Goal: Information Seeking & Learning: Learn about a topic

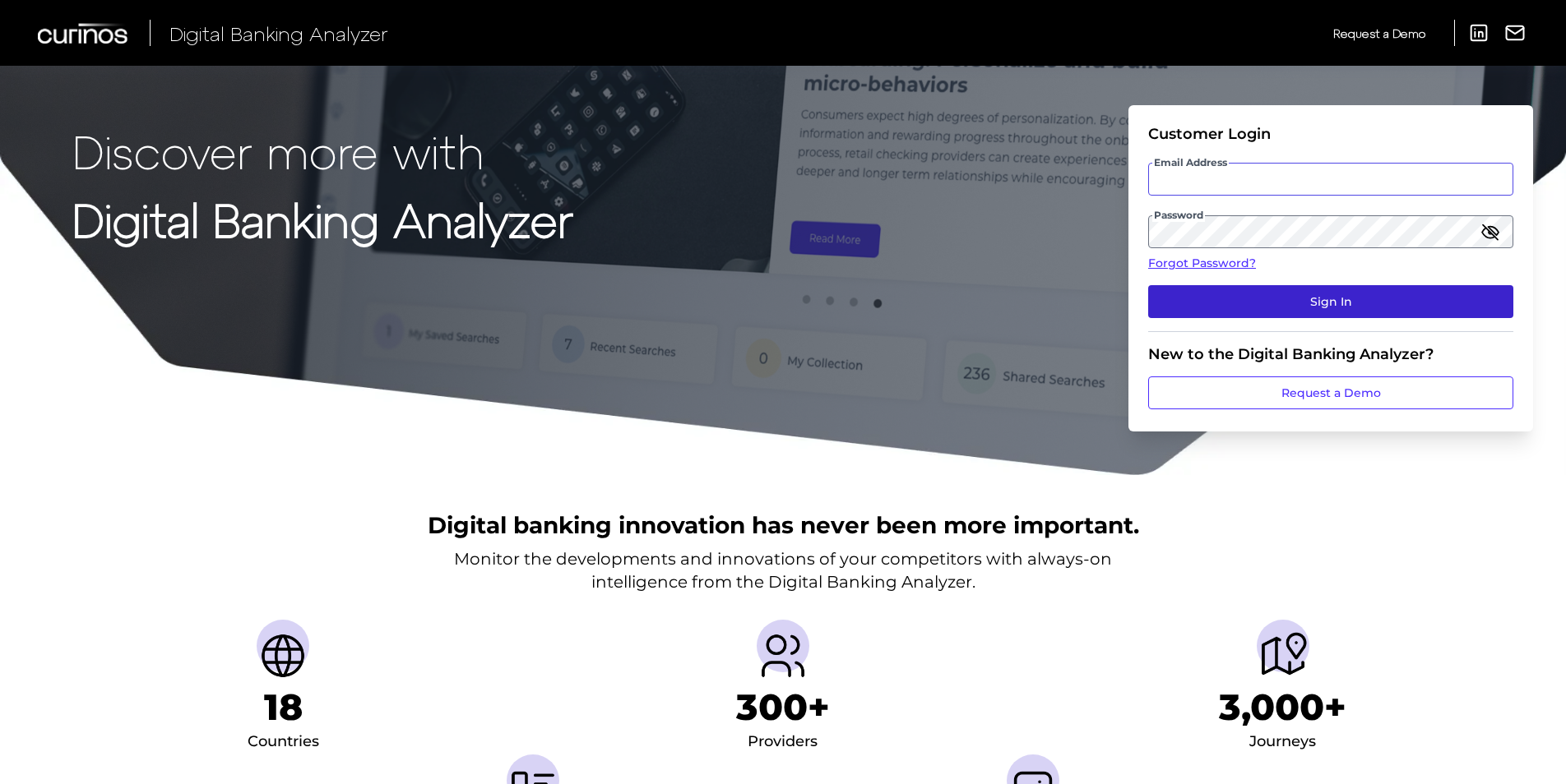
type input "[EMAIL_ADDRESS][DOMAIN_NAME]"
click at [1310, 301] on button "Sign In" at bounding box center [1330, 302] width 365 height 33
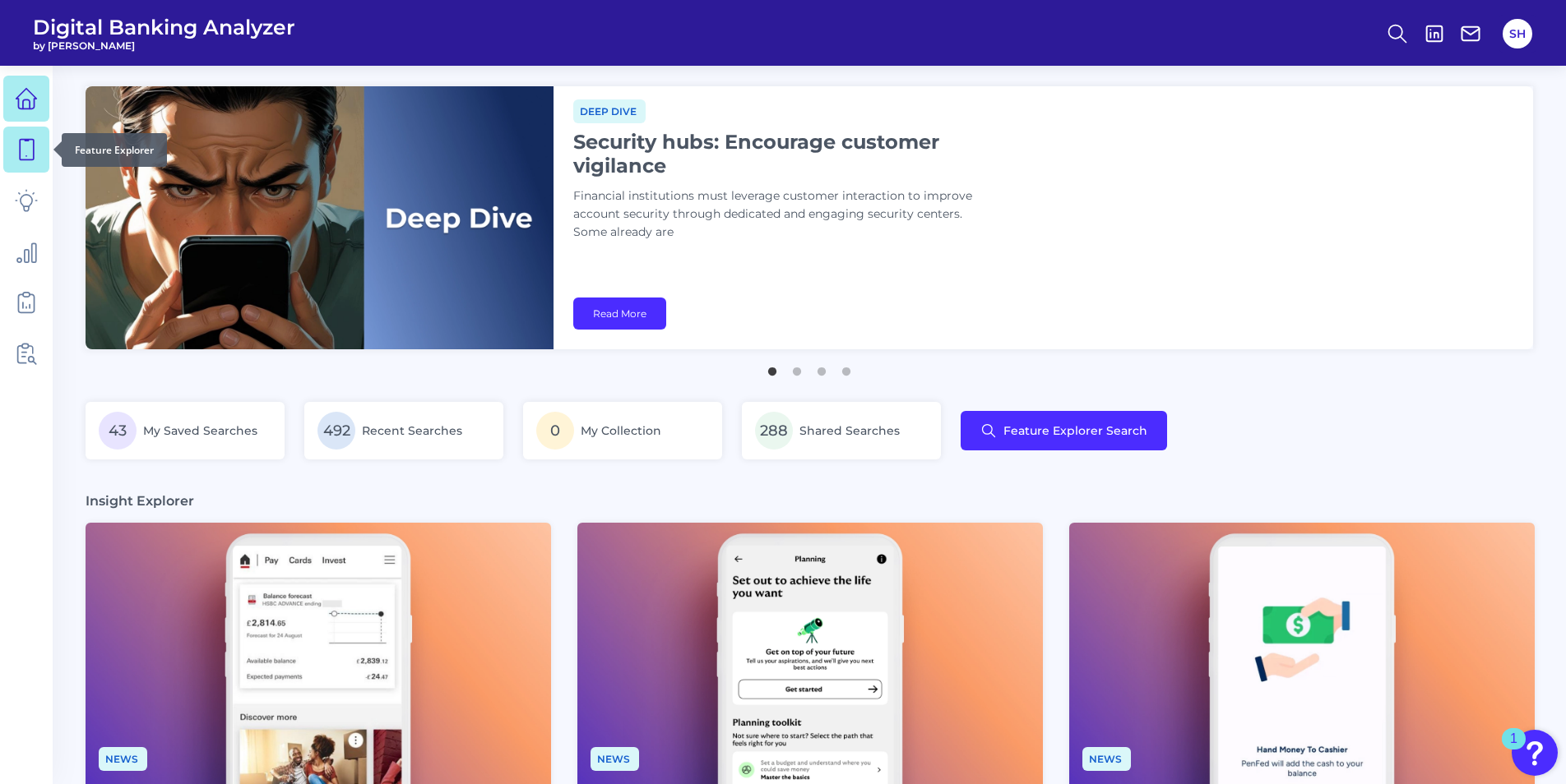
click at [28, 149] on icon at bounding box center [25, 149] width 23 height 23
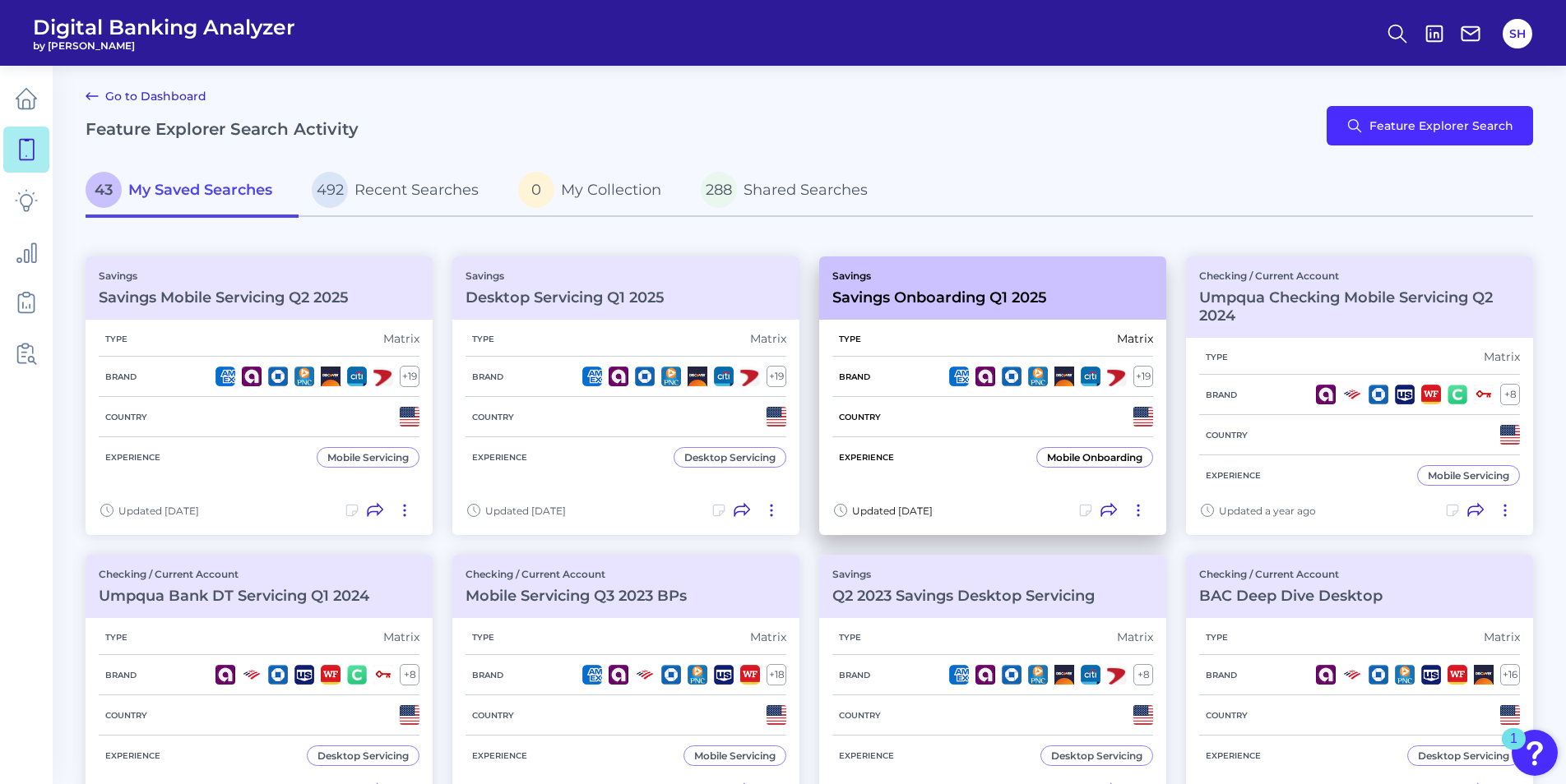
click at [975, 287] on div "Savings Savings Onboarding Q1 2025" at bounding box center [940, 288] width 215 height 37
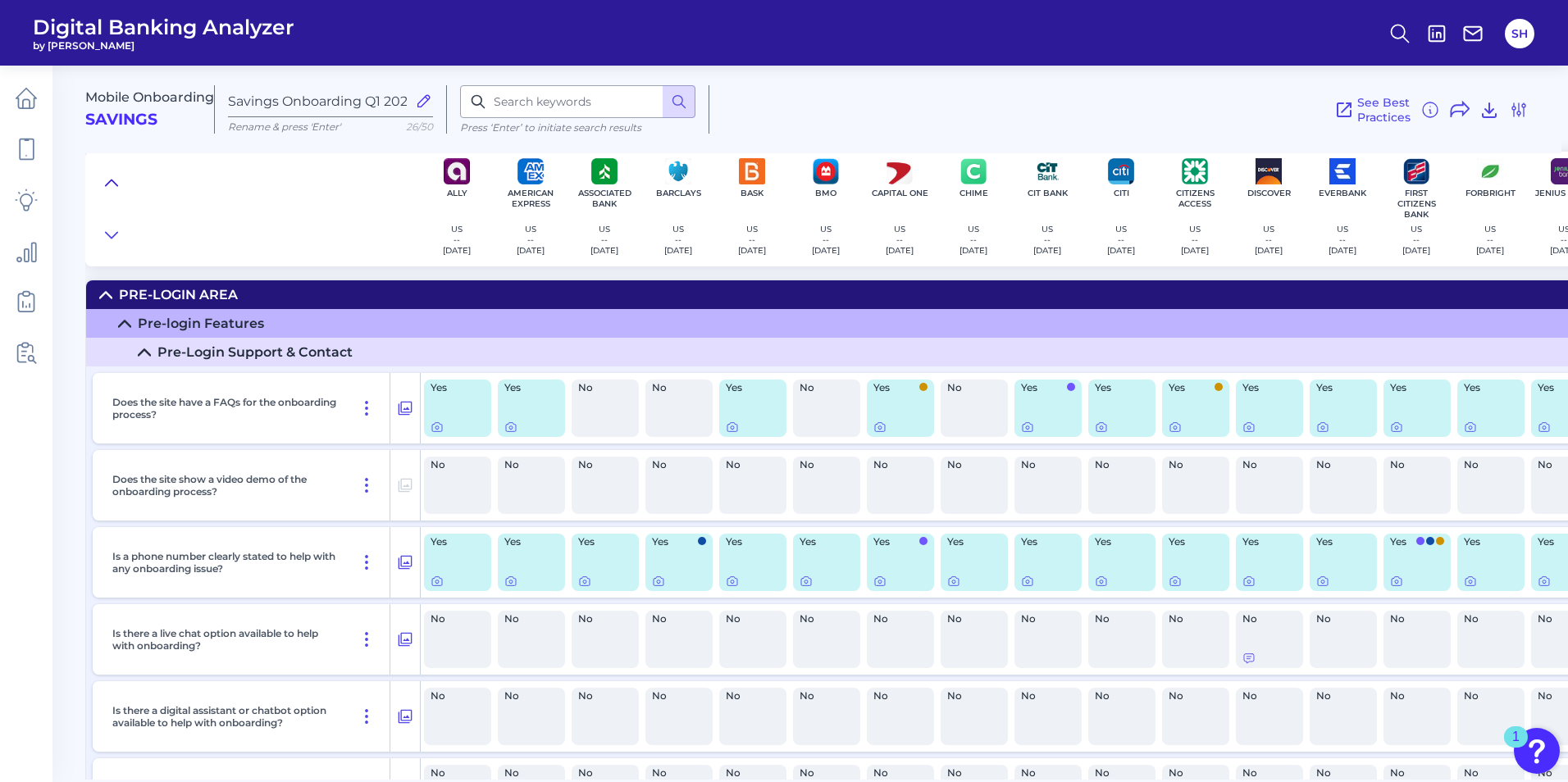
click at [115, 179] on icon at bounding box center [111, 183] width 14 height 16
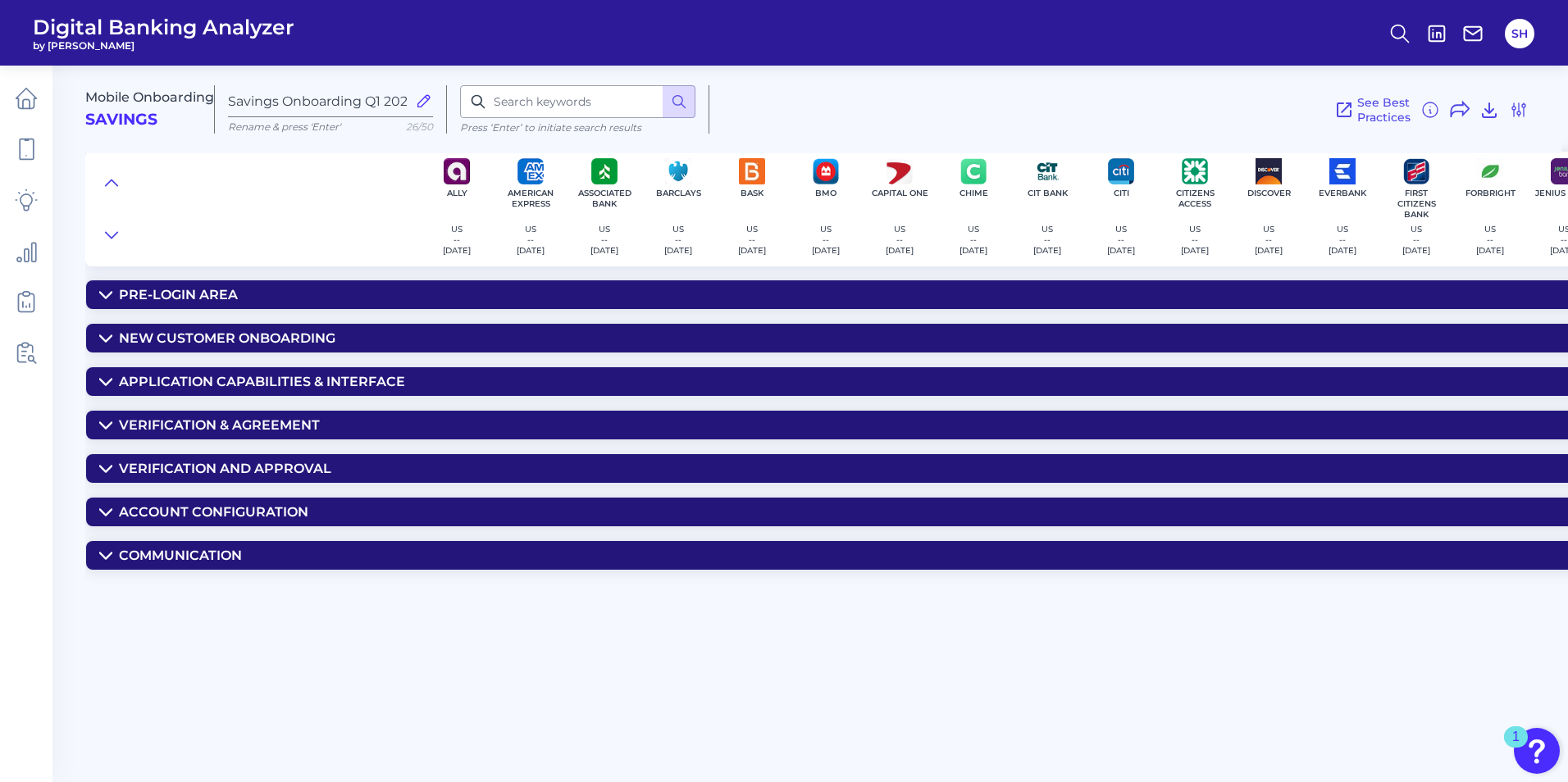
click at [181, 378] on div "Application Capabilities & Interface" at bounding box center [262, 381] width 287 height 15
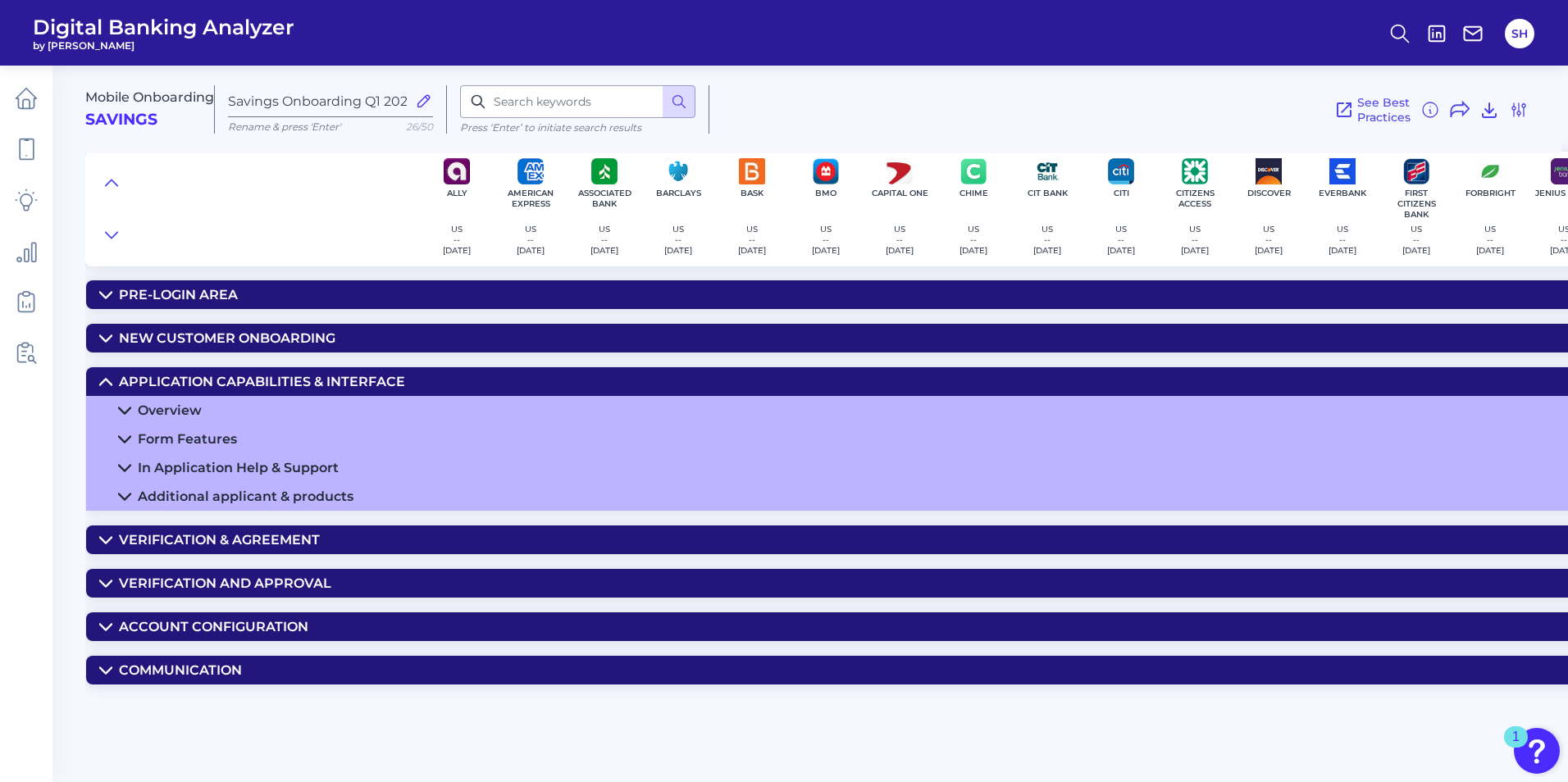
click at [207, 534] on div "Verification & Agreement" at bounding box center [219, 540] width 201 height 15
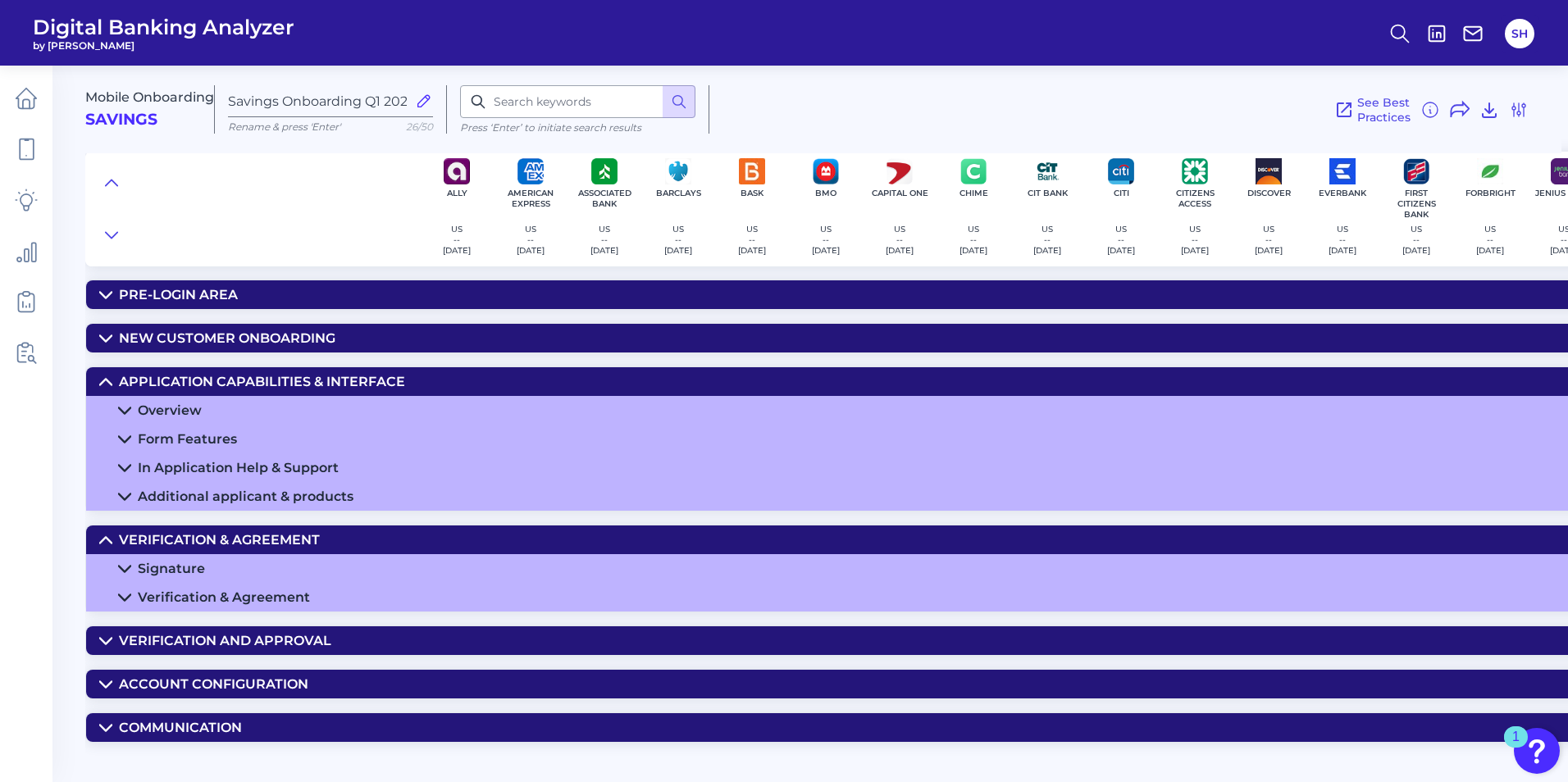
click at [212, 627] on summary "Verification and Approval" at bounding box center [1213, 641] width 2254 height 29
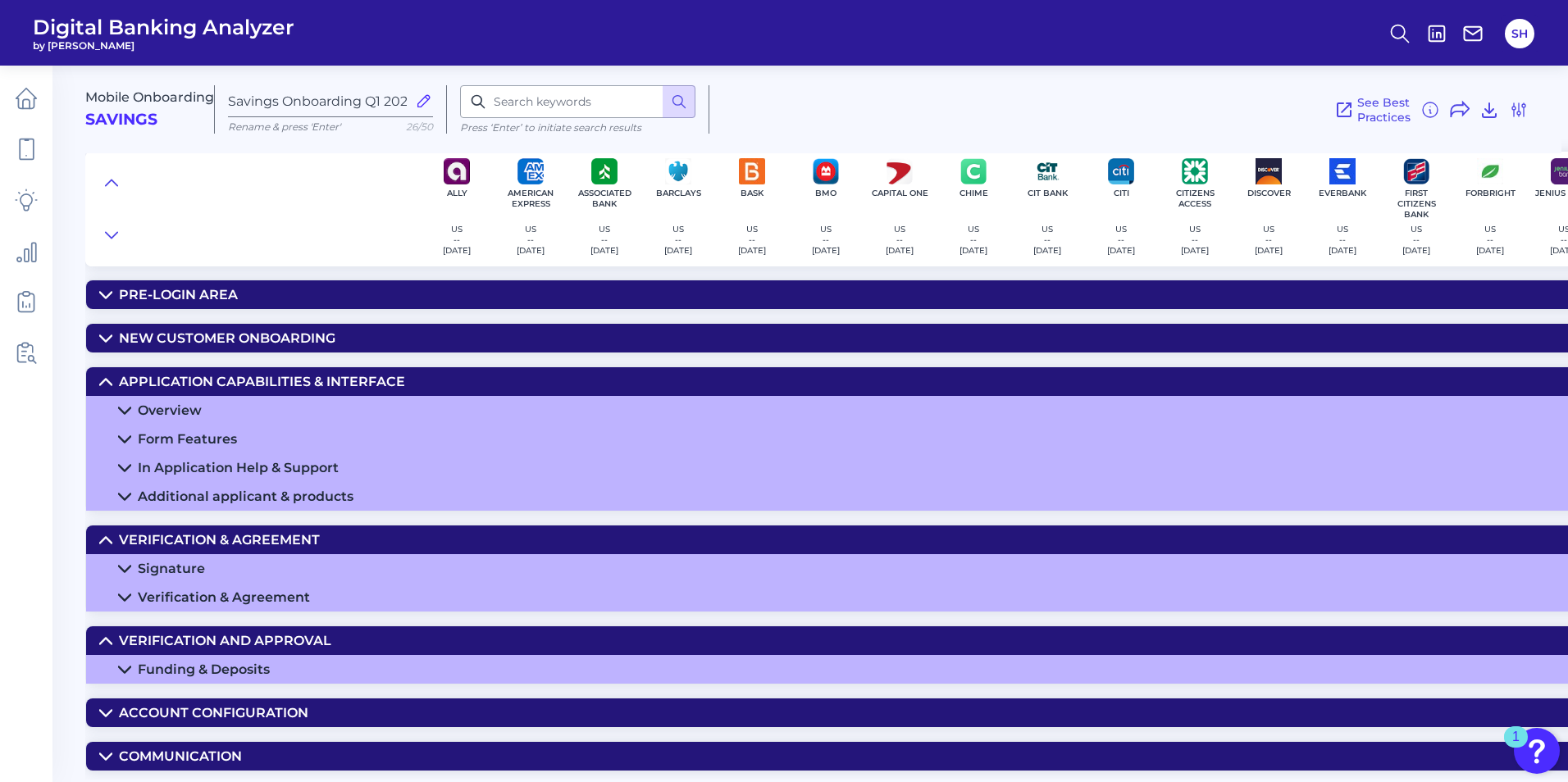
click at [248, 659] on summary "Funding & Deposits" at bounding box center [1213, 669] width 2254 height 29
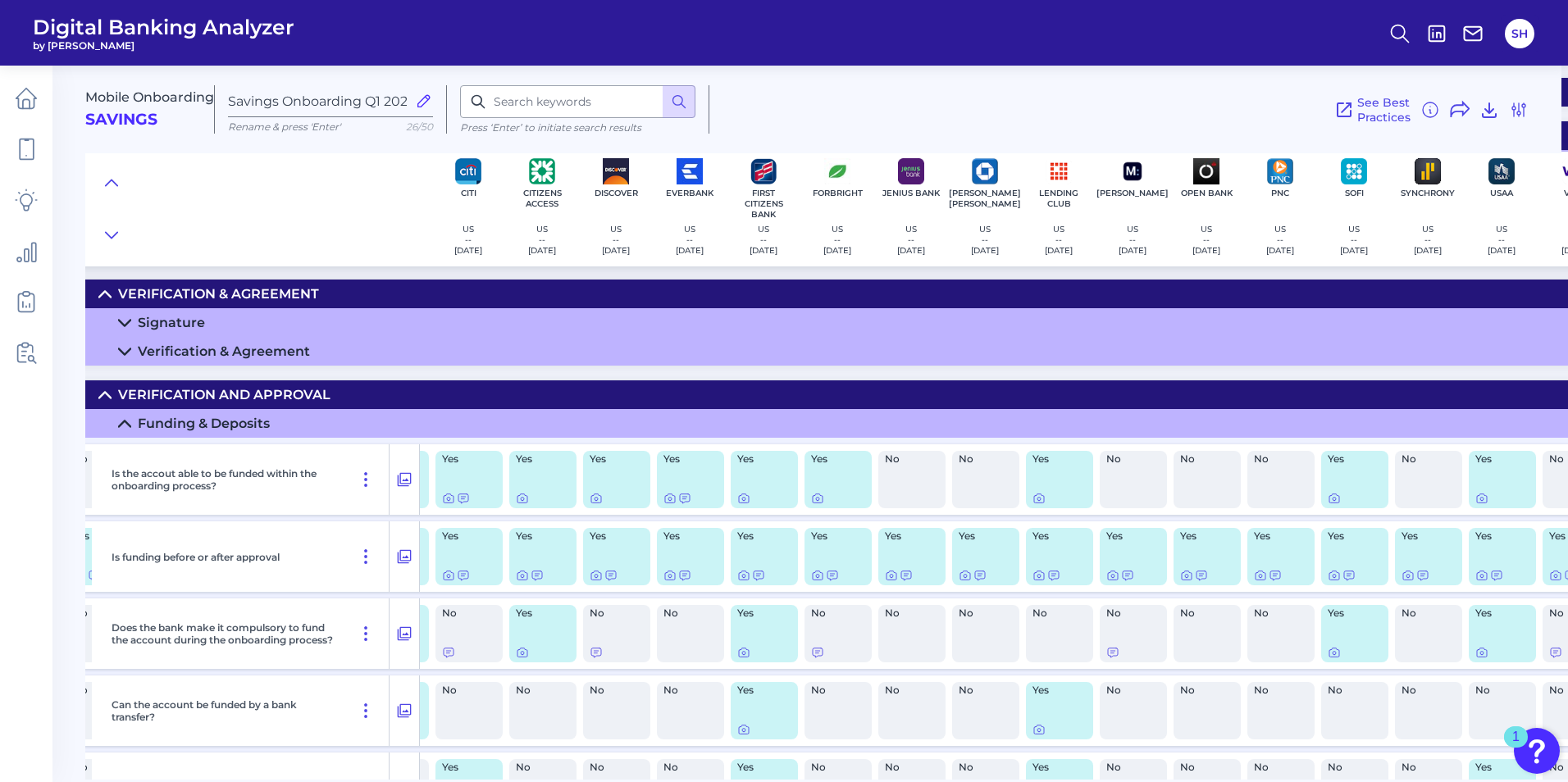
scroll to position [246, 658]
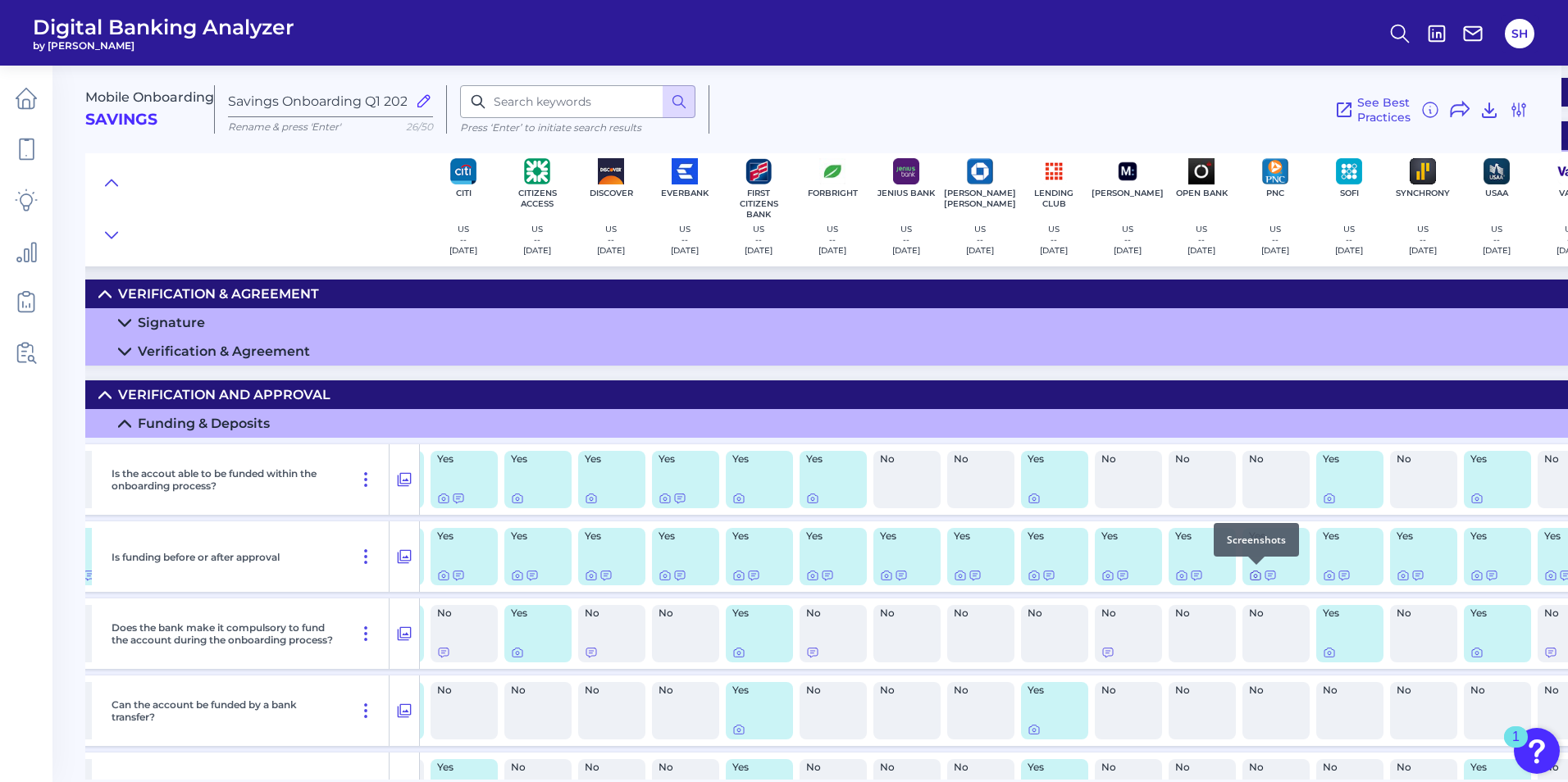
click at [1255, 576] on icon at bounding box center [1255, 576] width 14 height 14
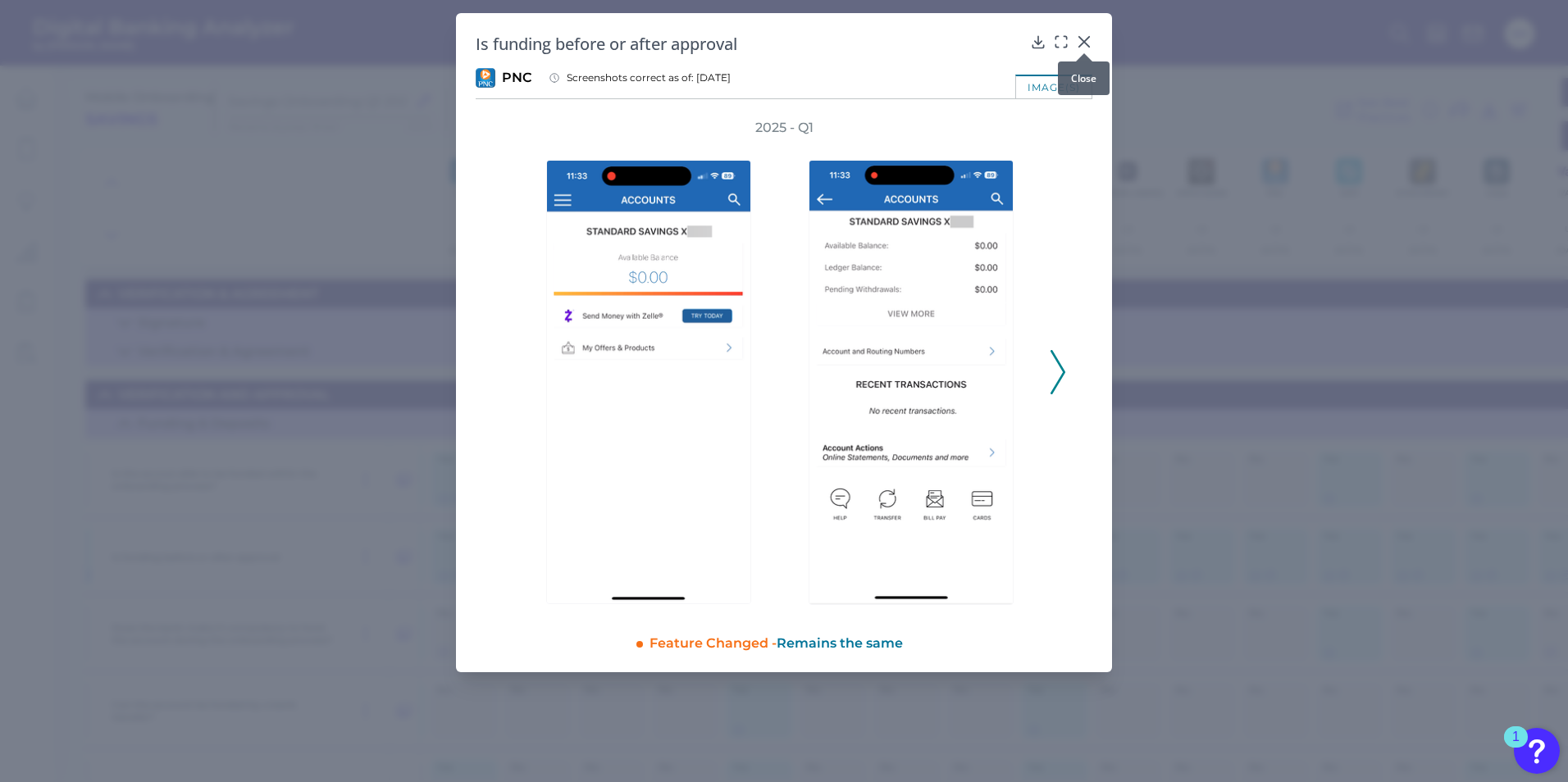
click at [1084, 41] on icon at bounding box center [1084, 41] width 16 height 16
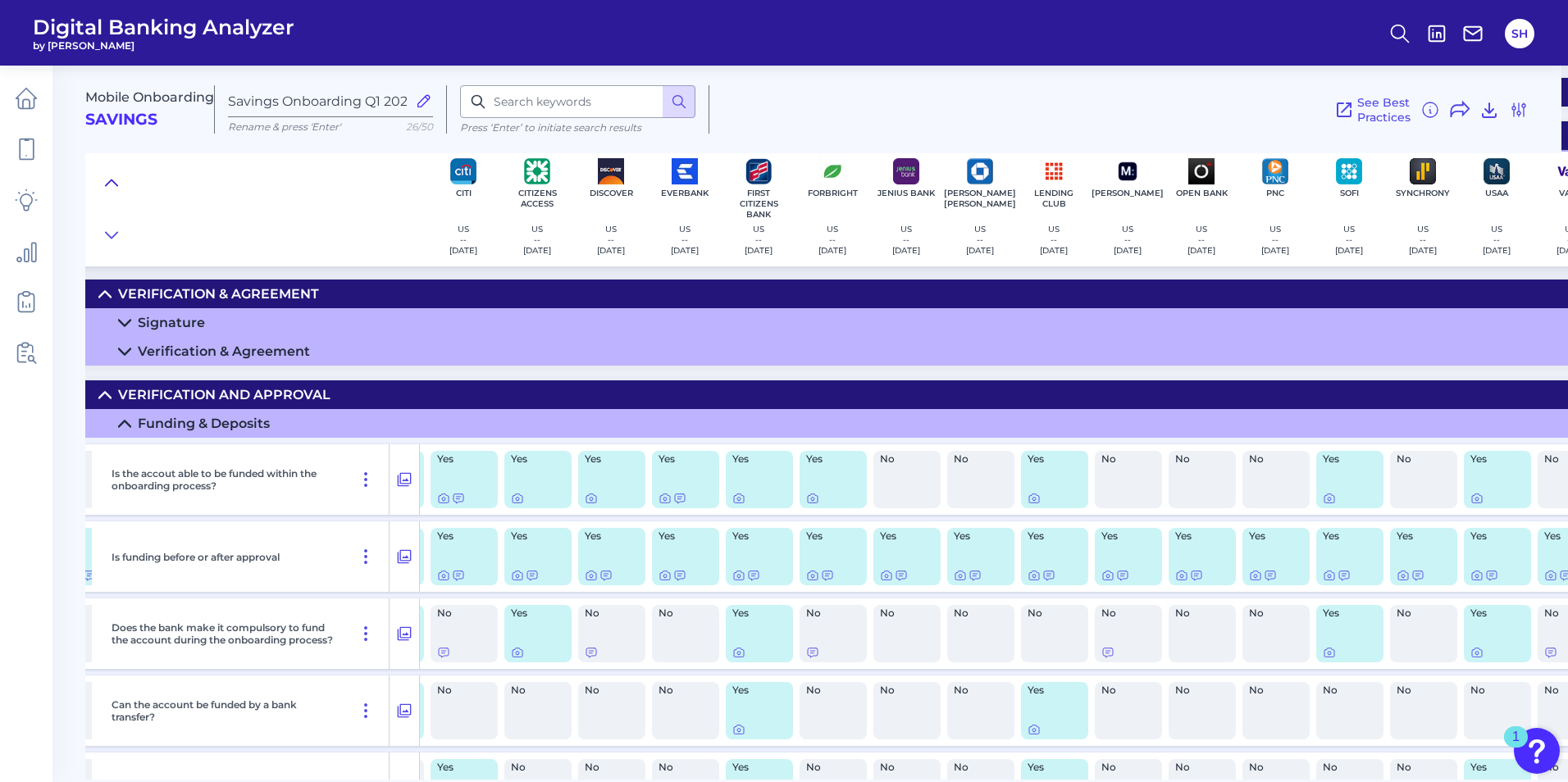
click at [110, 184] on icon at bounding box center [111, 183] width 14 height 16
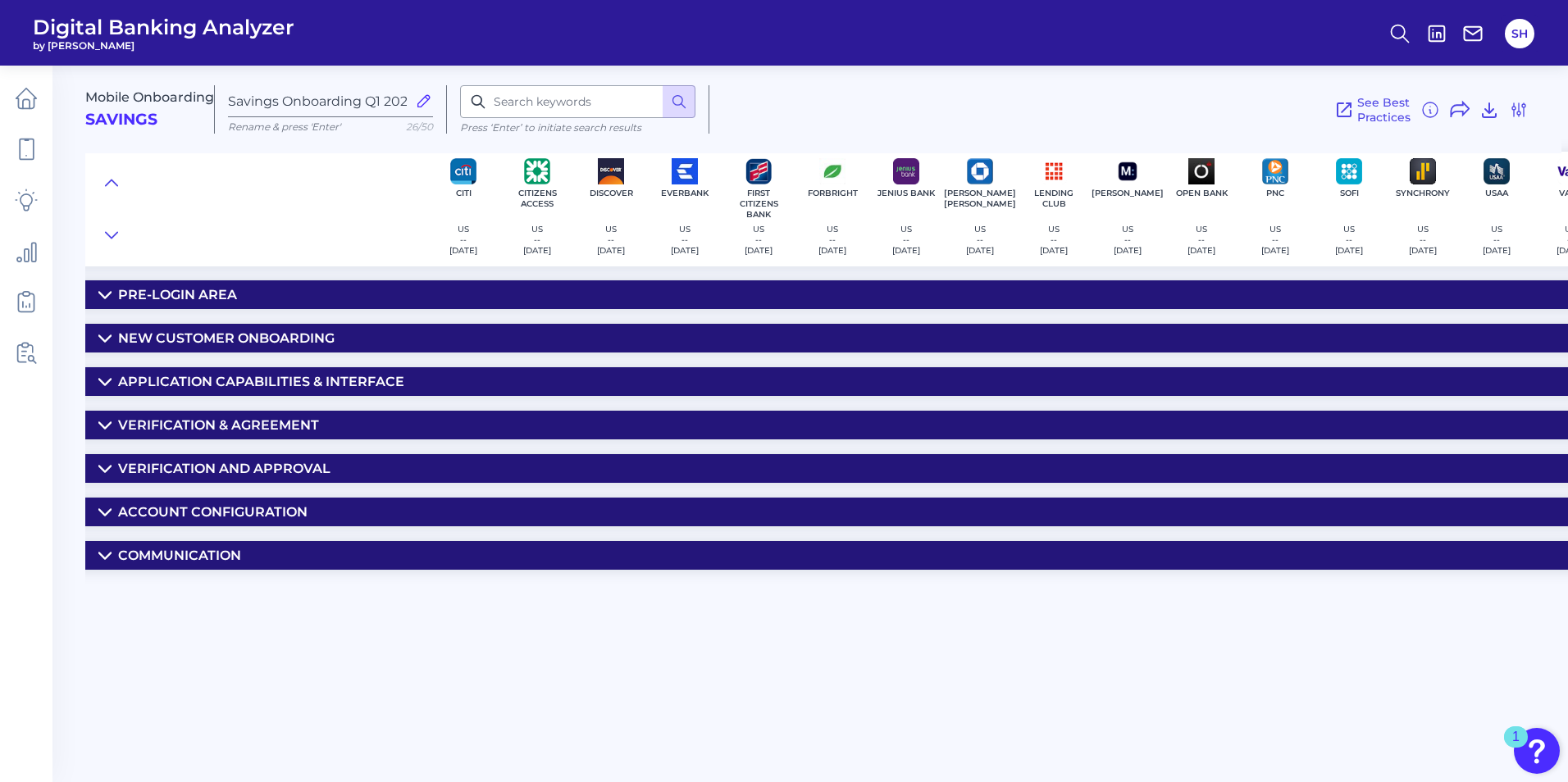
click at [144, 294] on div "Pre-Login Area" at bounding box center [178, 295] width 119 height 15
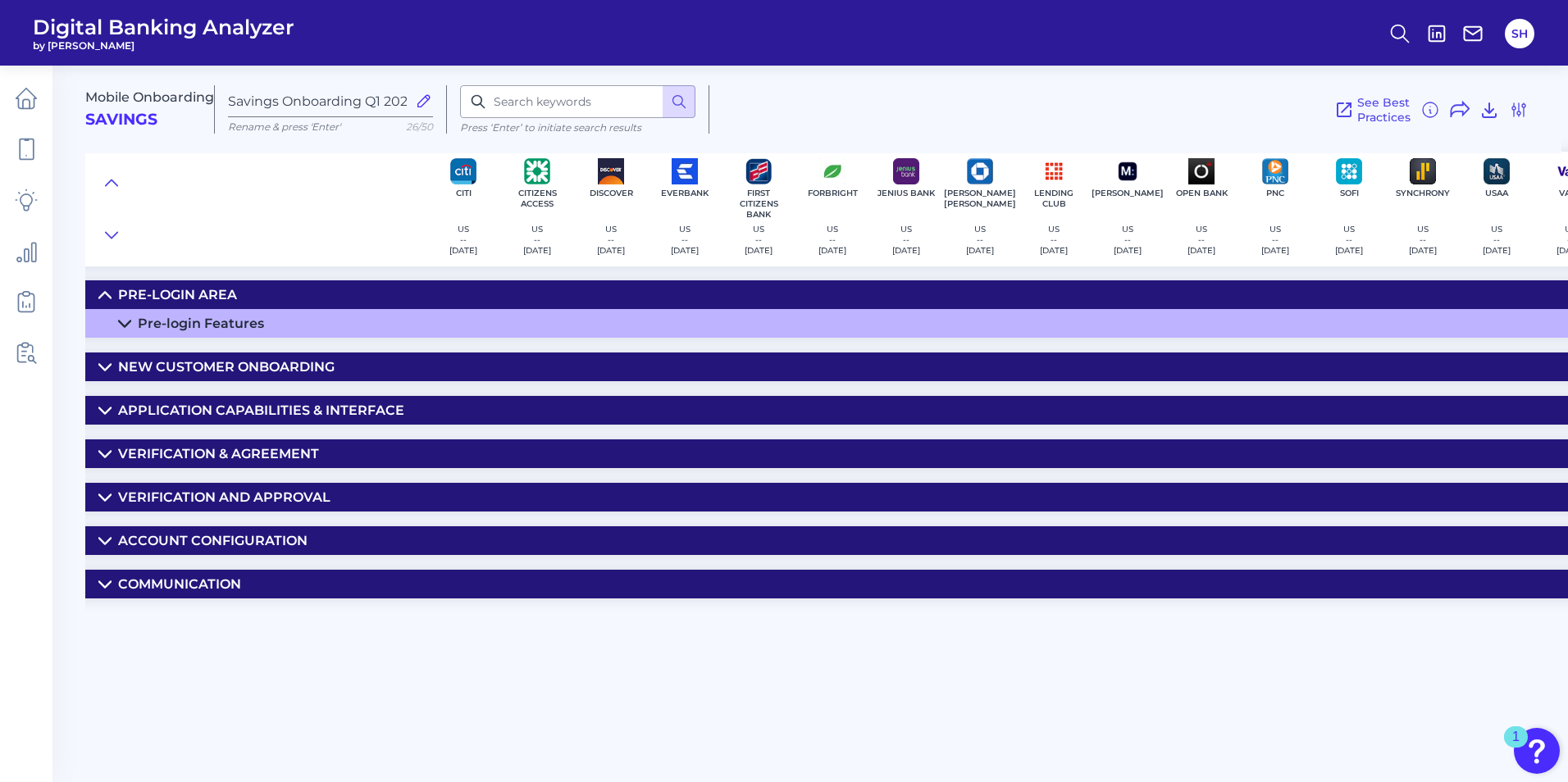
click at [165, 372] on div "New Customer Onboarding" at bounding box center [226, 367] width 216 height 15
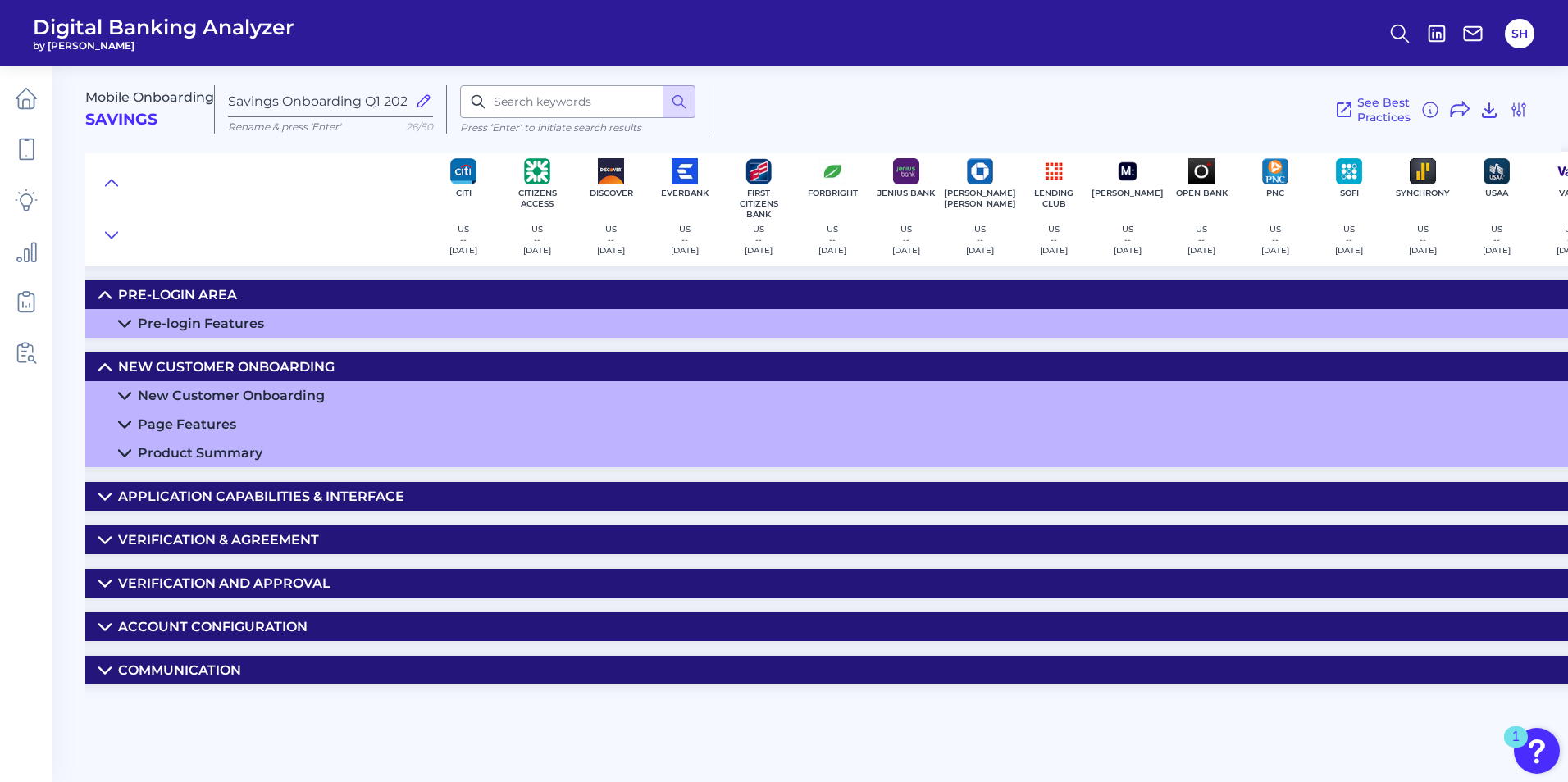
click at [199, 392] on div "New Customer Onboarding" at bounding box center [231, 395] width 187 height 15
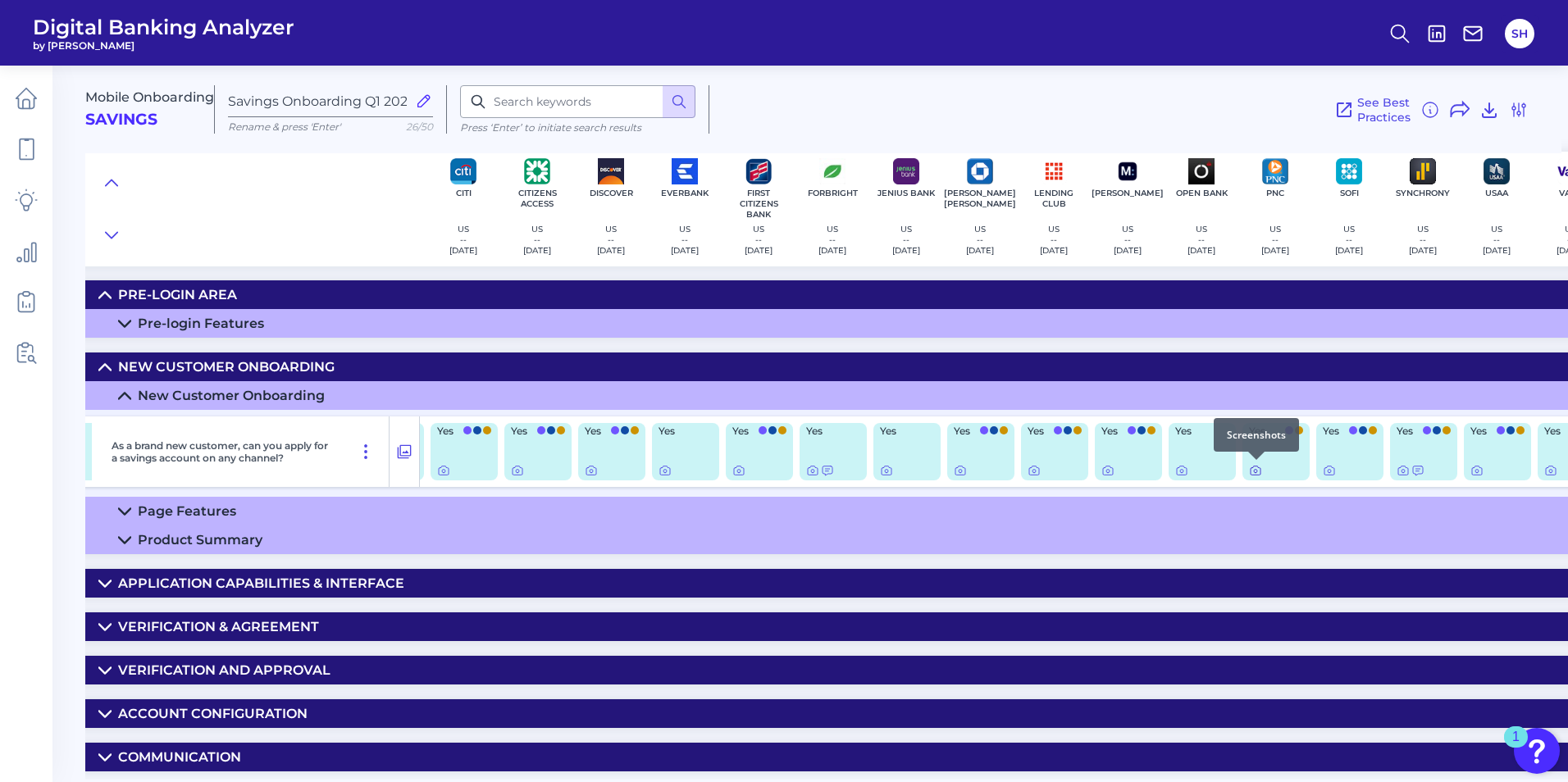
click at [1255, 468] on icon at bounding box center [1255, 470] width 14 height 14
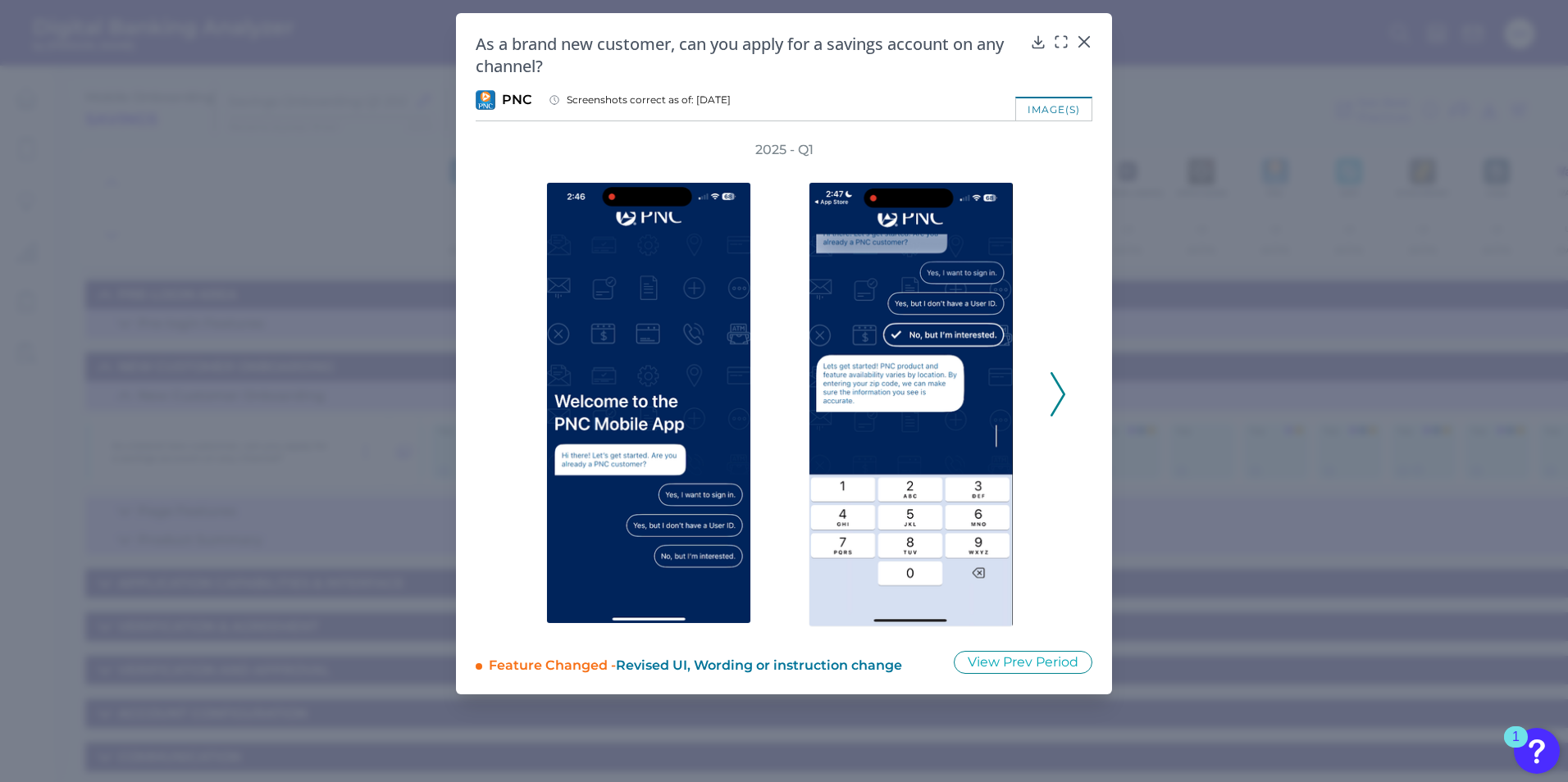
click at [1057, 397] on icon at bounding box center [1058, 394] width 14 height 44
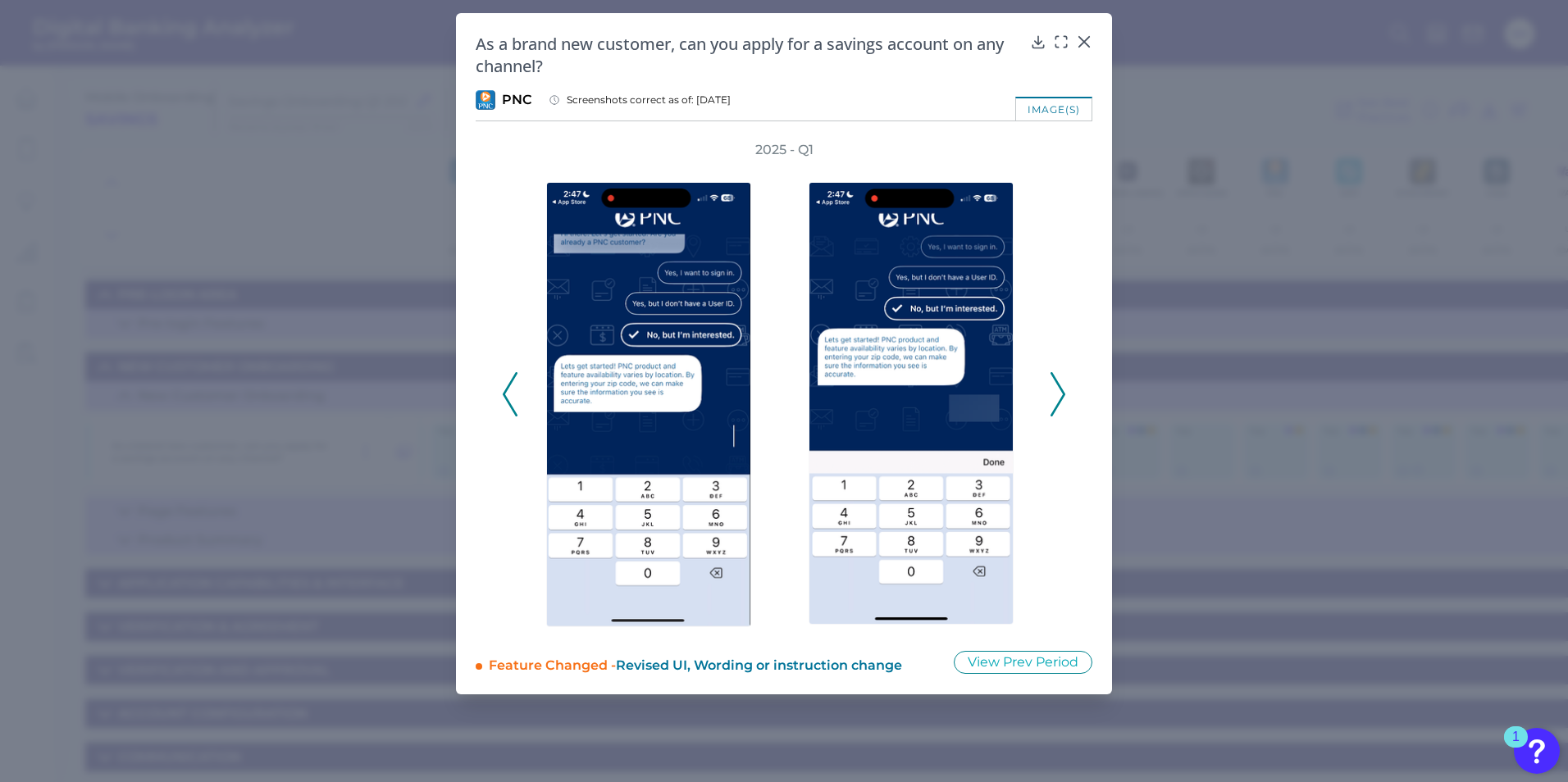
click at [1062, 400] on polyline at bounding box center [1058, 395] width 13 height 41
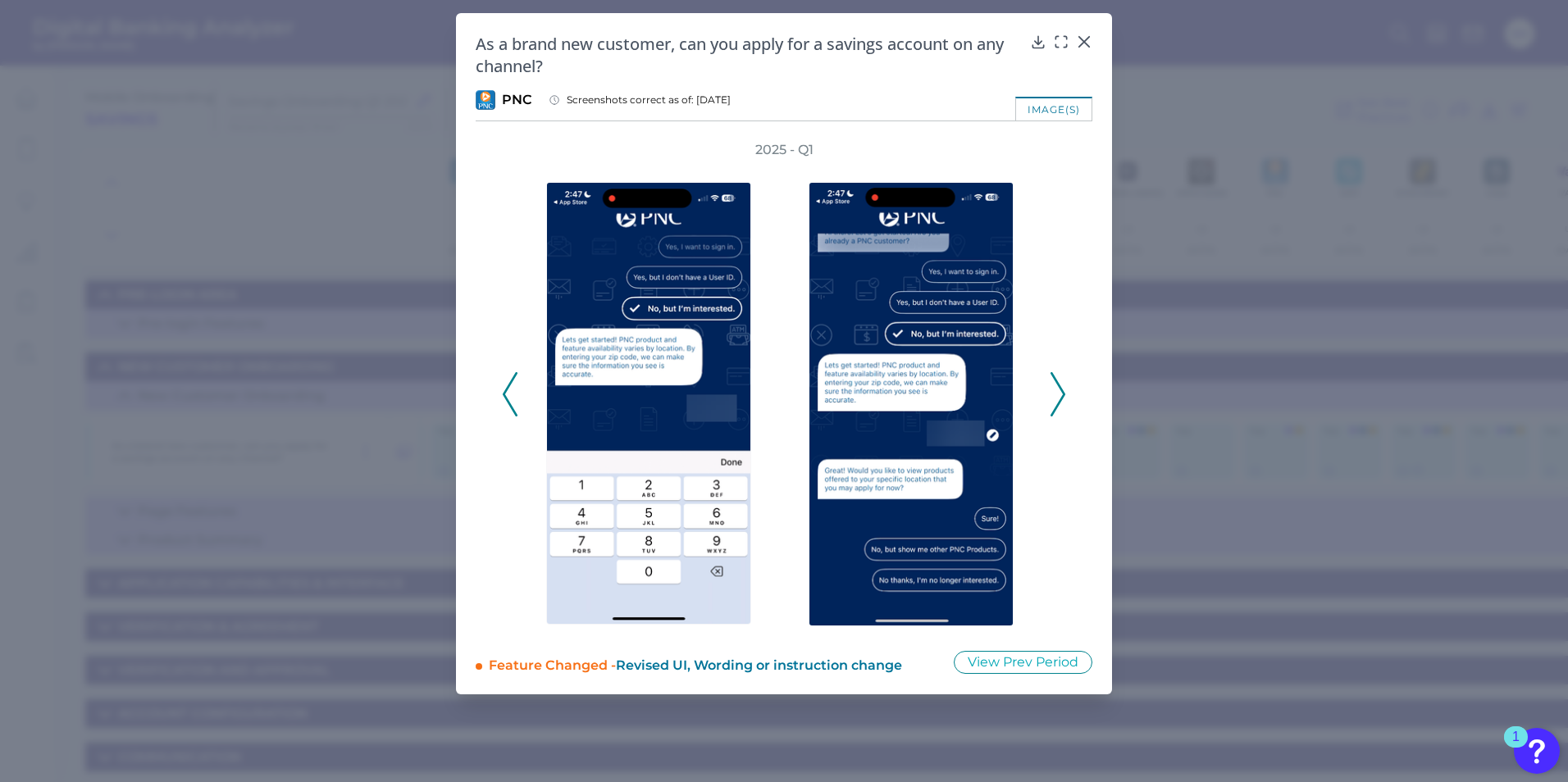
click at [1062, 400] on polyline at bounding box center [1058, 395] width 13 height 41
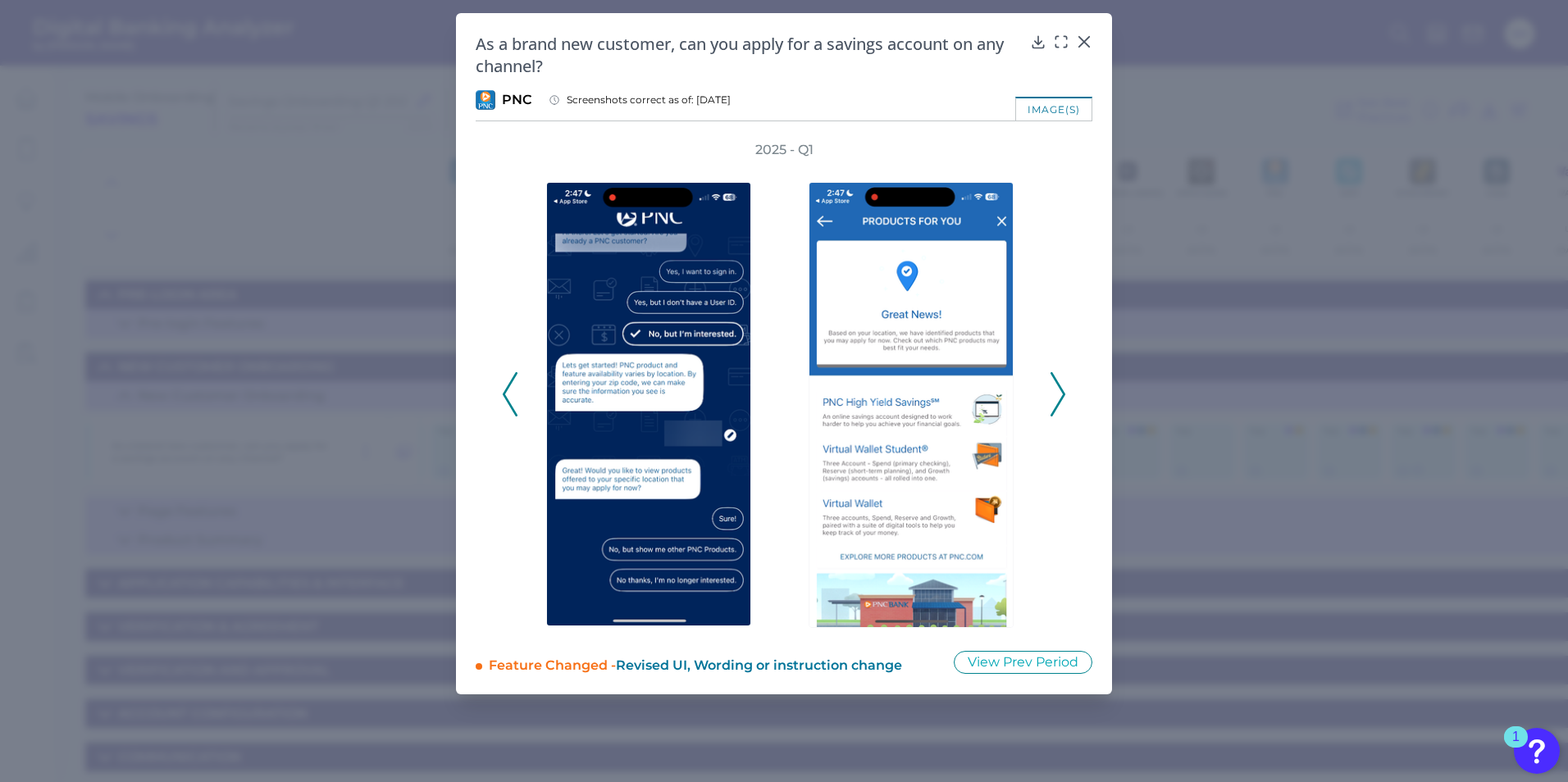
click at [1059, 398] on icon at bounding box center [1058, 394] width 14 height 44
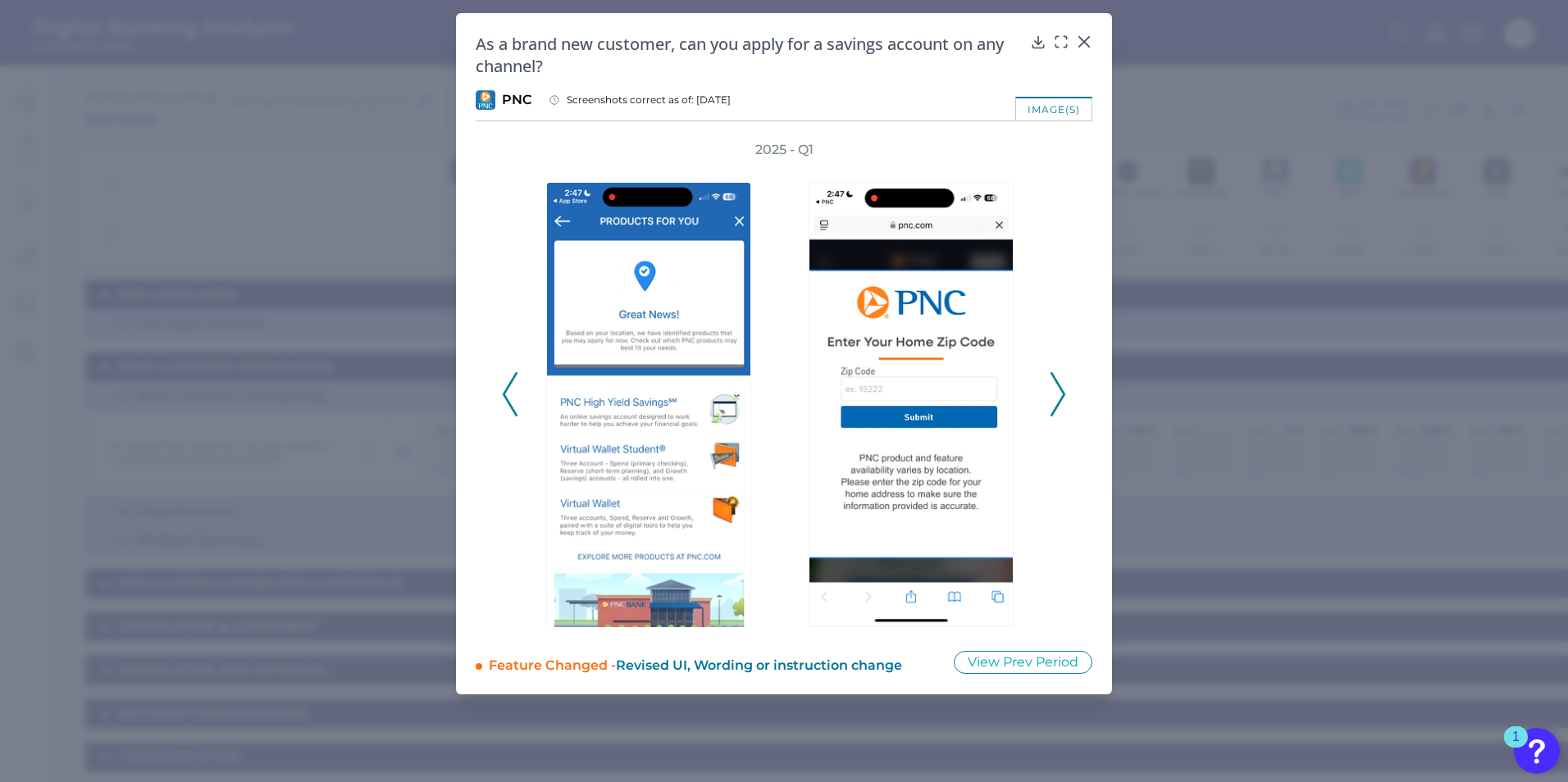
click at [1059, 398] on icon at bounding box center [1058, 394] width 14 height 44
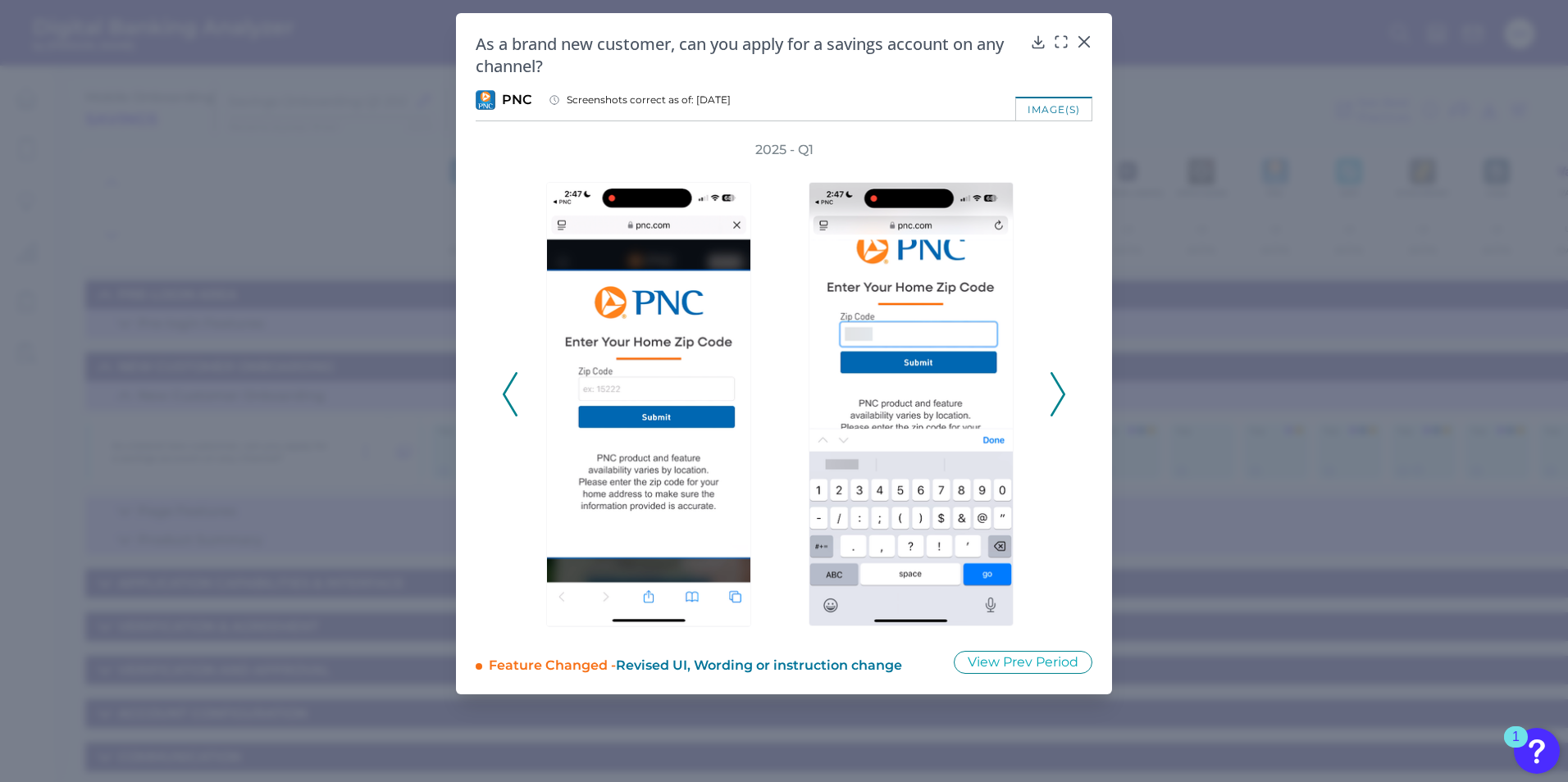
click at [1059, 398] on icon at bounding box center [1058, 394] width 14 height 44
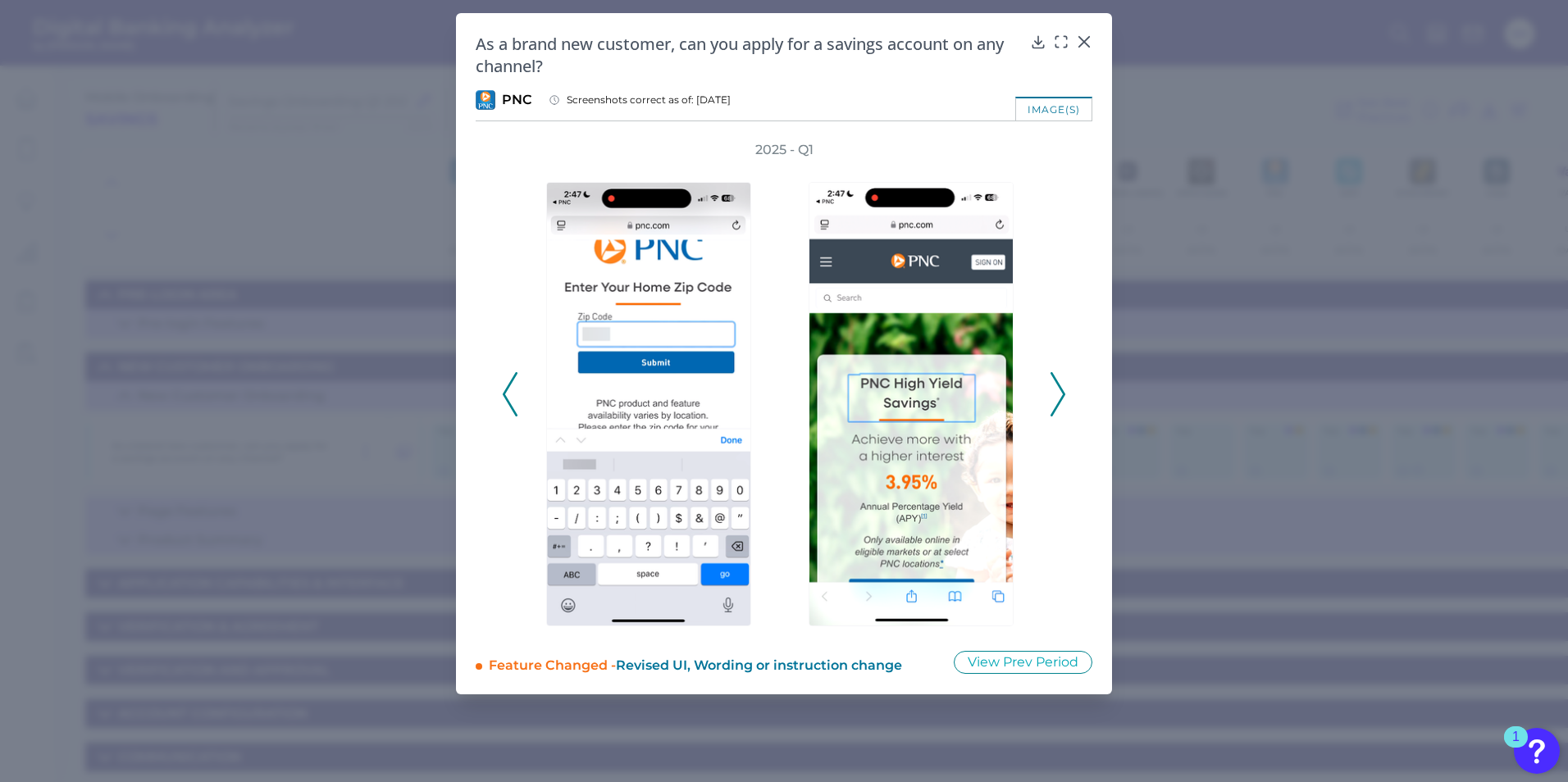
click at [1059, 398] on icon at bounding box center [1058, 394] width 14 height 44
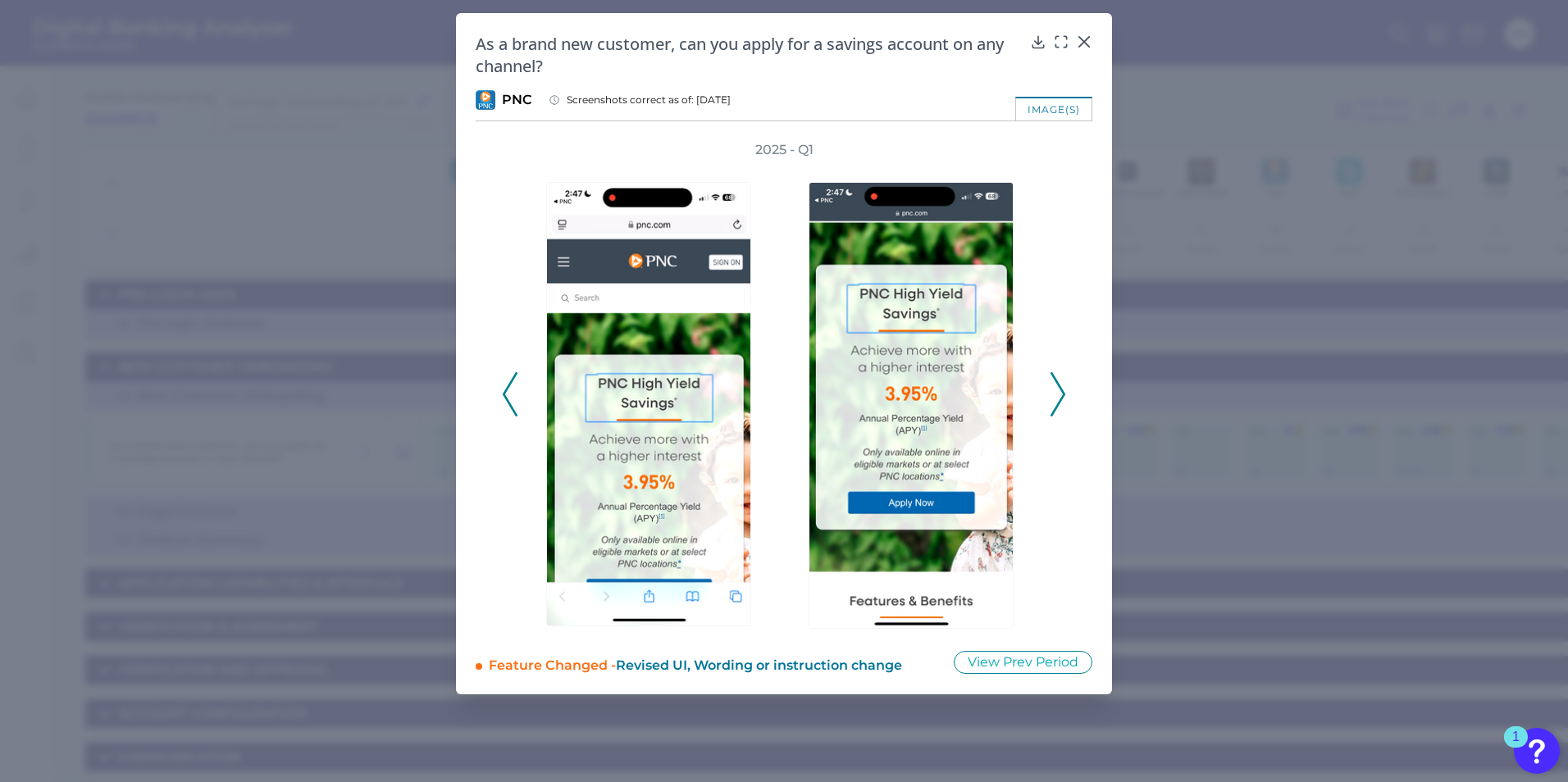
click at [1057, 396] on icon at bounding box center [1058, 394] width 14 height 44
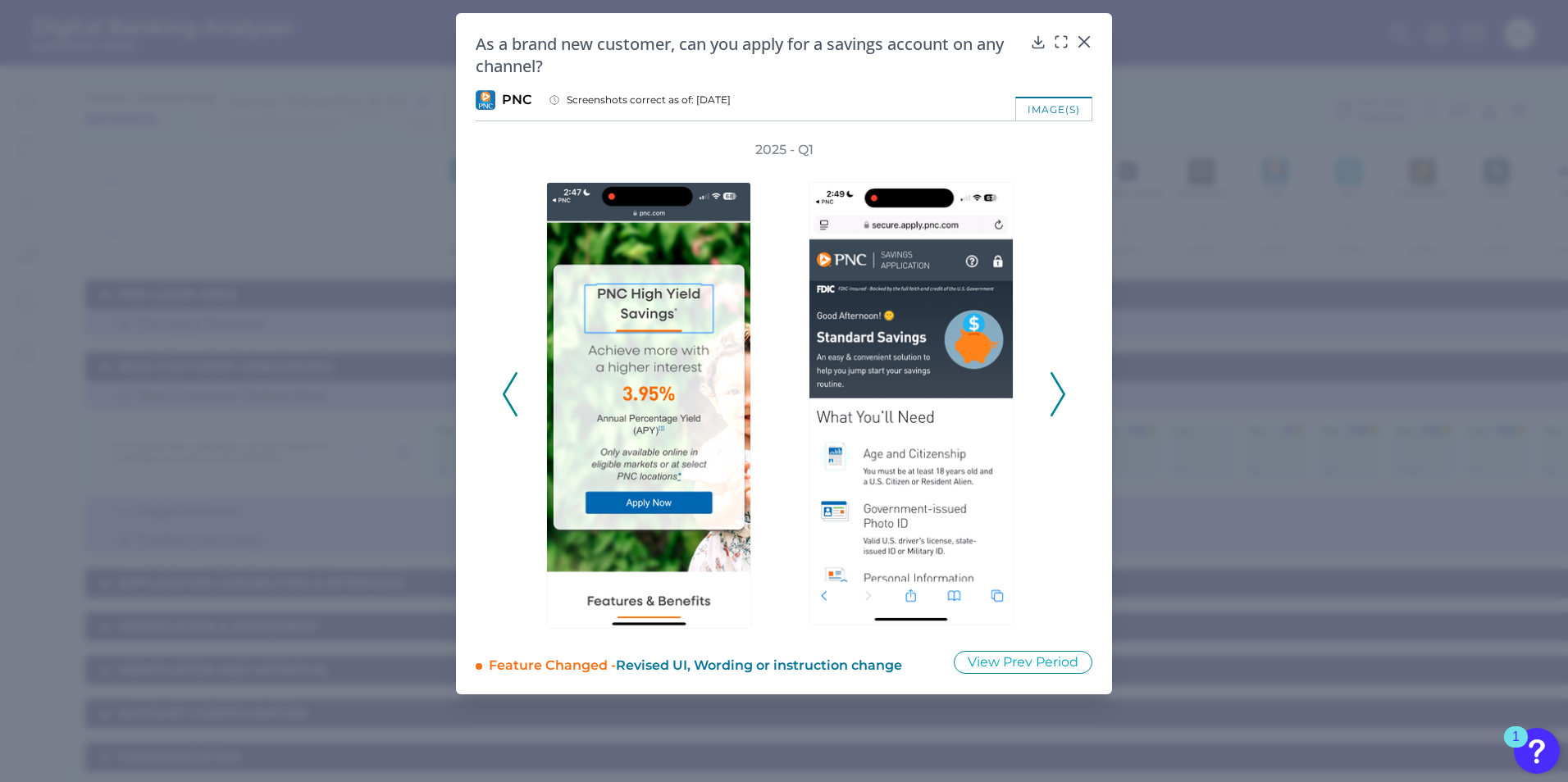
click at [1057, 396] on icon at bounding box center [1058, 394] width 14 height 44
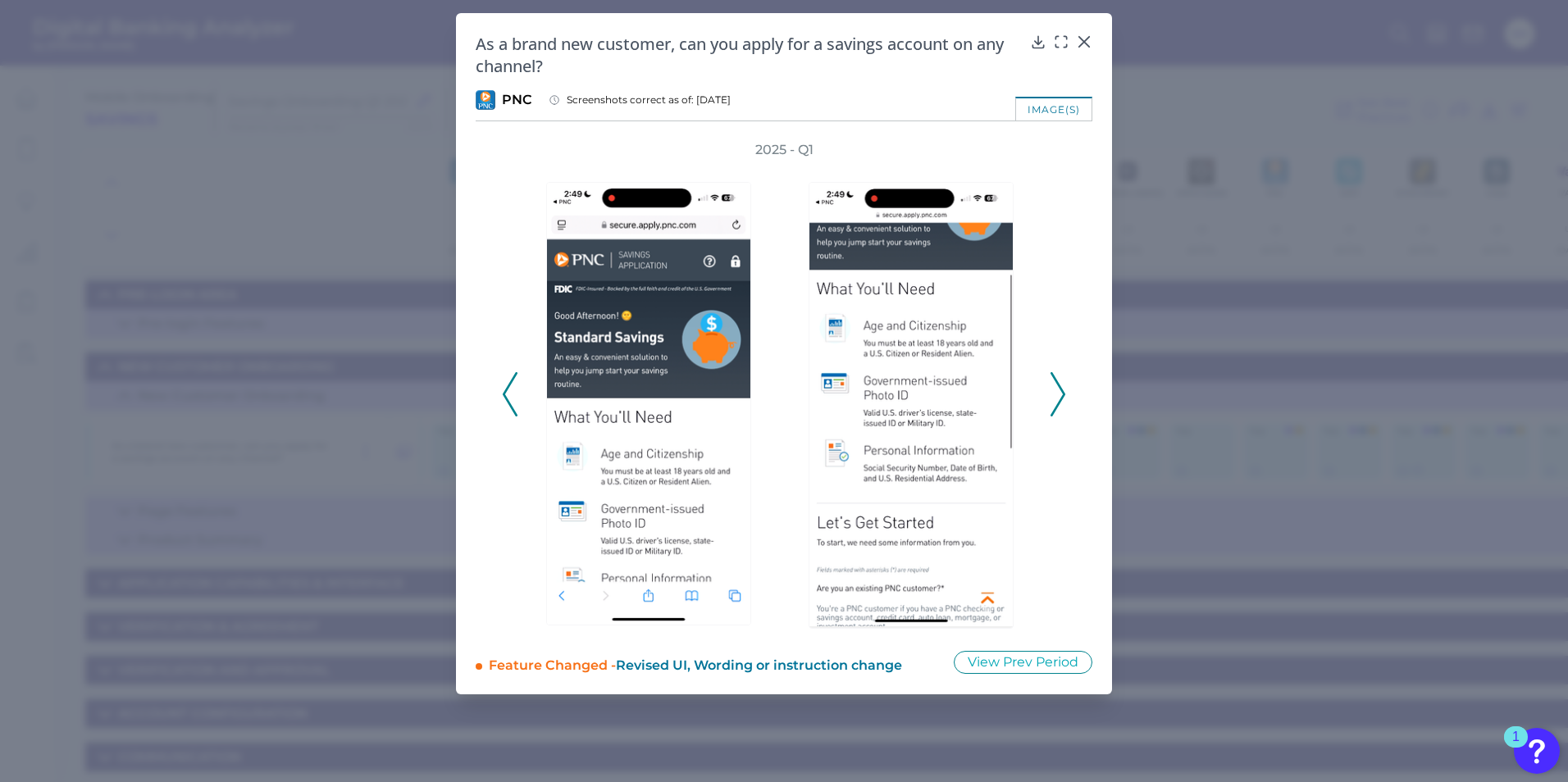
click at [1057, 396] on icon at bounding box center [1058, 394] width 14 height 44
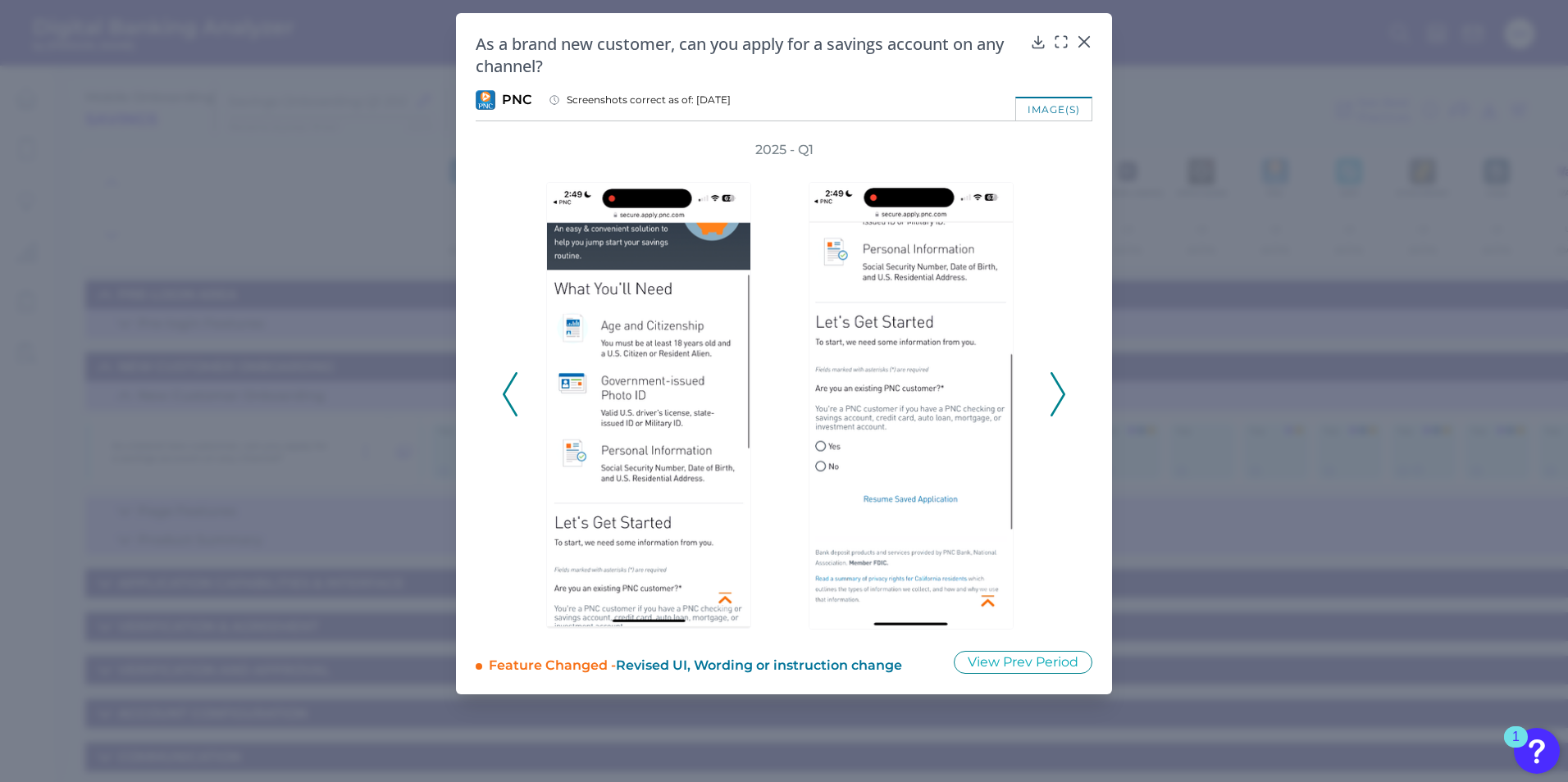
click at [1057, 396] on icon at bounding box center [1058, 394] width 14 height 44
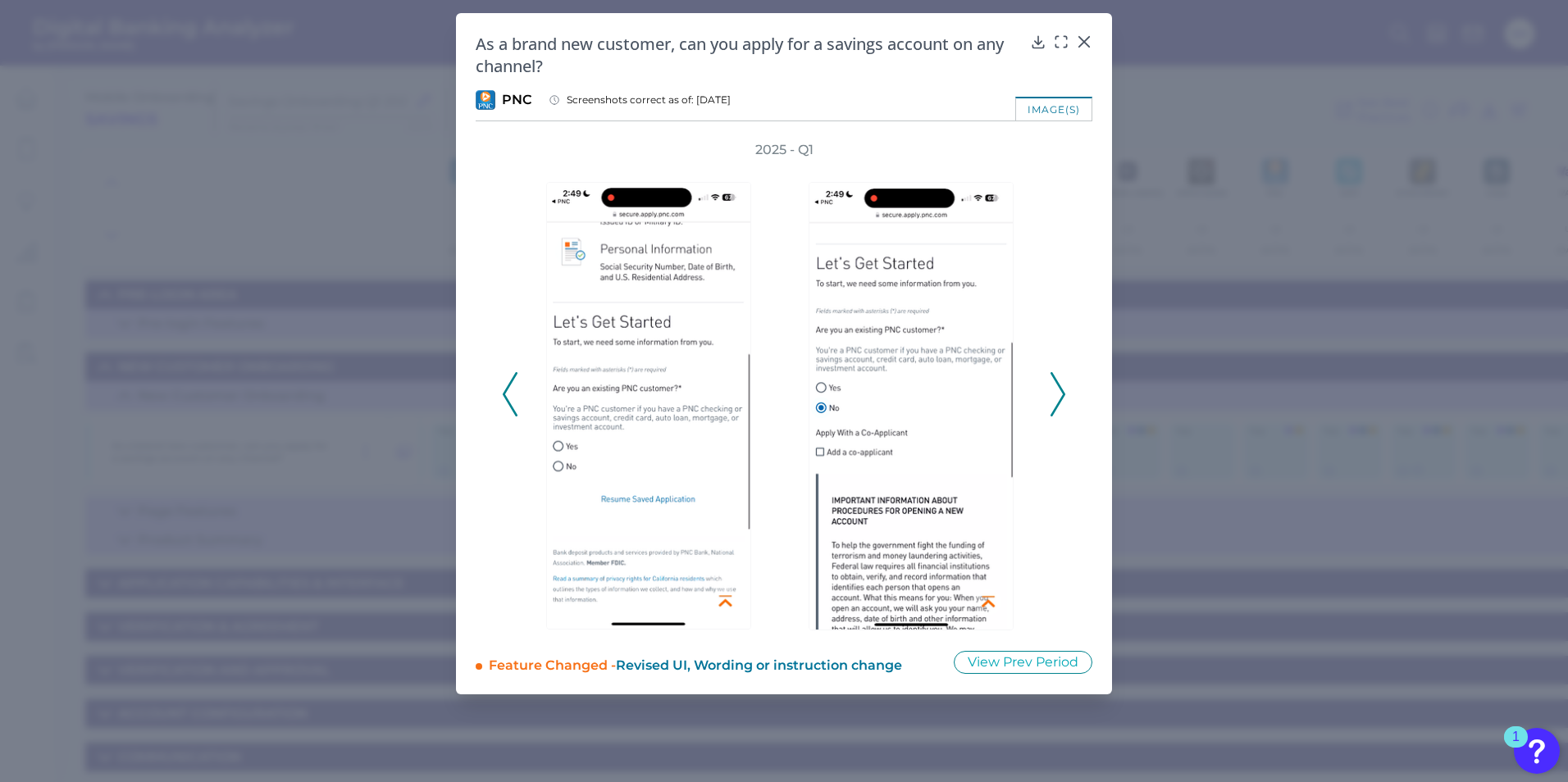
click at [1057, 396] on icon at bounding box center [1058, 394] width 14 height 44
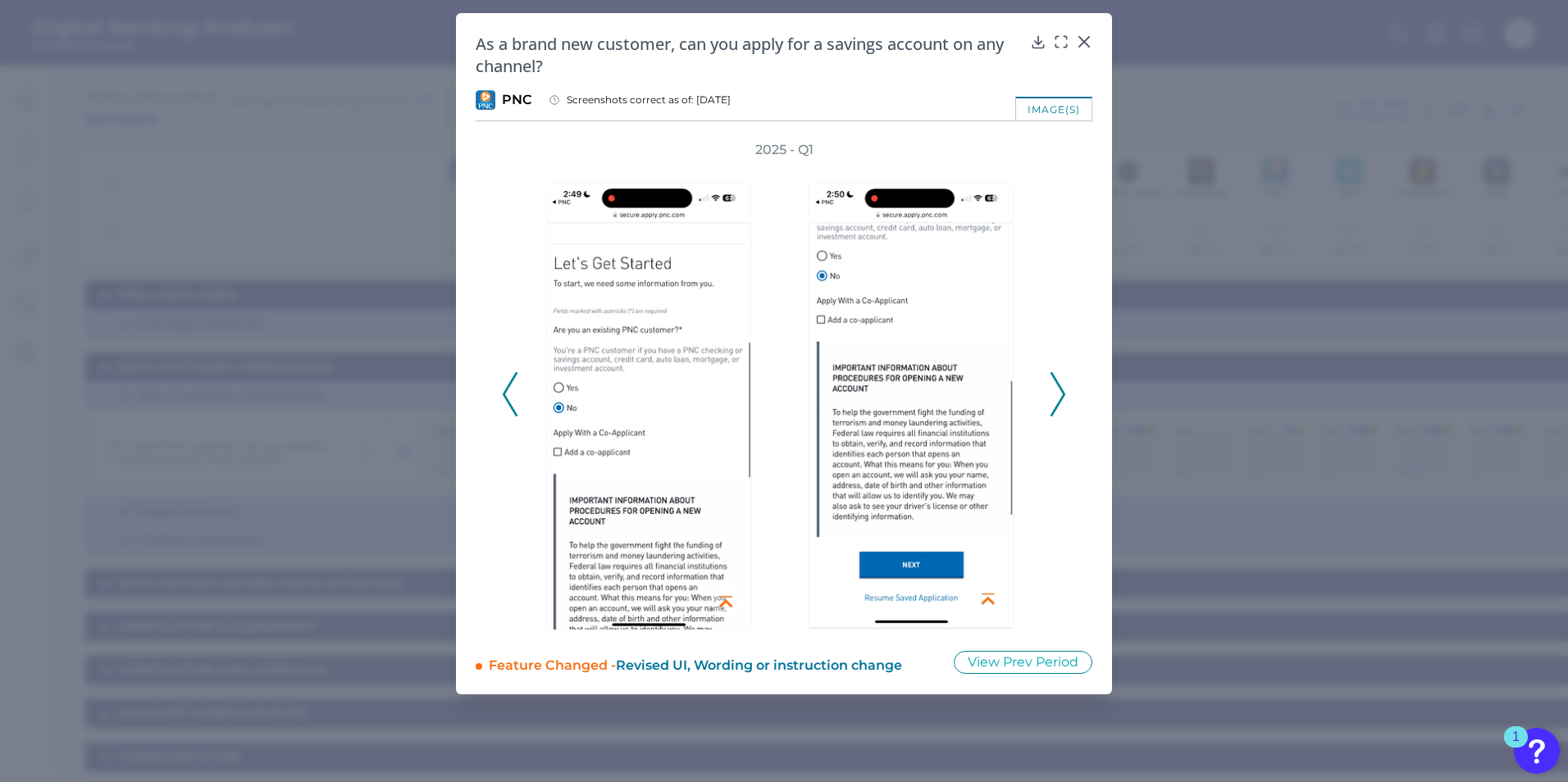
click at [1057, 396] on icon at bounding box center [1058, 394] width 14 height 44
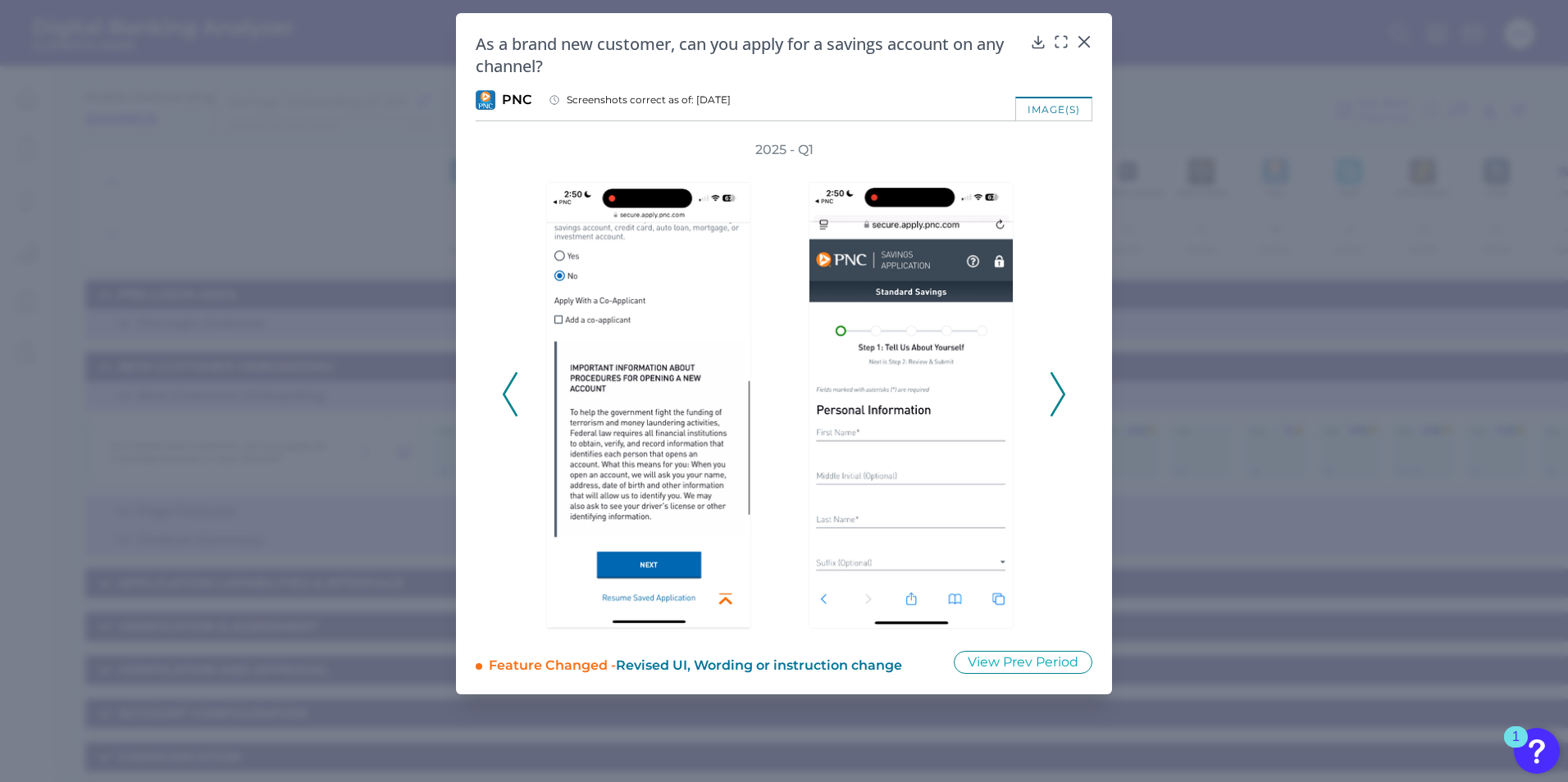
click at [1057, 396] on icon at bounding box center [1058, 394] width 14 height 44
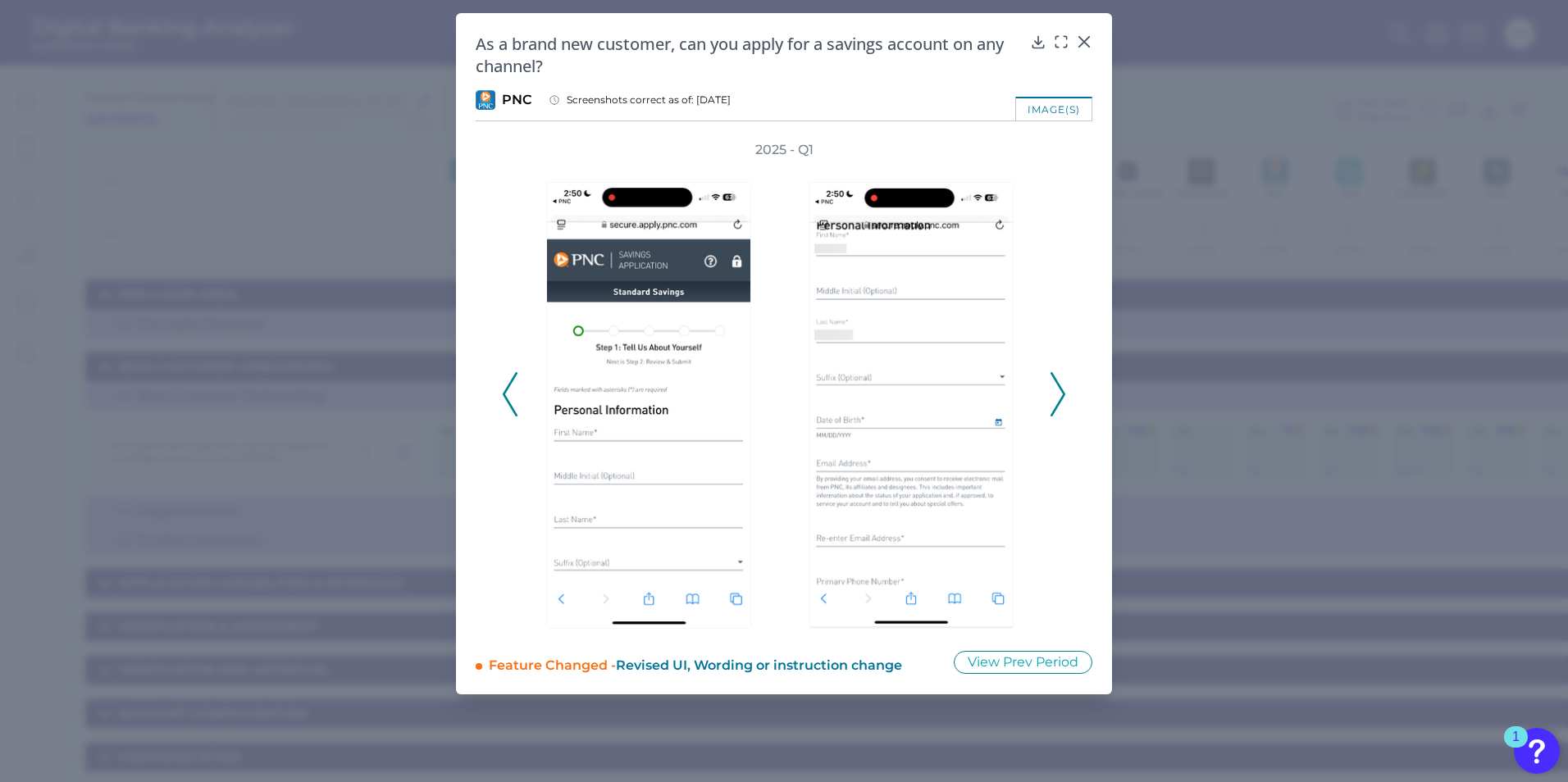
click at [1057, 396] on icon at bounding box center [1058, 394] width 14 height 44
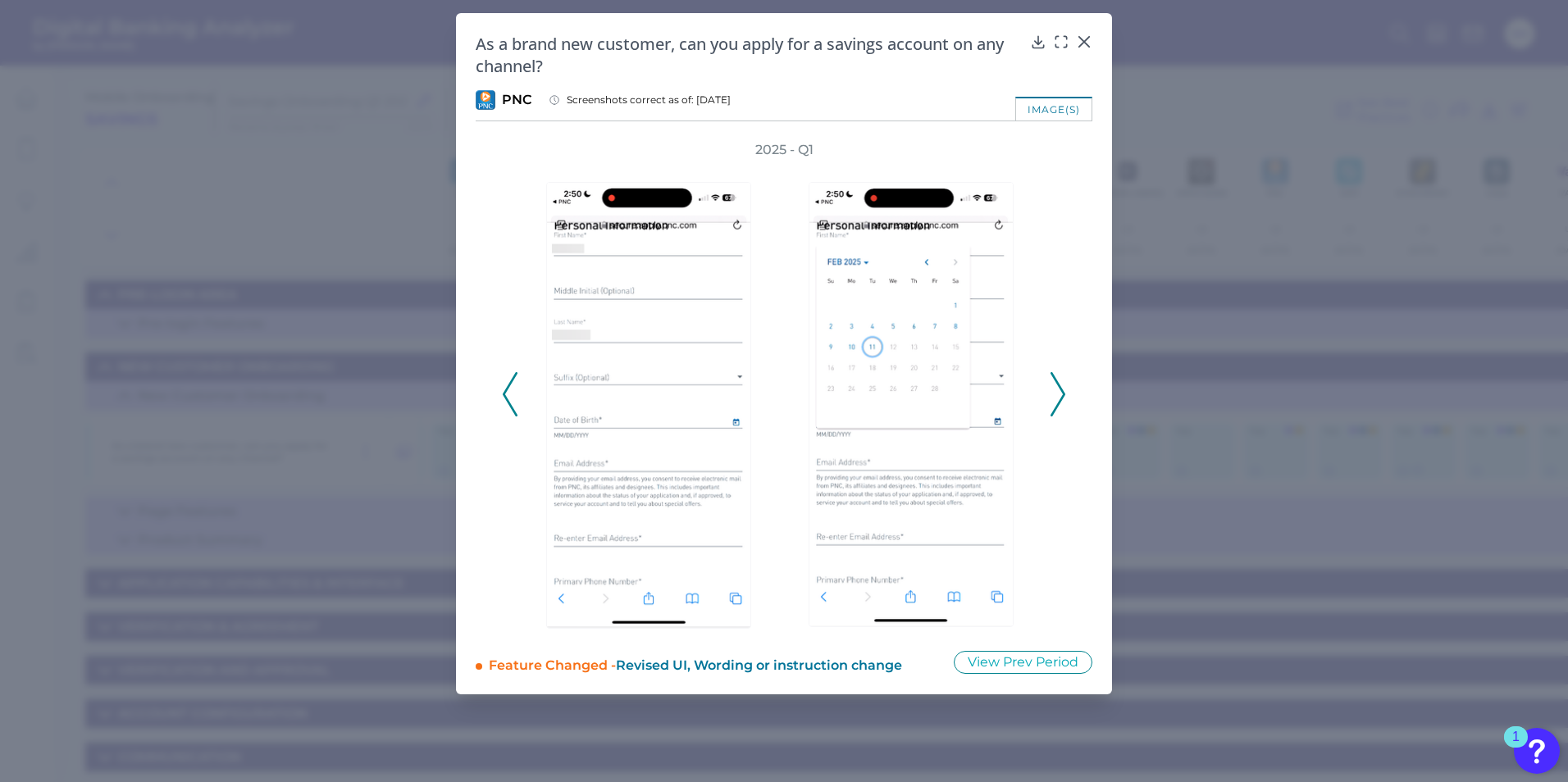
click at [1057, 396] on icon at bounding box center [1058, 394] width 14 height 44
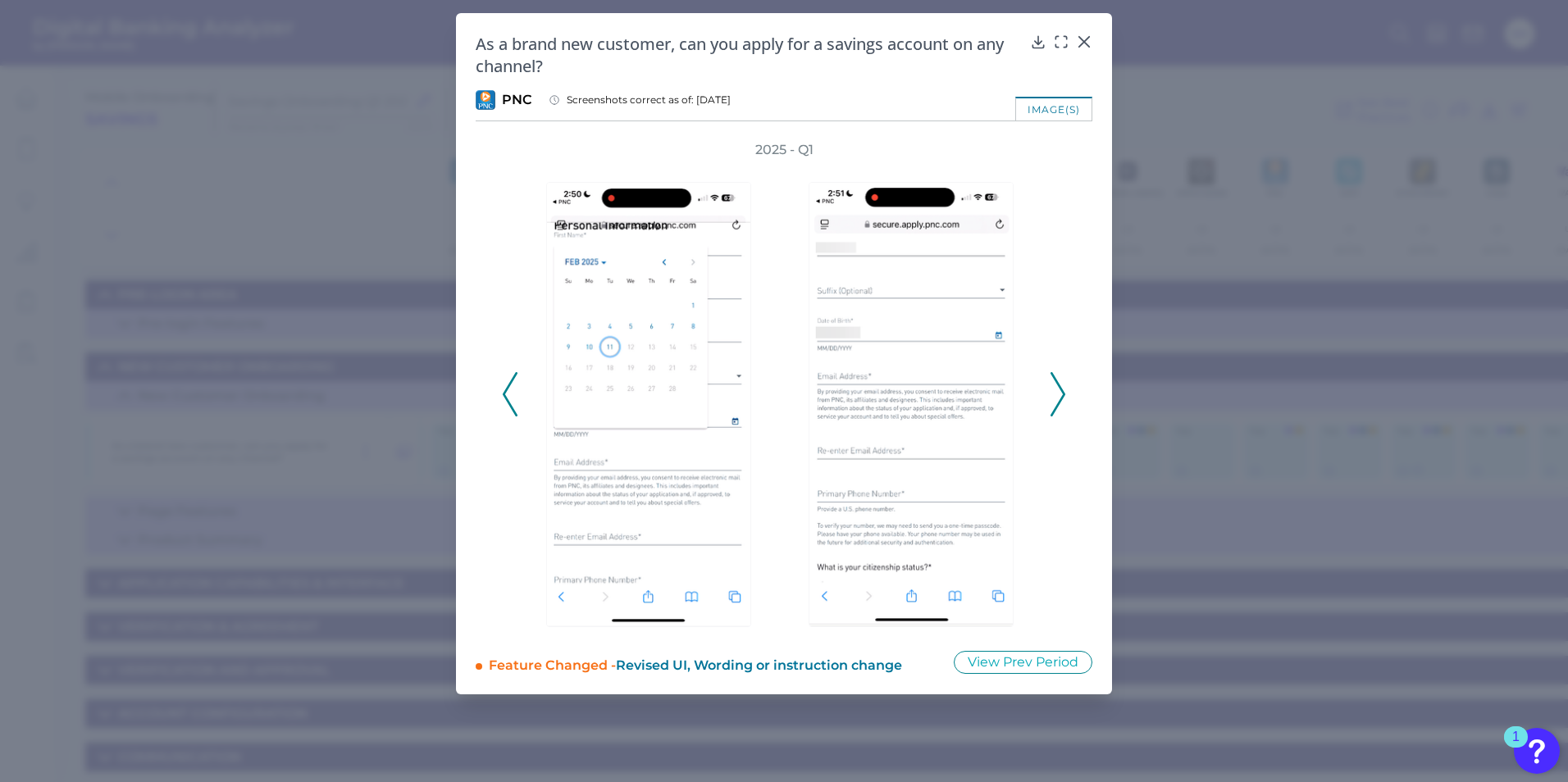
click at [1057, 396] on icon at bounding box center [1058, 394] width 14 height 44
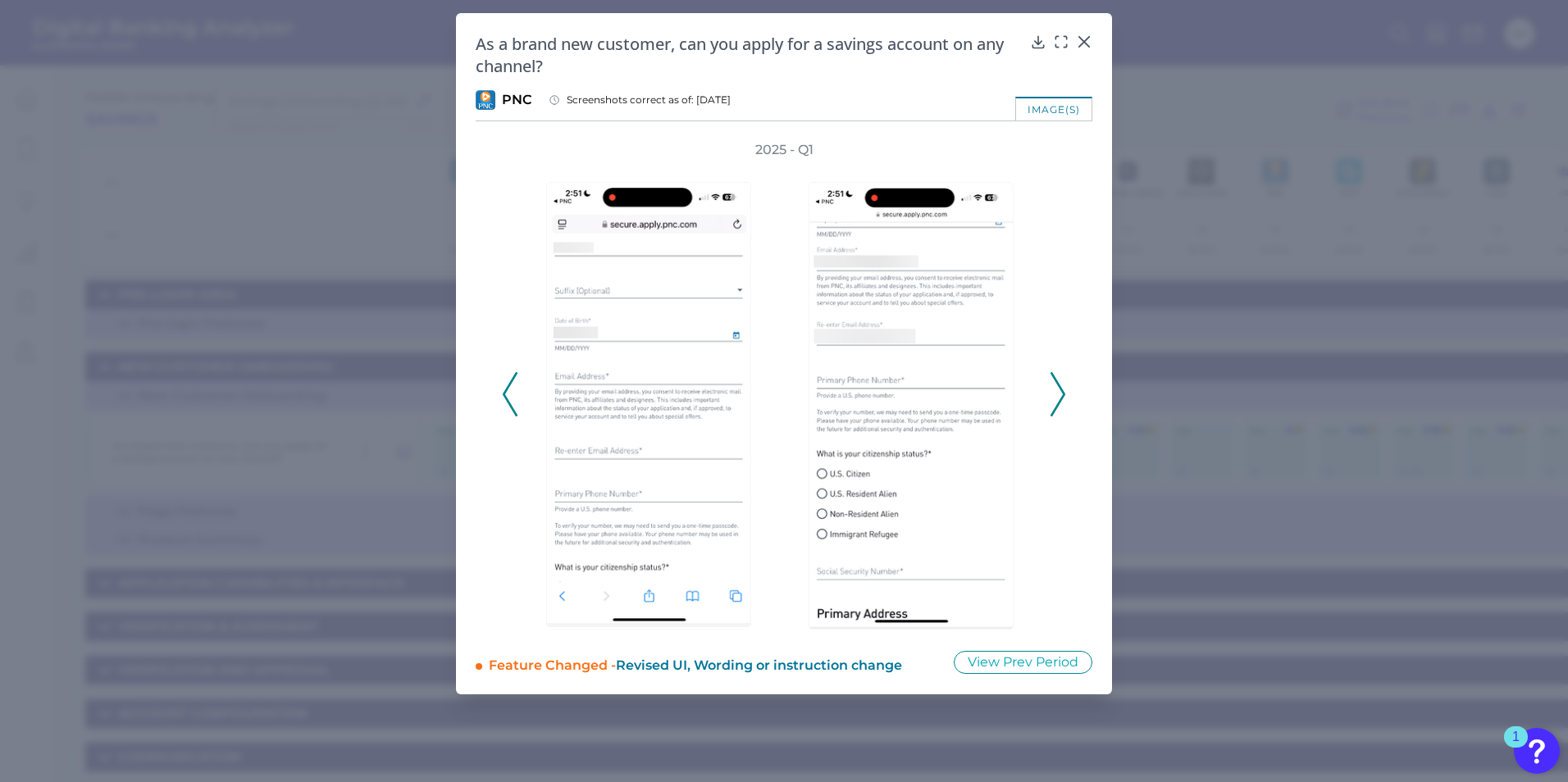
click at [1057, 396] on icon at bounding box center [1058, 394] width 14 height 44
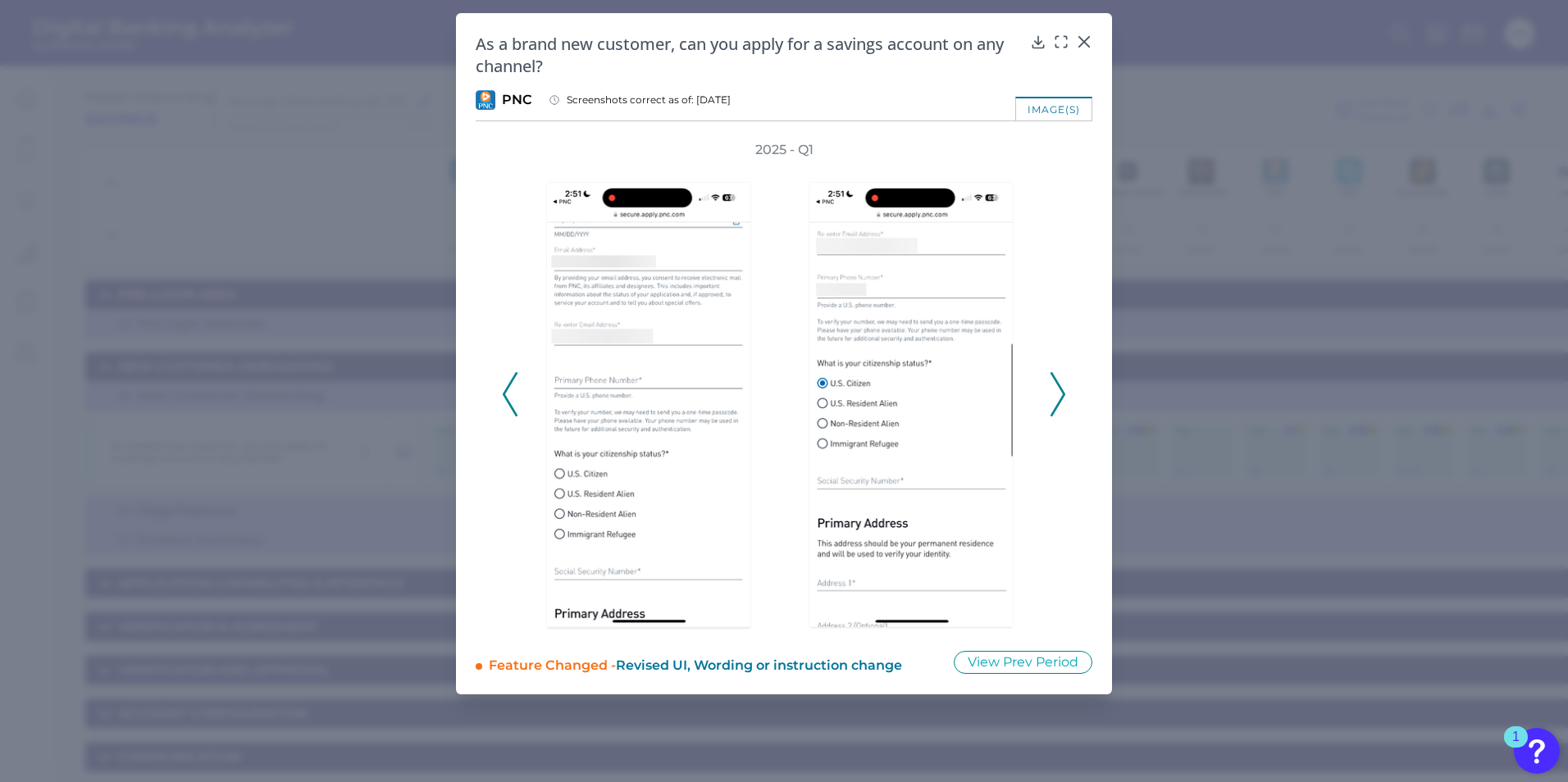
click at [1057, 396] on icon at bounding box center [1058, 394] width 14 height 44
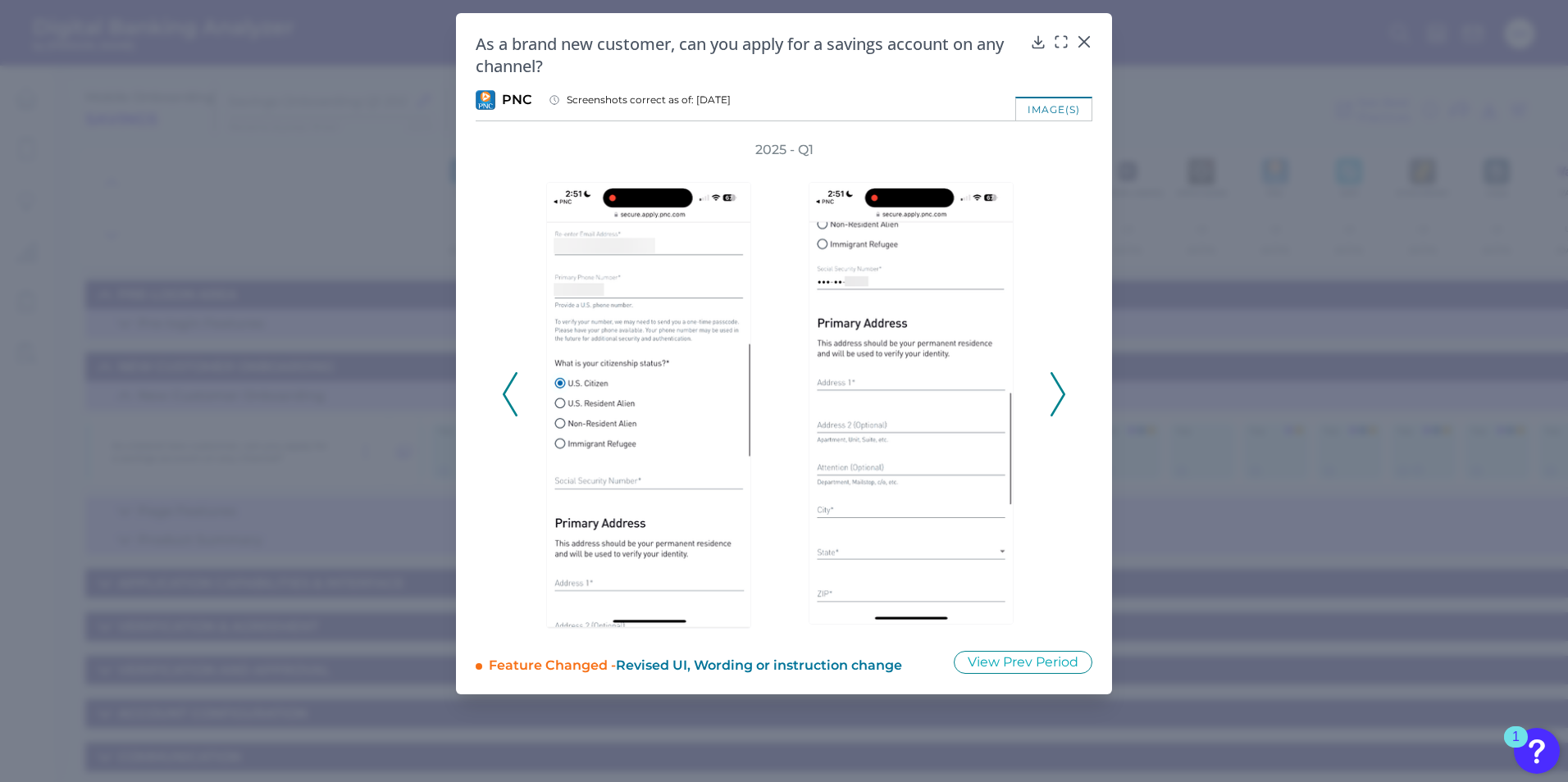
click at [1057, 396] on icon at bounding box center [1058, 394] width 14 height 44
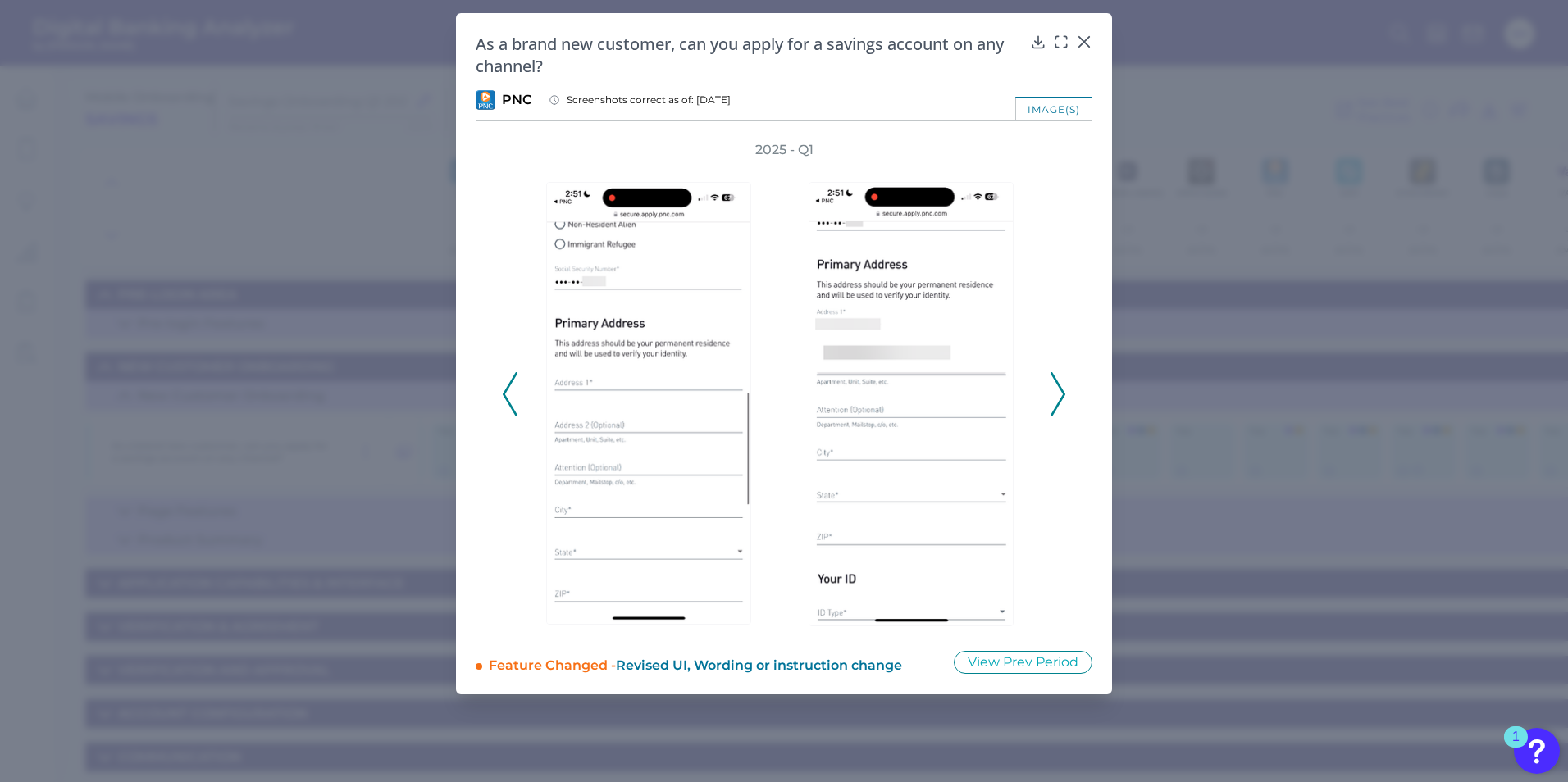
click at [1057, 396] on icon at bounding box center [1058, 394] width 14 height 44
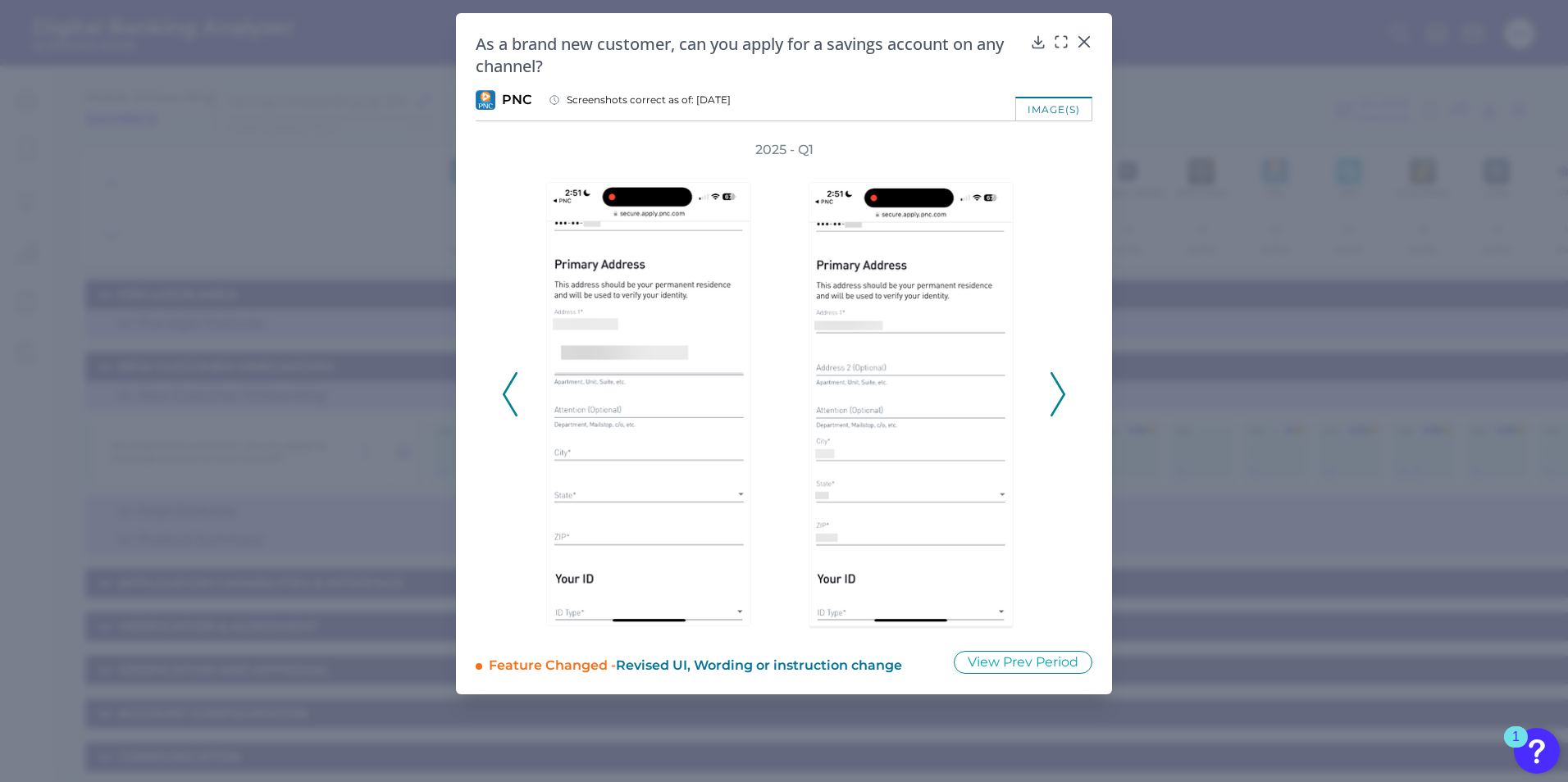
click at [1057, 396] on icon at bounding box center [1058, 394] width 14 height 44
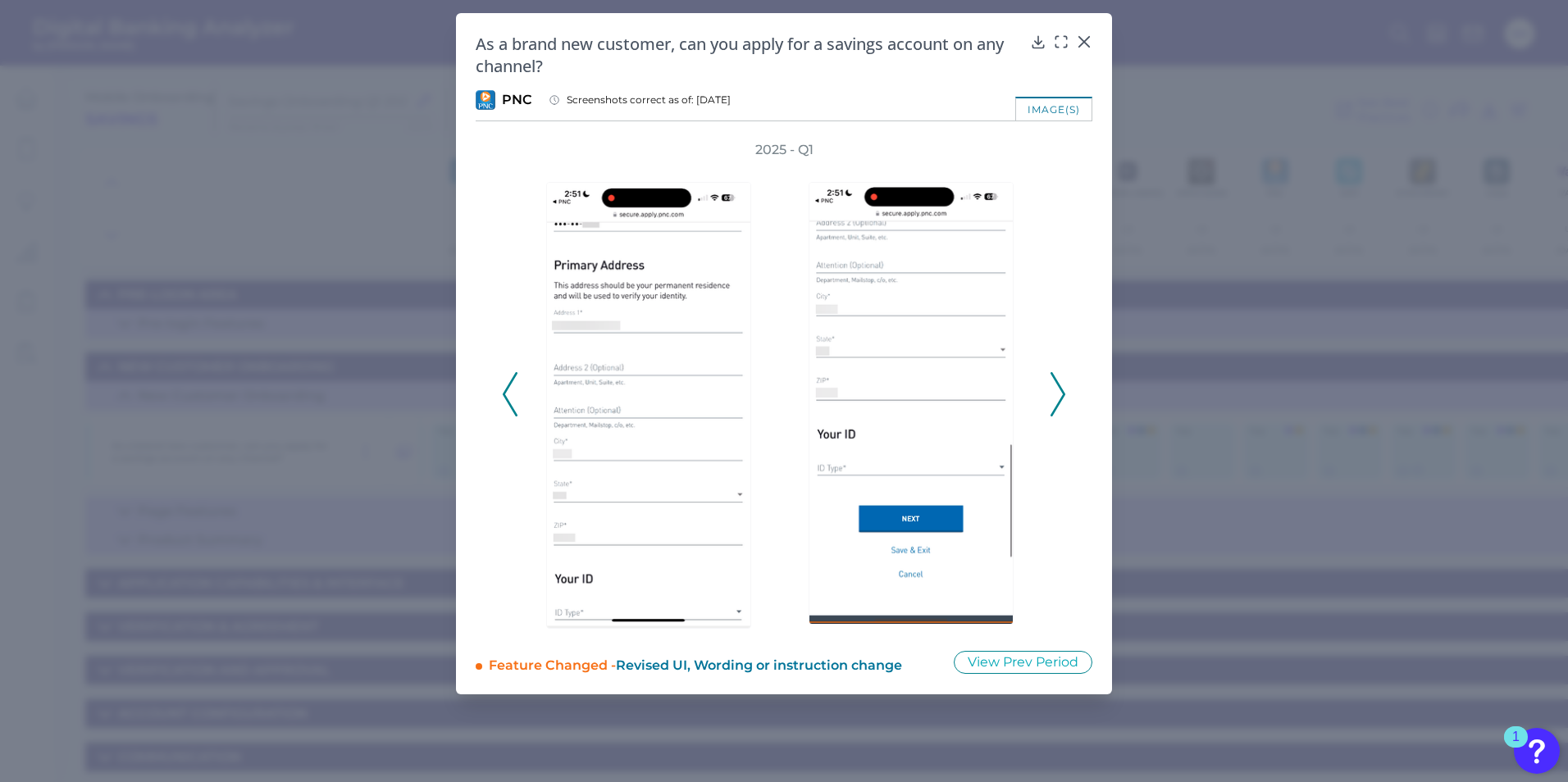
click at [1057, 396] on icon at bounding box center [1058, 394] width 14 height 44
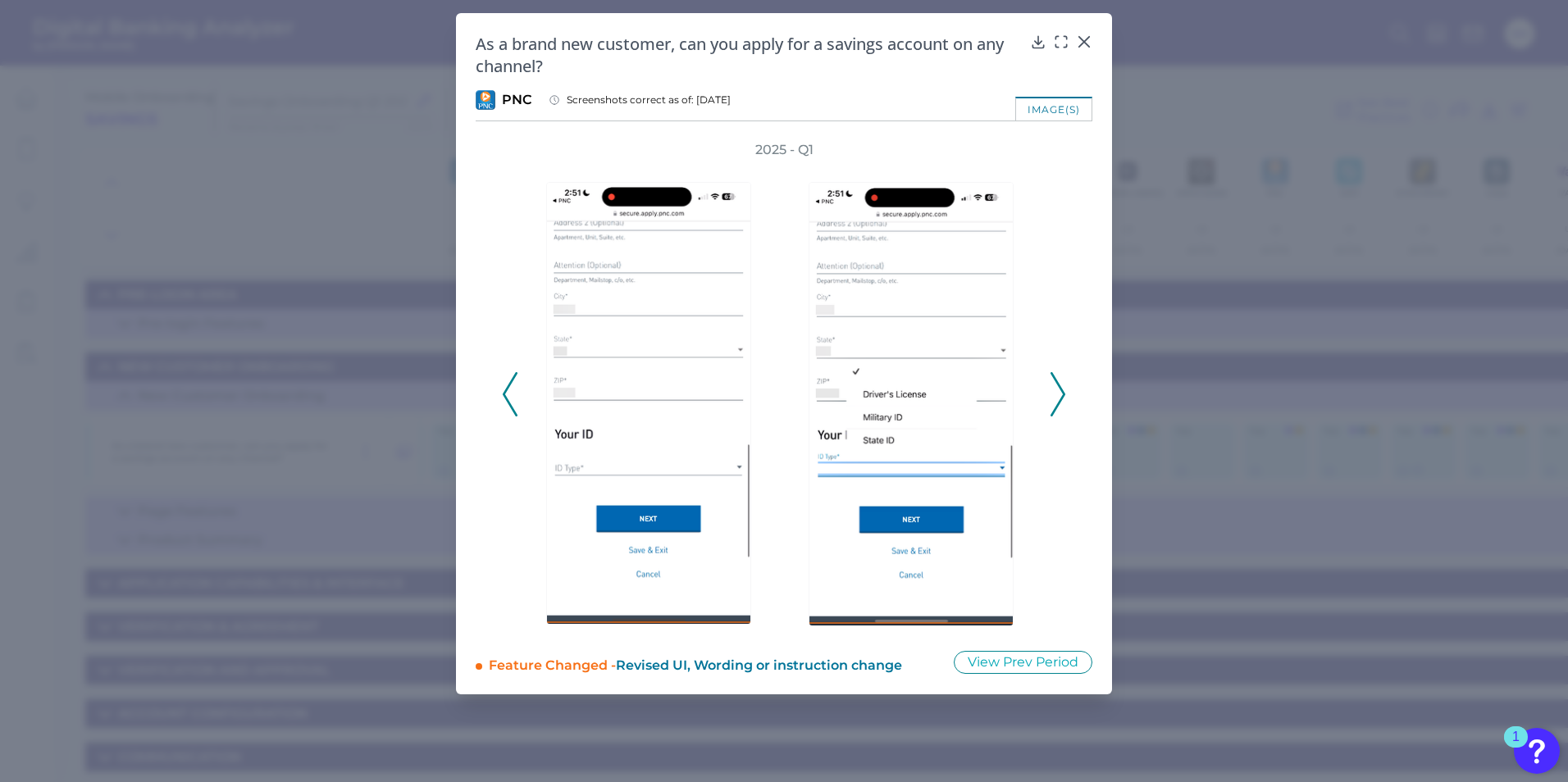
click at [1057, 396] on icon at bounding box center [1058, 394] width 14 height 44
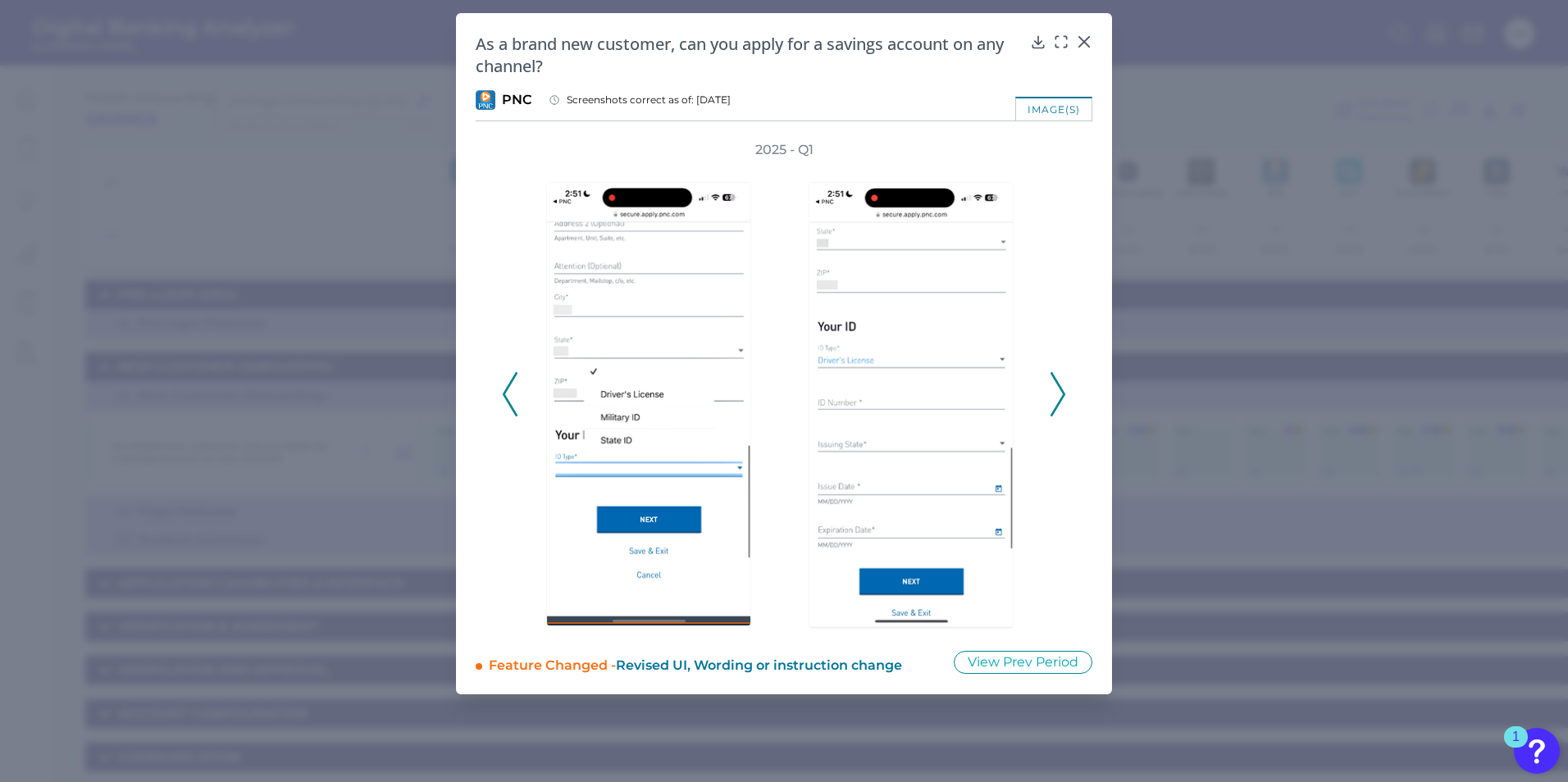
click at [1057, 396] on icon at bounding box center [1058, 394] width 14 height 44
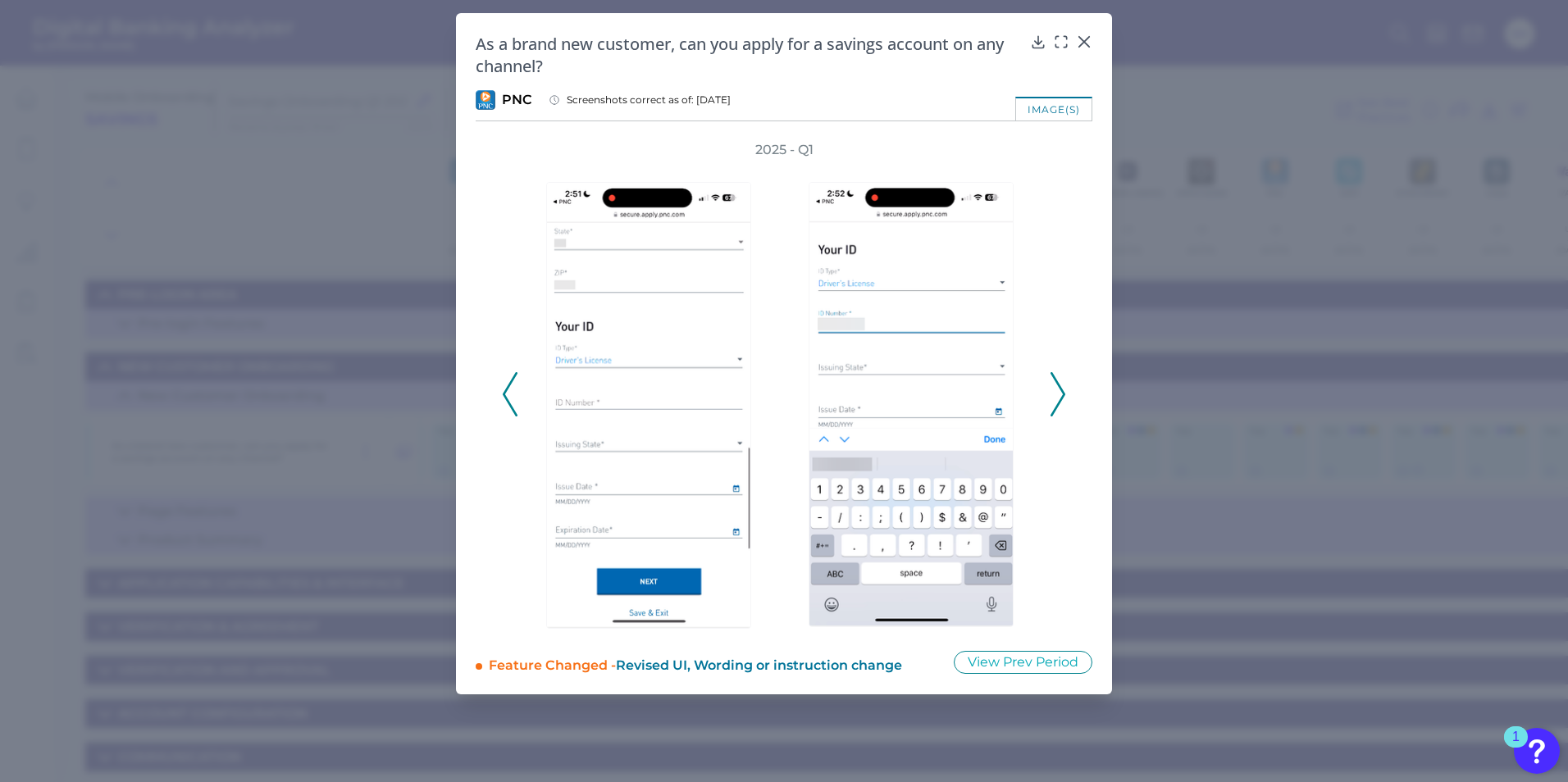
click at [1057, 396] on icon at bounding box center [1058, 394] width 14 height 44
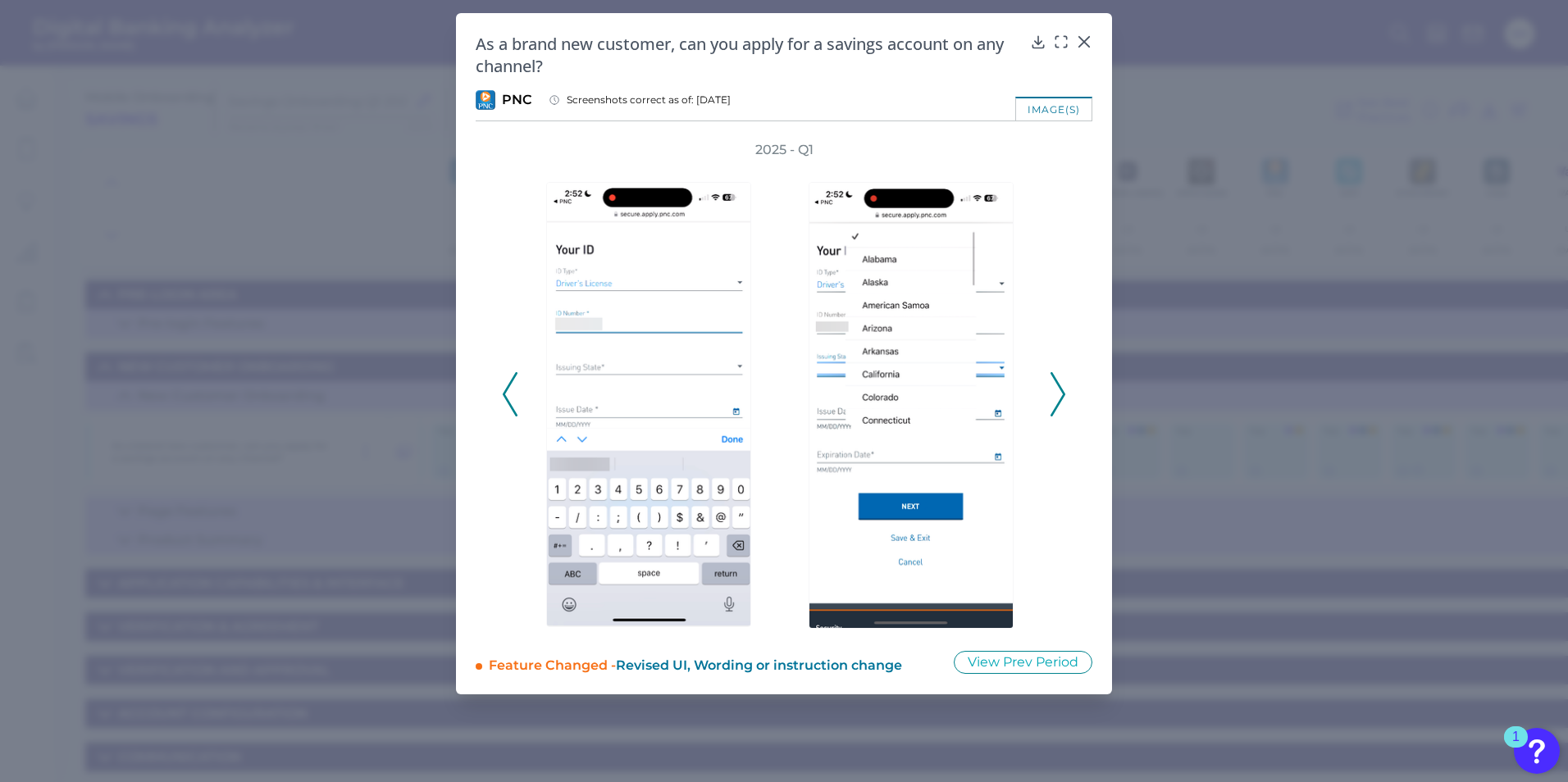
click at [1057, 396] on icon at bounding box center [1058, 394] width 14 height 44
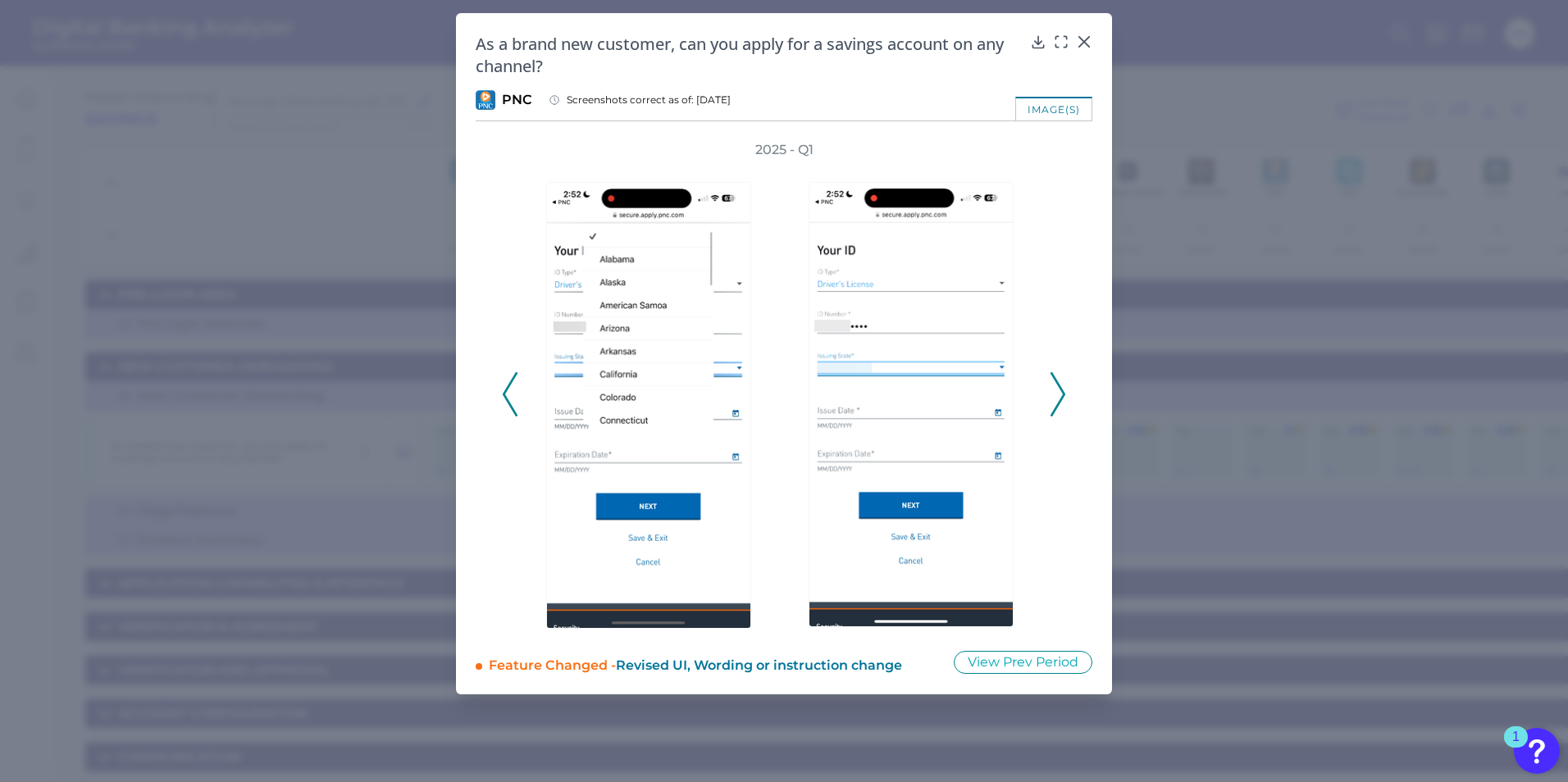
click at [1057, 396] on icon at bounding box center [1058, 394] width 14 height 44
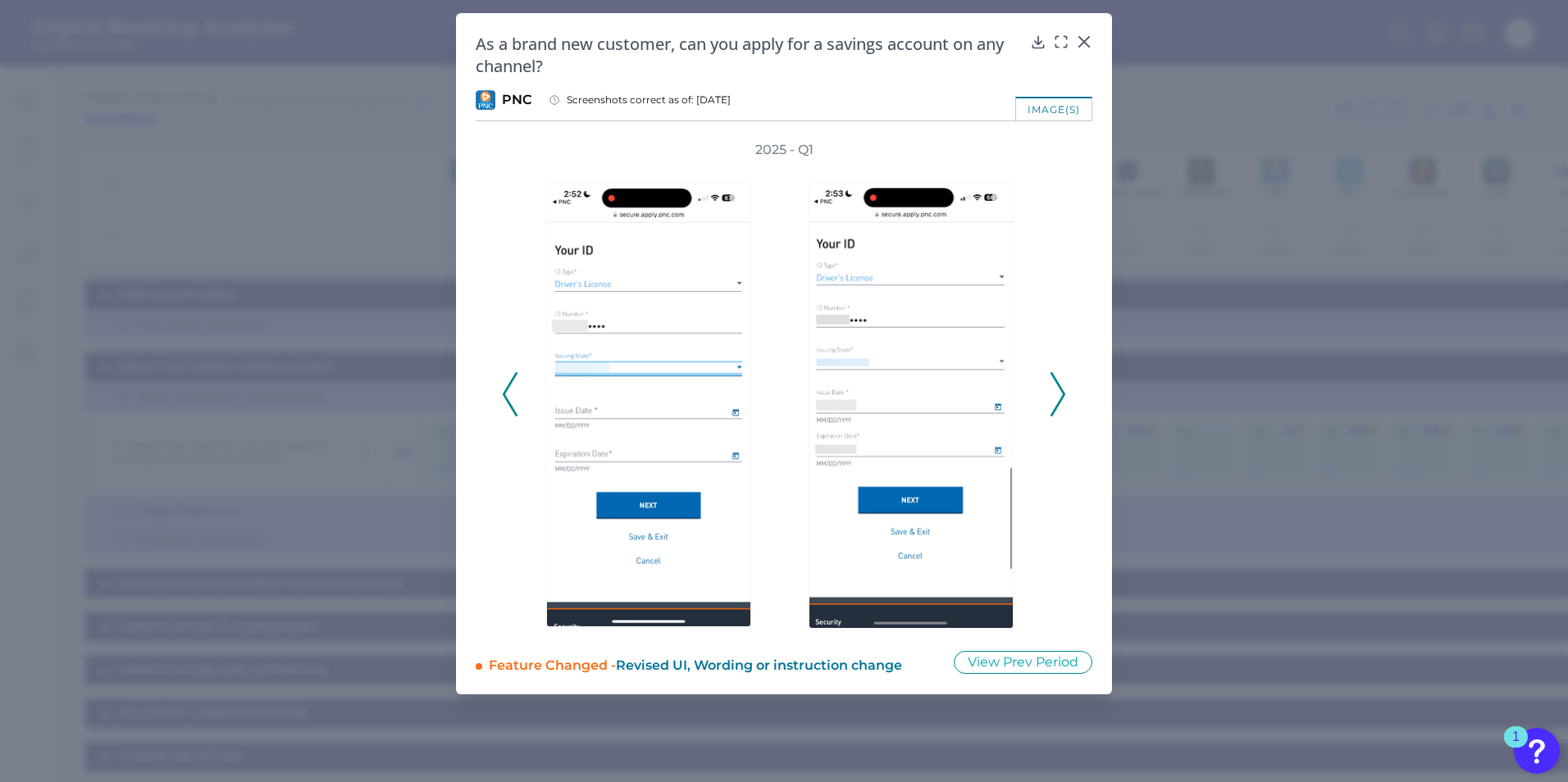
click at [1057, 396] on icon at bounding box center [1058, 394] width 14 height 44
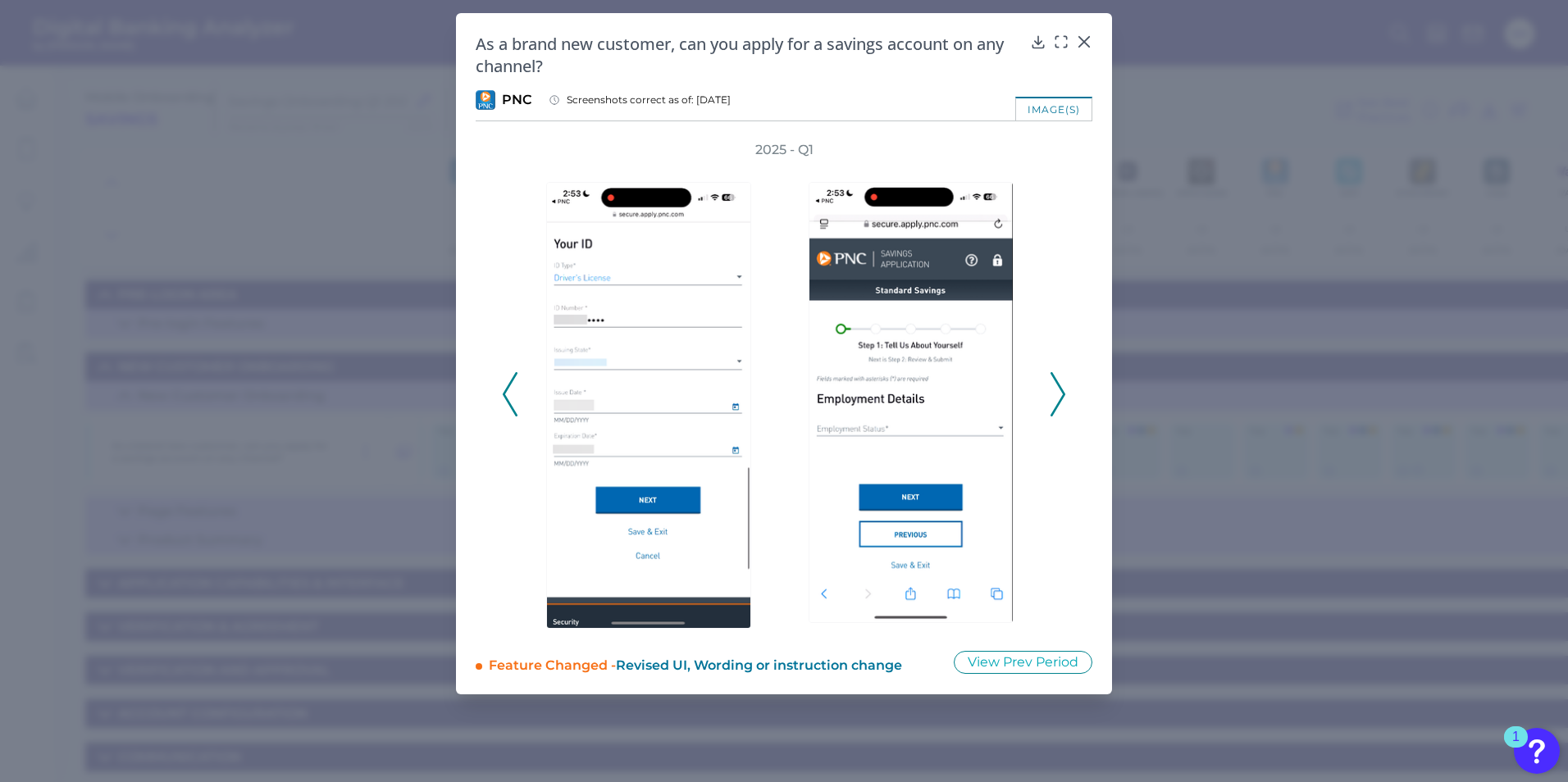
click at [1057, 396] on icon at bounding box center [1058, 394] width 14 height 44
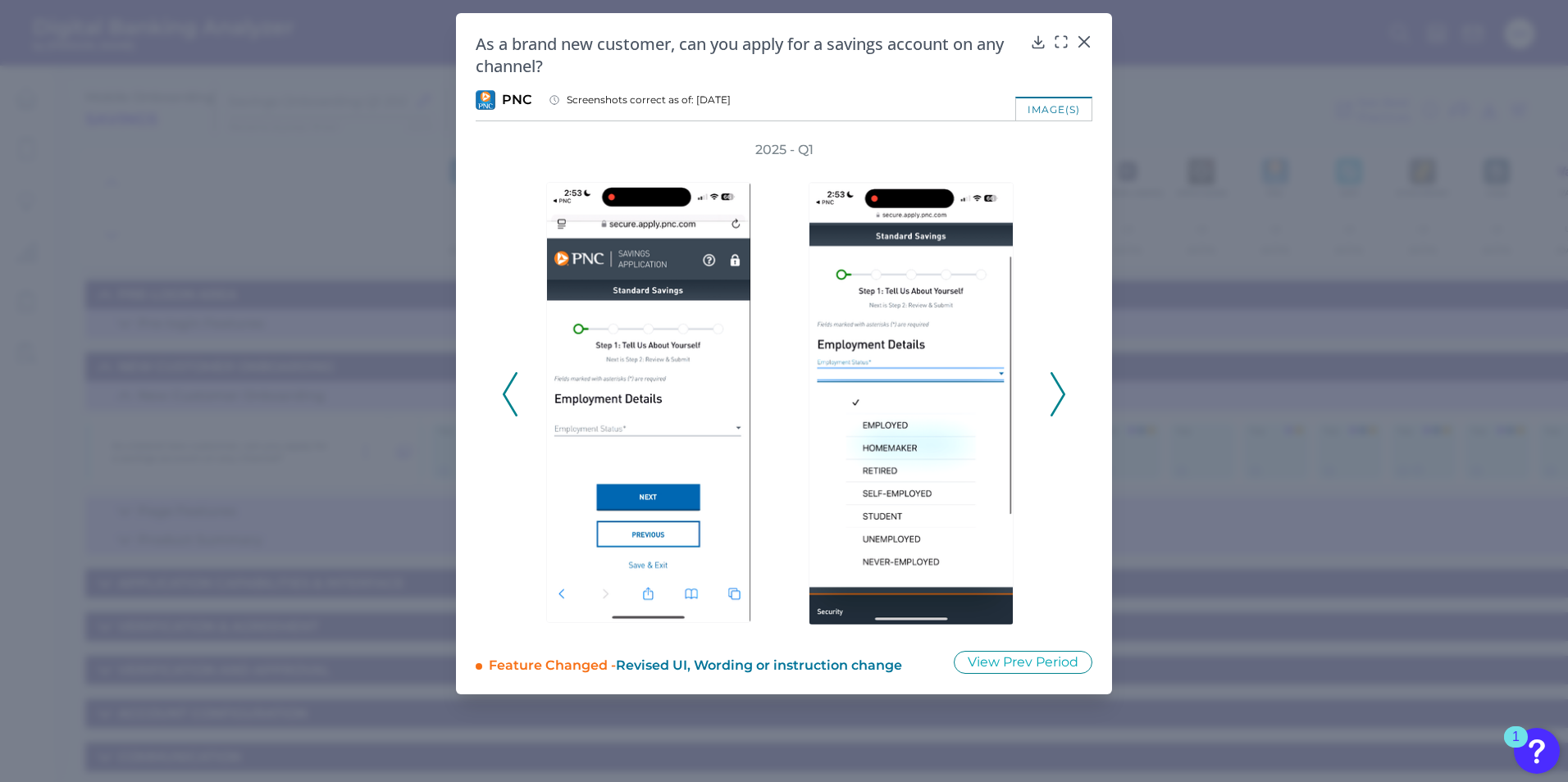
click at [1057, 396] on icon at bounding box center [1058, 394] width 14 height 44
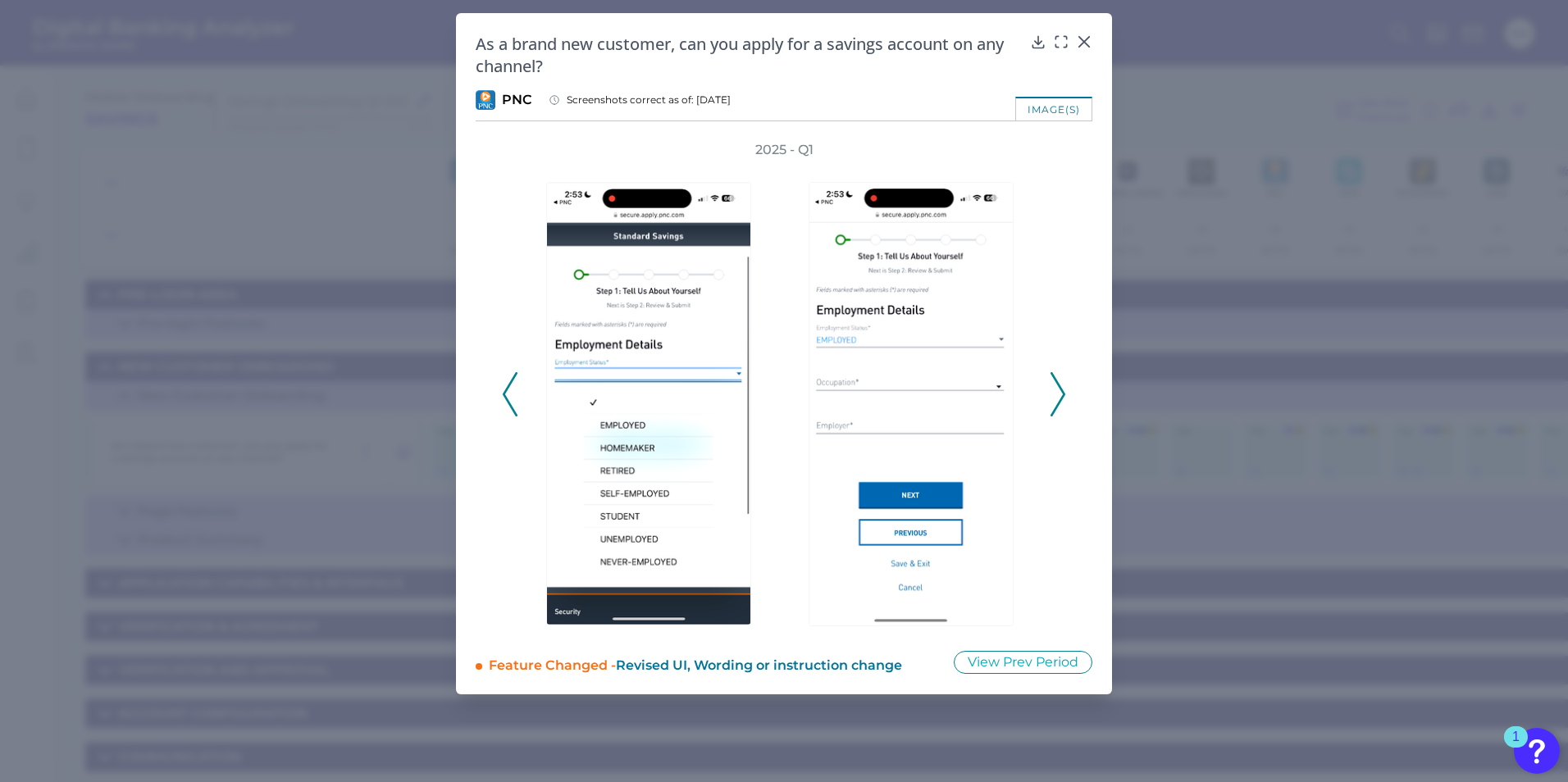
click at [1057, 396] on icon at bounding box center [1058, 394] width 14 height 44
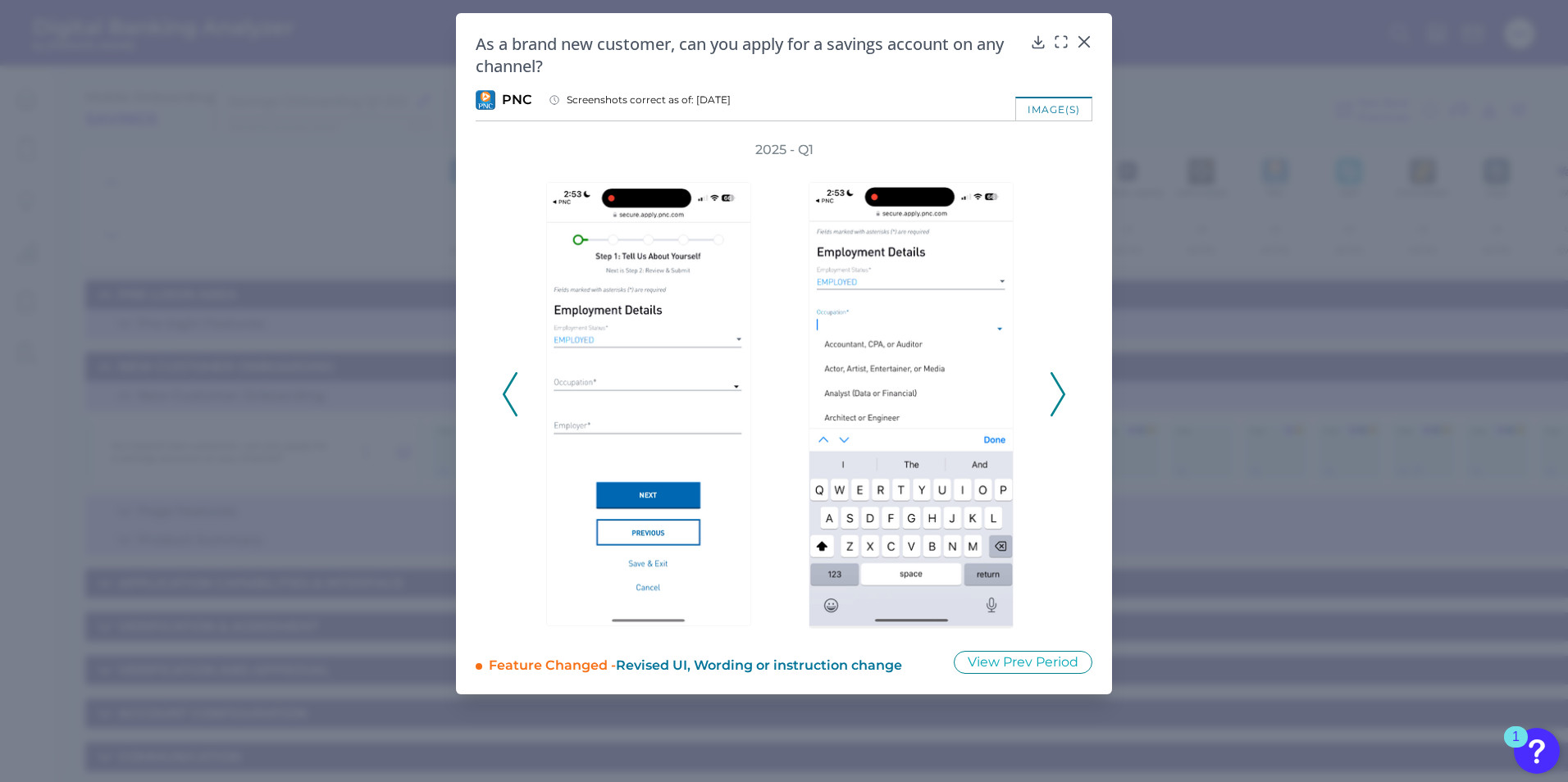
click at [1057, 396] on icon at bounding box center [1058, 394] width 14 height 44
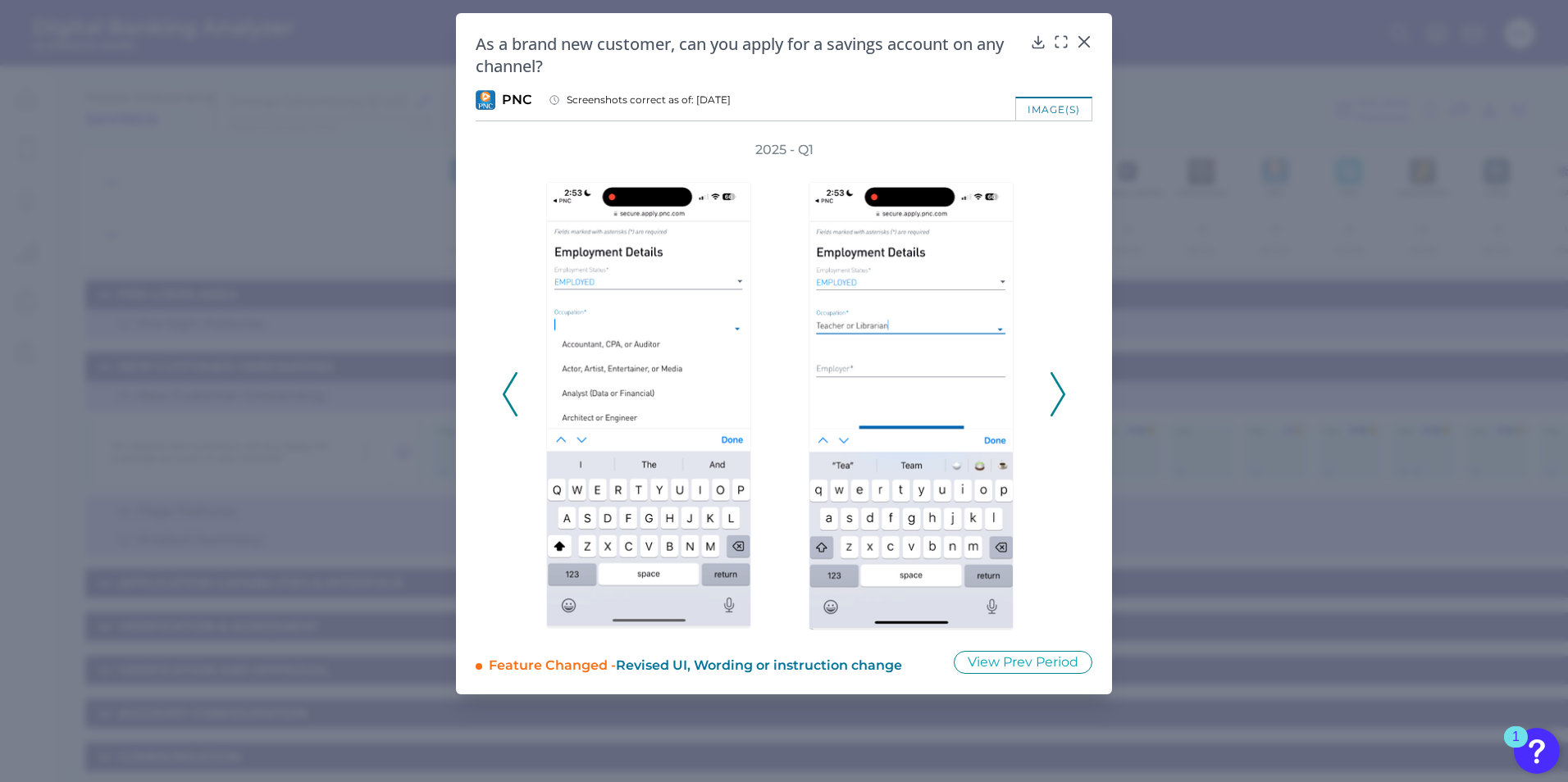
click at [1057, 396] on icon at bounding box center [1058, 394] width 14 height 44
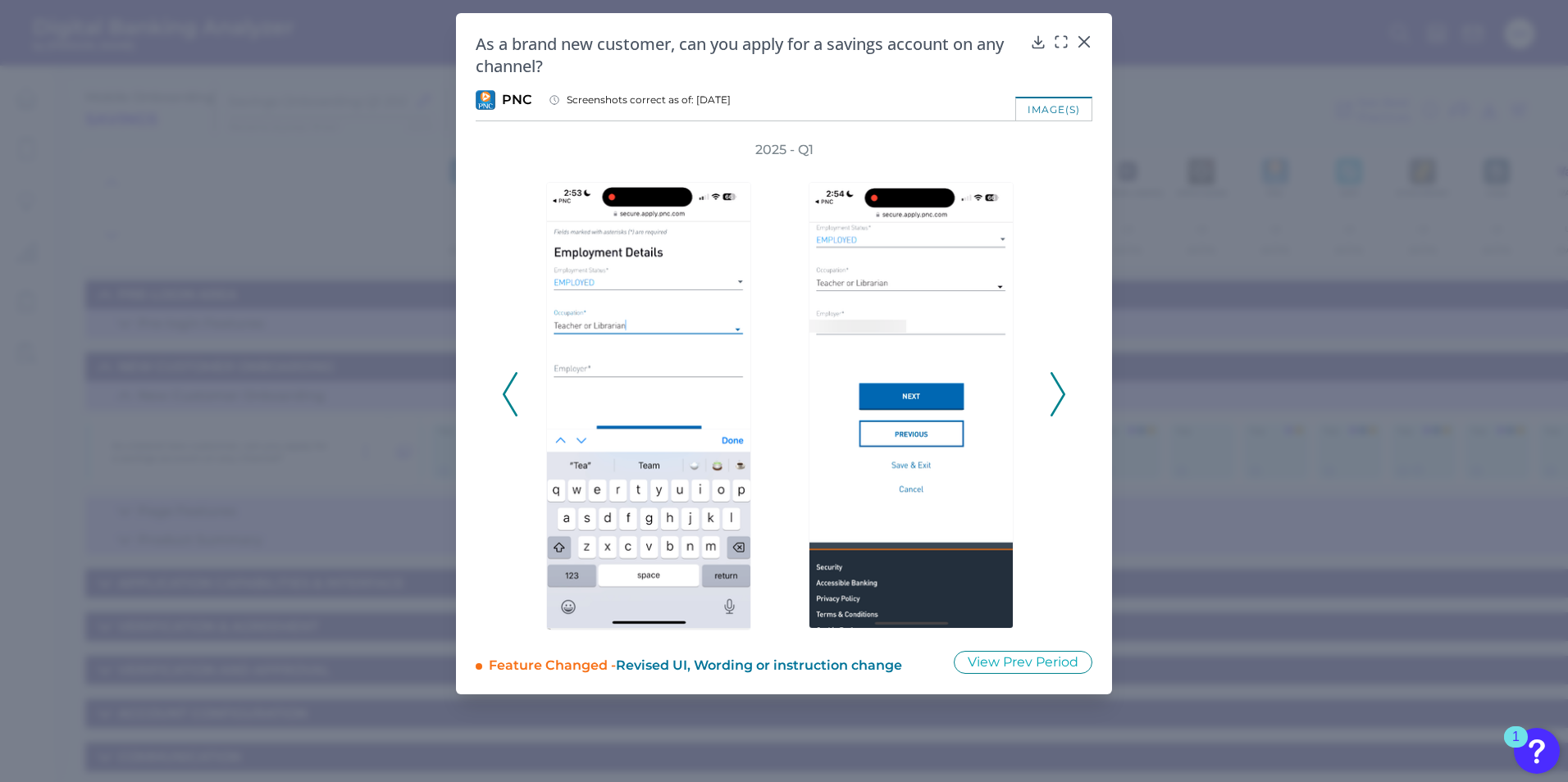
click at [1057, 396] on icon at bounding box center [1058, 394] width 14 height 44
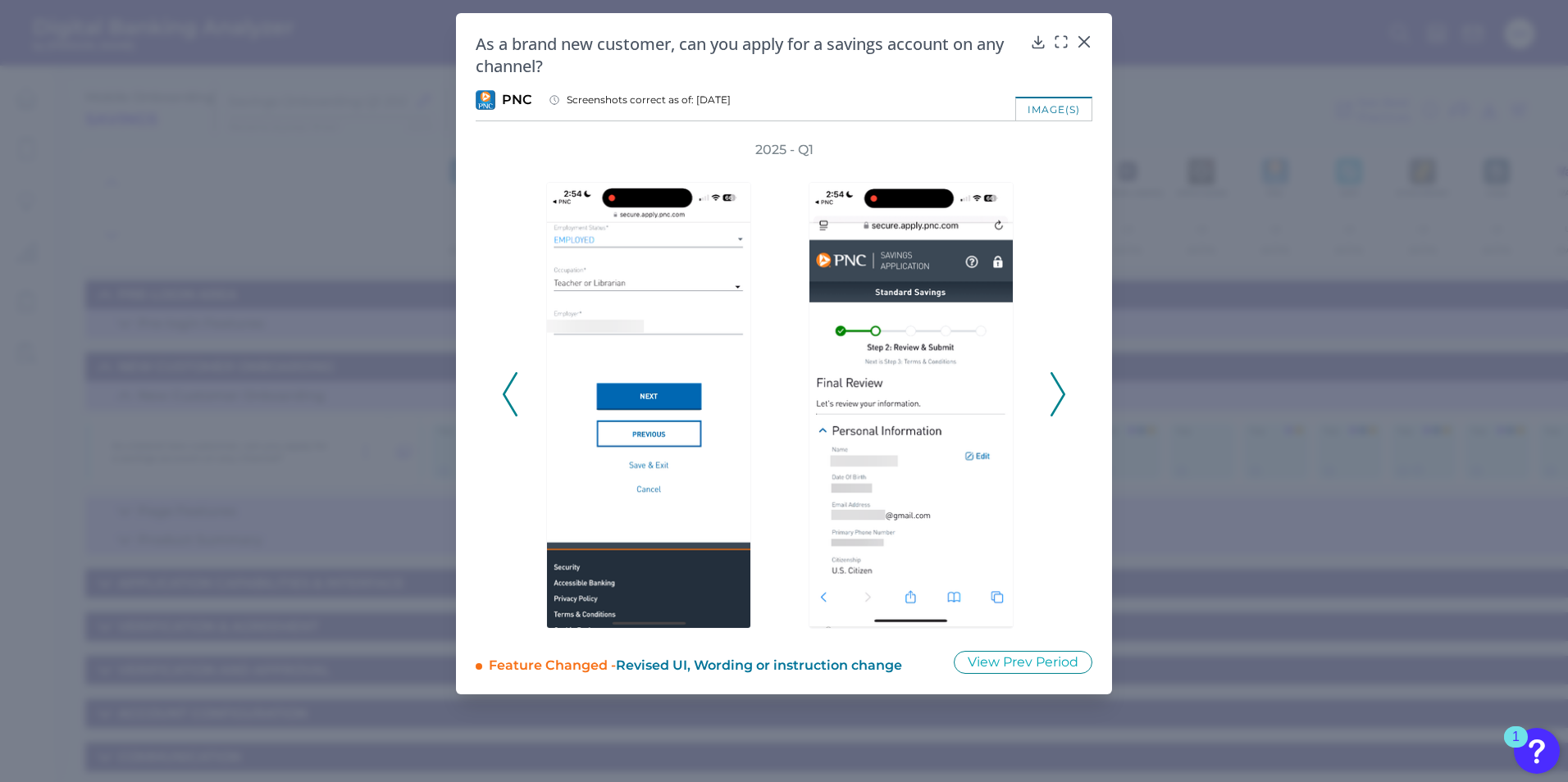
click at [1057, 396] on icon at bounding box center [1058, 394] width 14 height 44
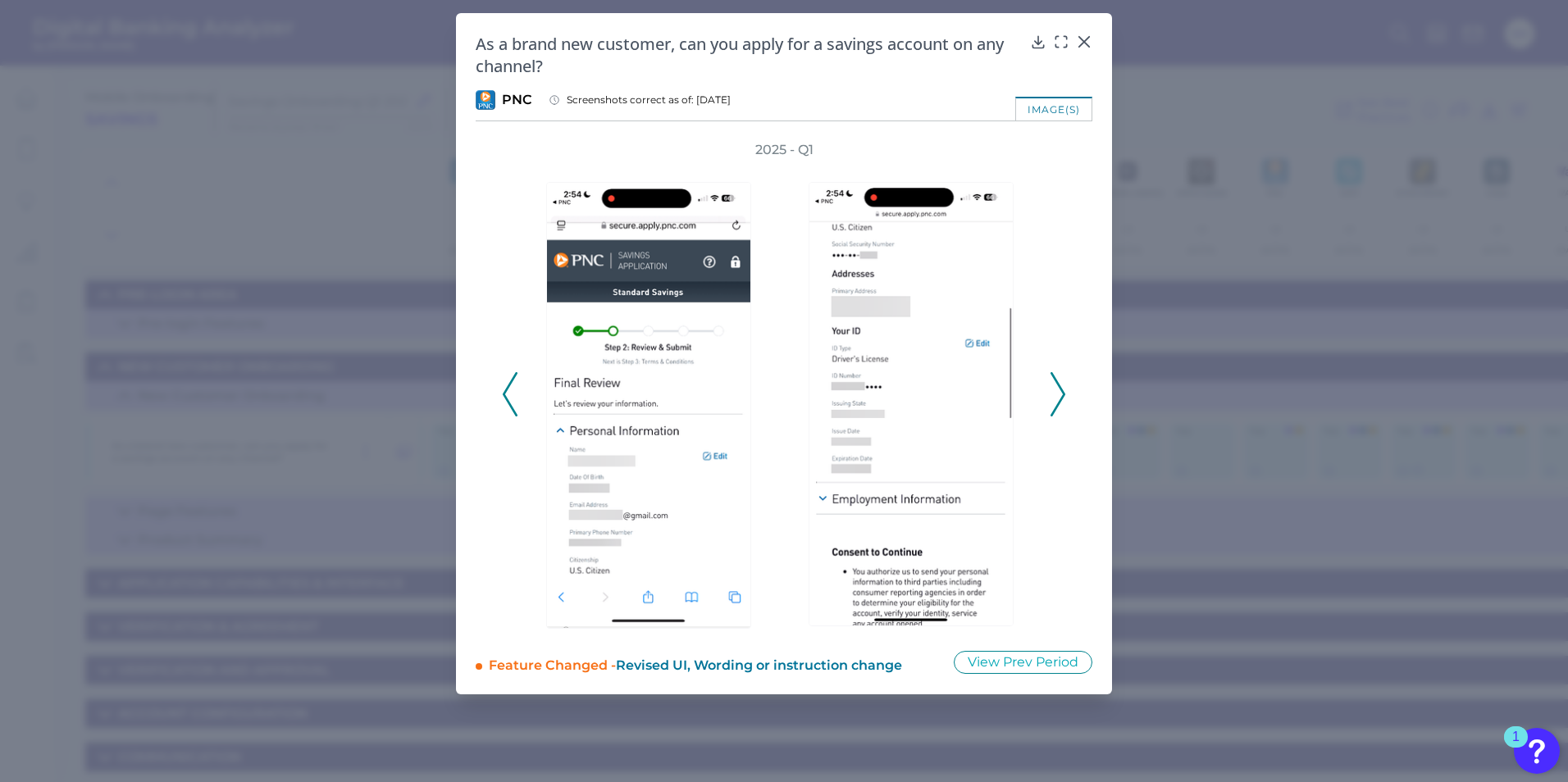
click at [1057, 396] on icon at bounding box center [1058, 394] width 14 height 44
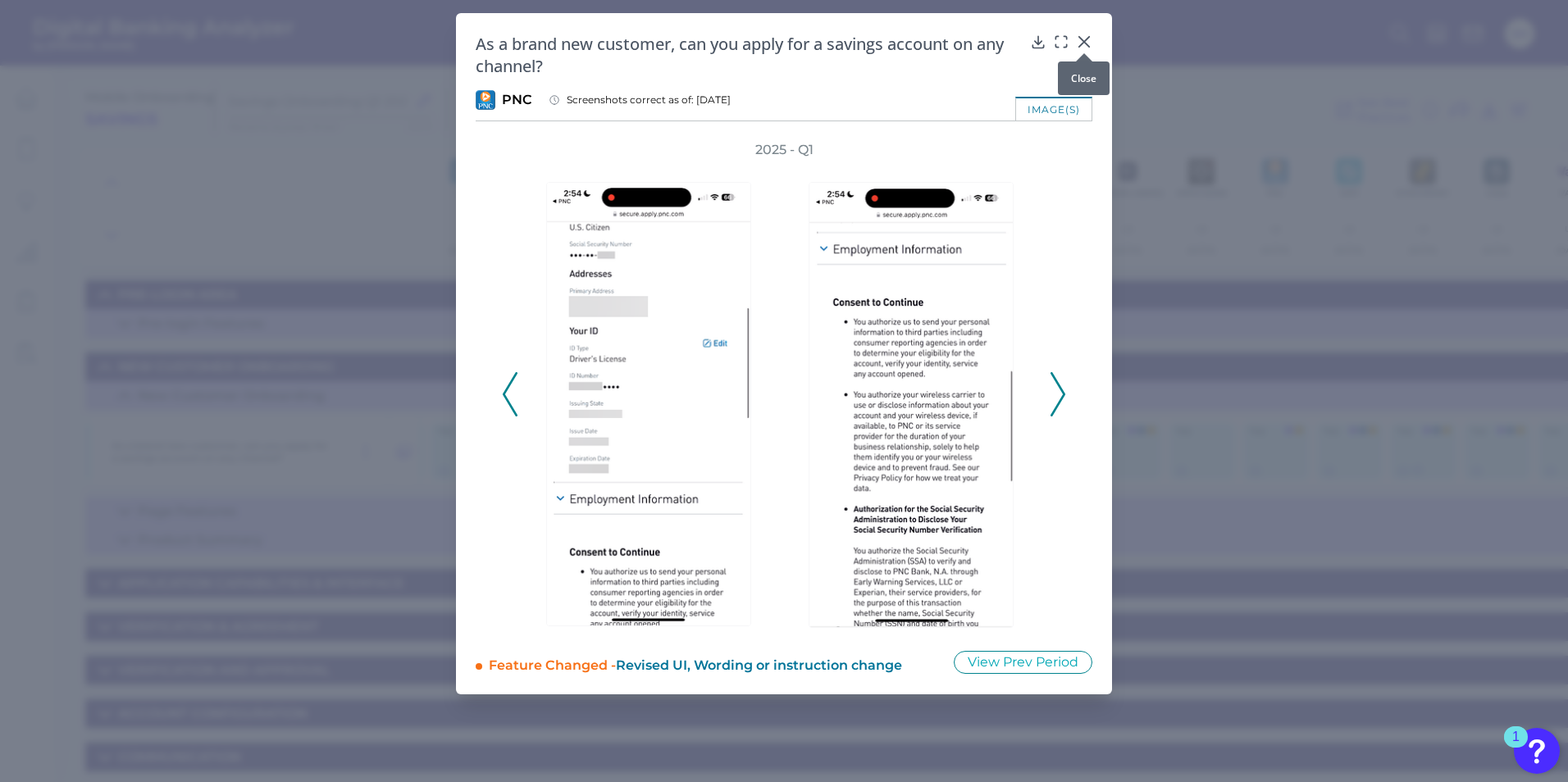
click at [1080, 33] on icon at bounding box center [1084, 41] width 16 height 16
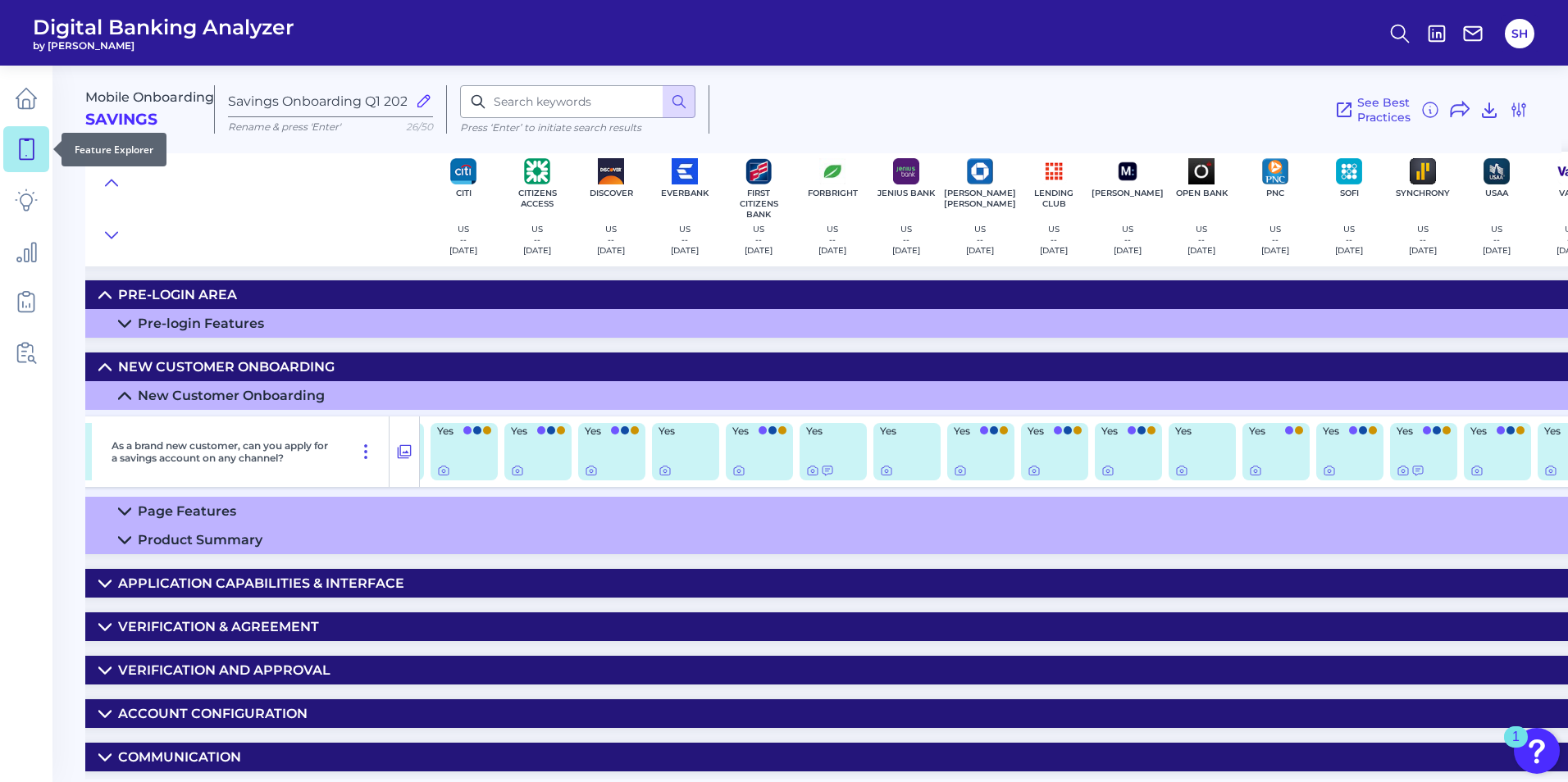
click at [26, 138] on icon at bounding box center [25, 149] width 23 height 23
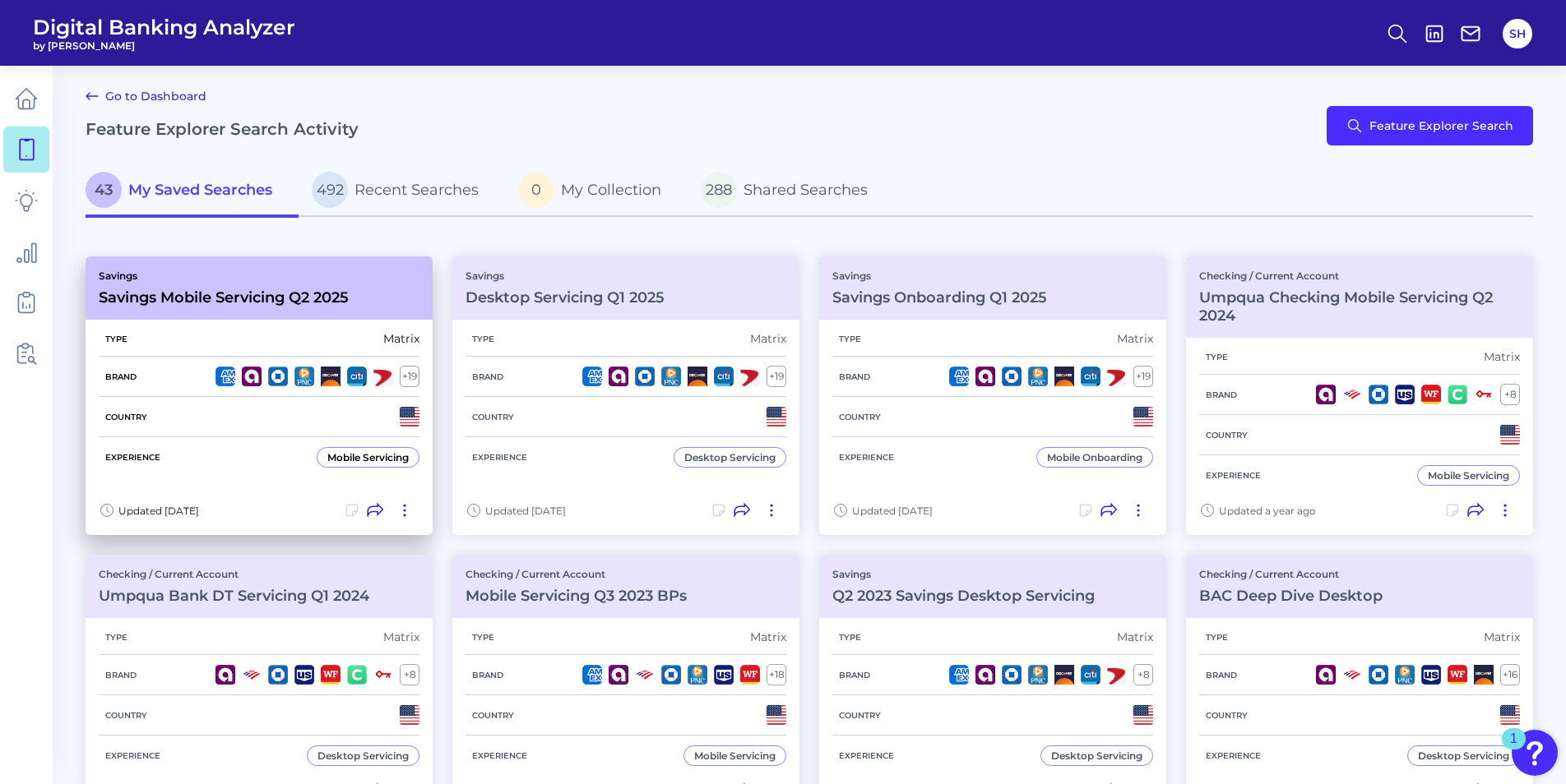
click at [204, 280] on p "Savings" at bounding box center [223, 276] width 250 height 13
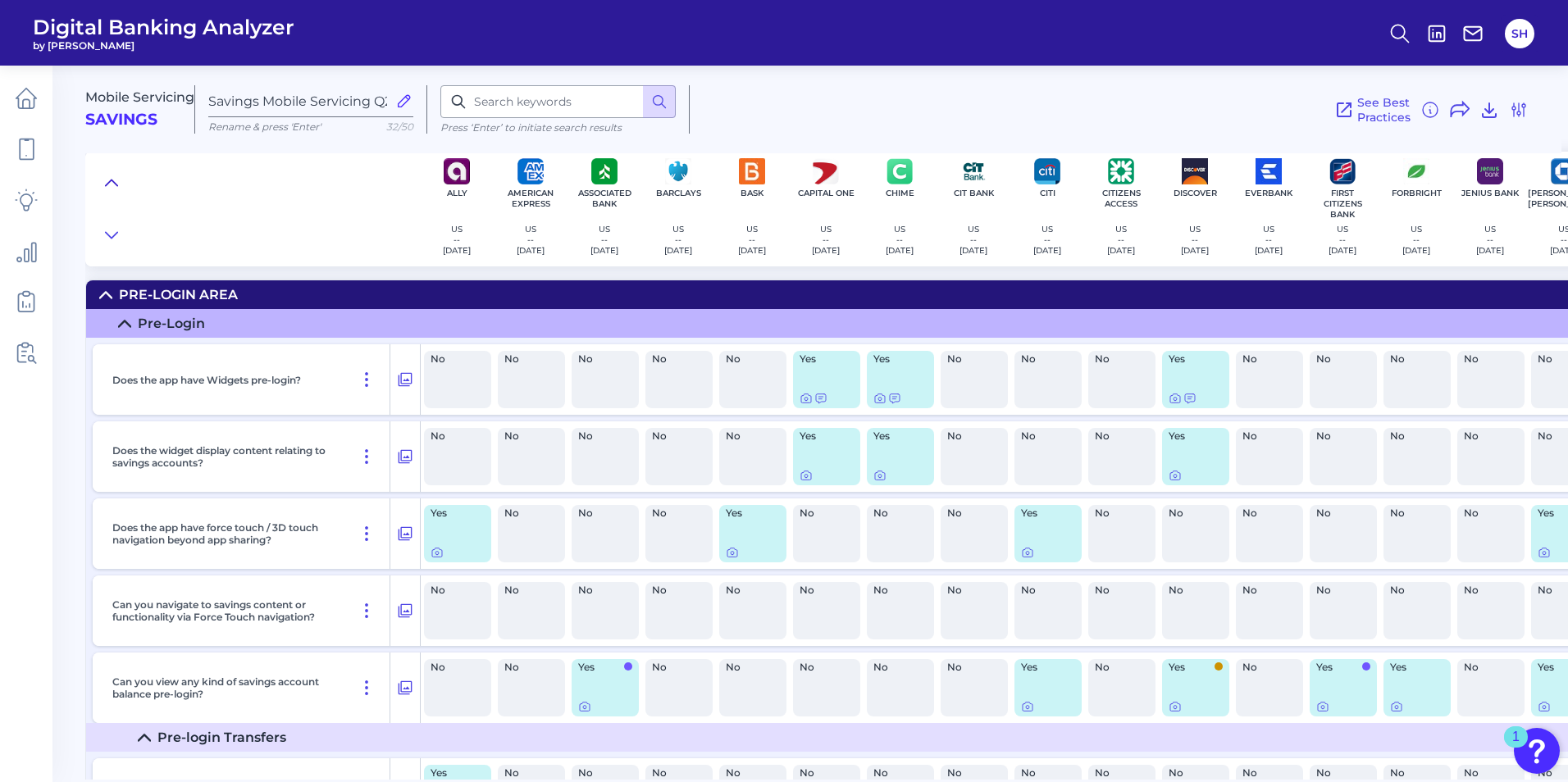
click at [104, 176] on button at bounding box center [111, 182] width 26 height 23
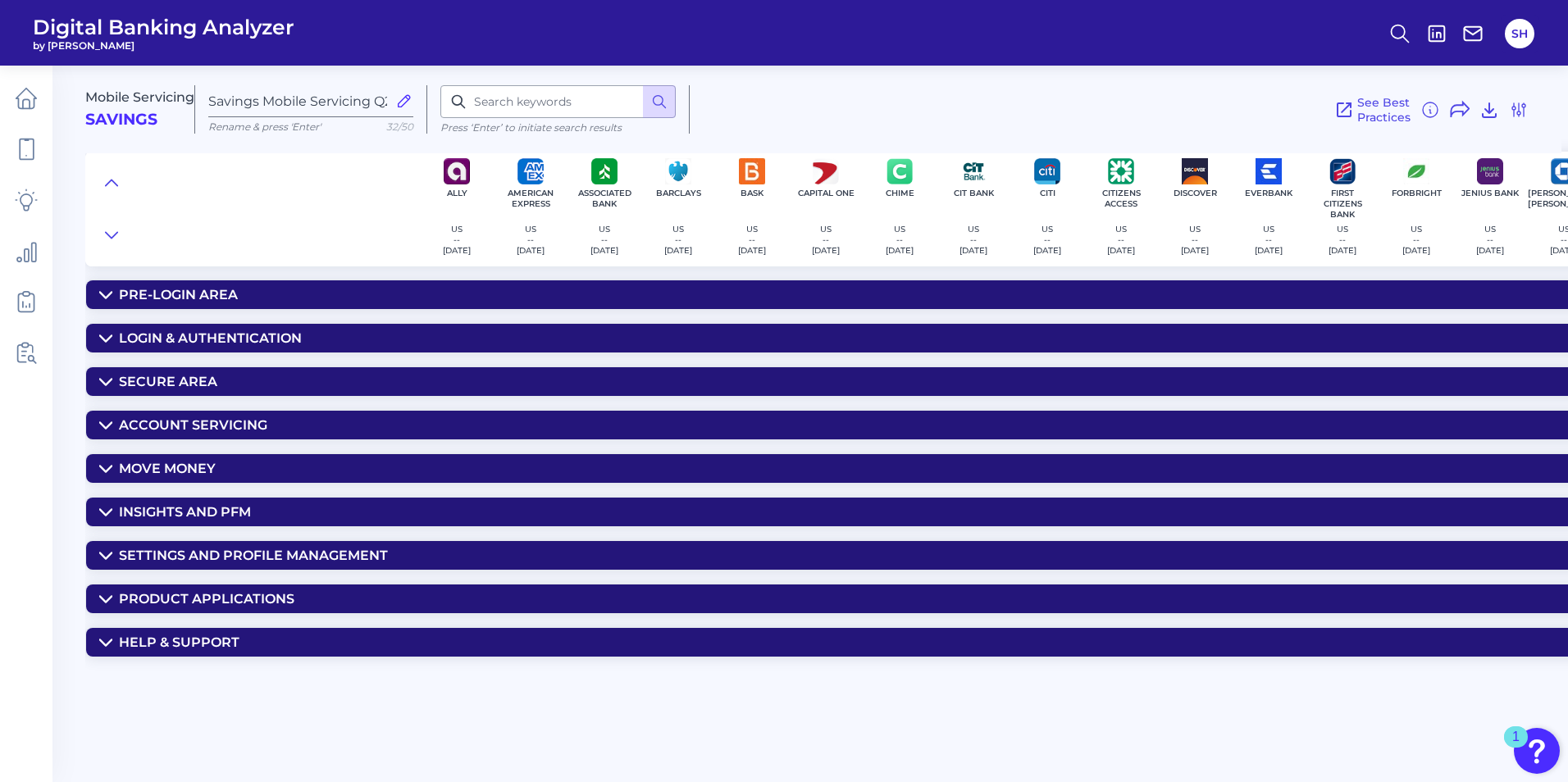
click at [192, 371] on summary "Secure Area" at bounding box center [1176, 382] width 2180 height 29
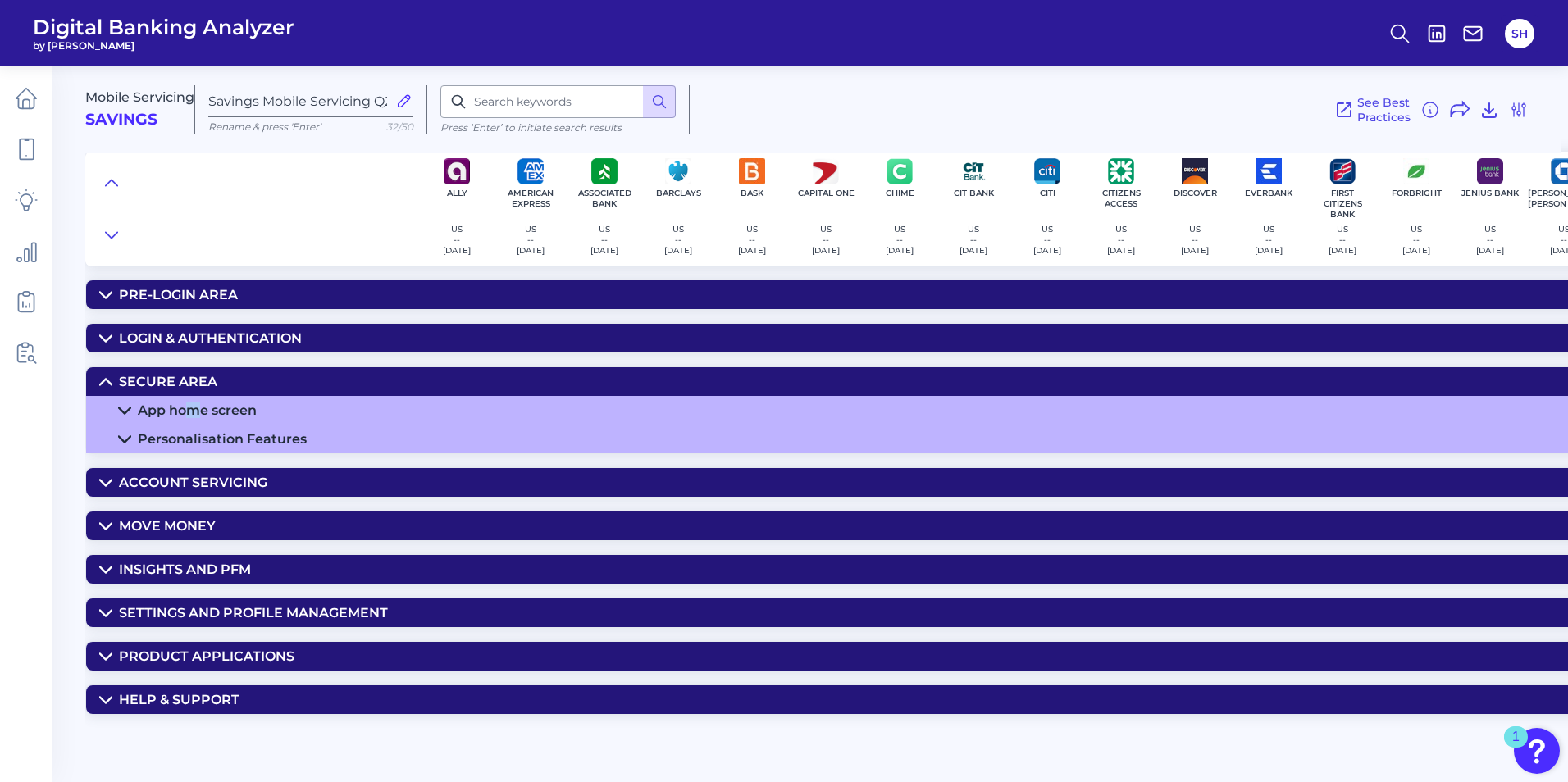
click at [186, 404] on summary "App home screen" at bounding box center [1176, 411] width 2180 height 29
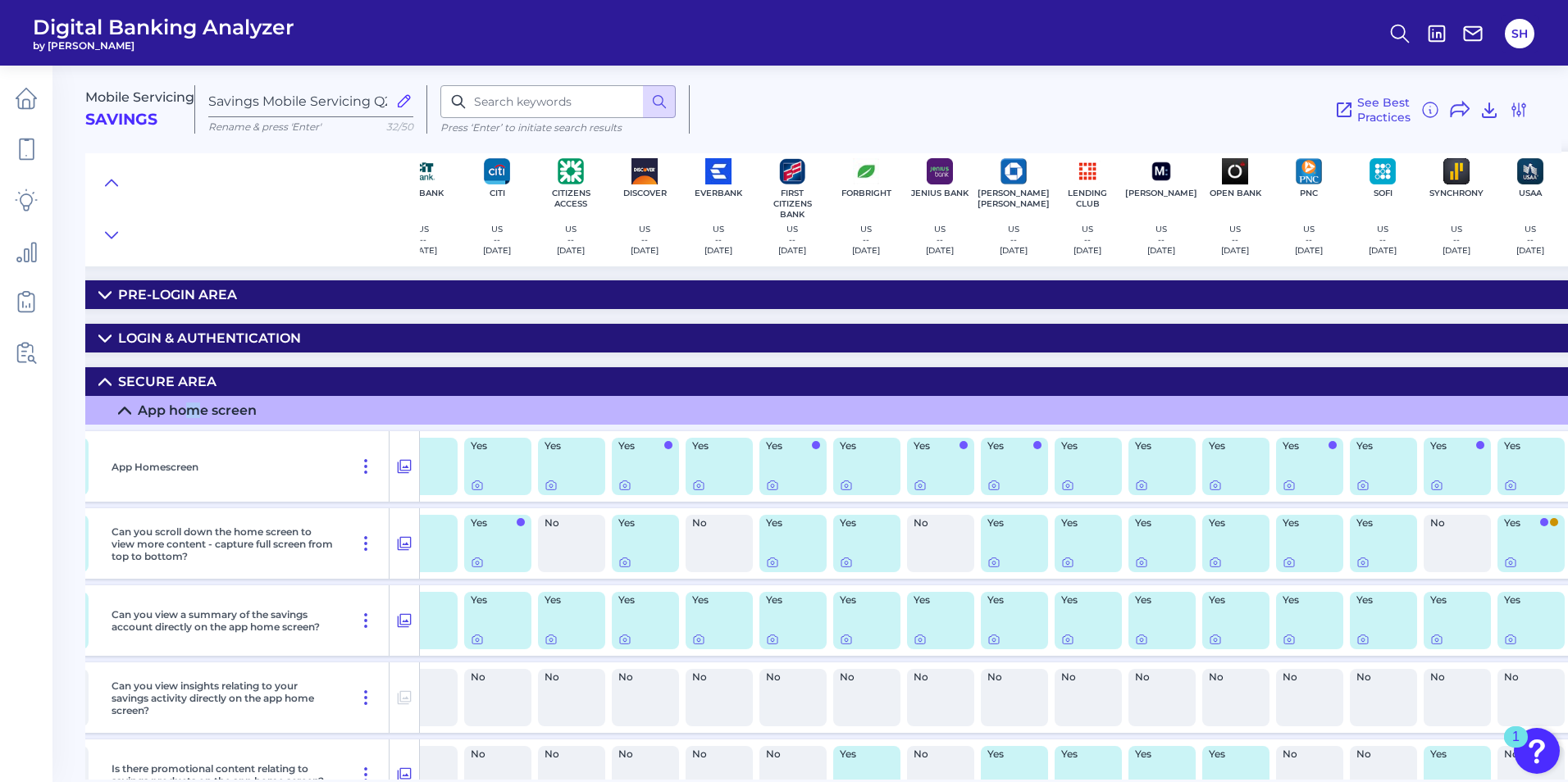
scroll to position [0, 552]
click at [1283, 481] on div at bounding box center [1290, 475] width 16 height 16
click at [1286, 486] on icon at bounding box center [1288, 485] width 14 height 14
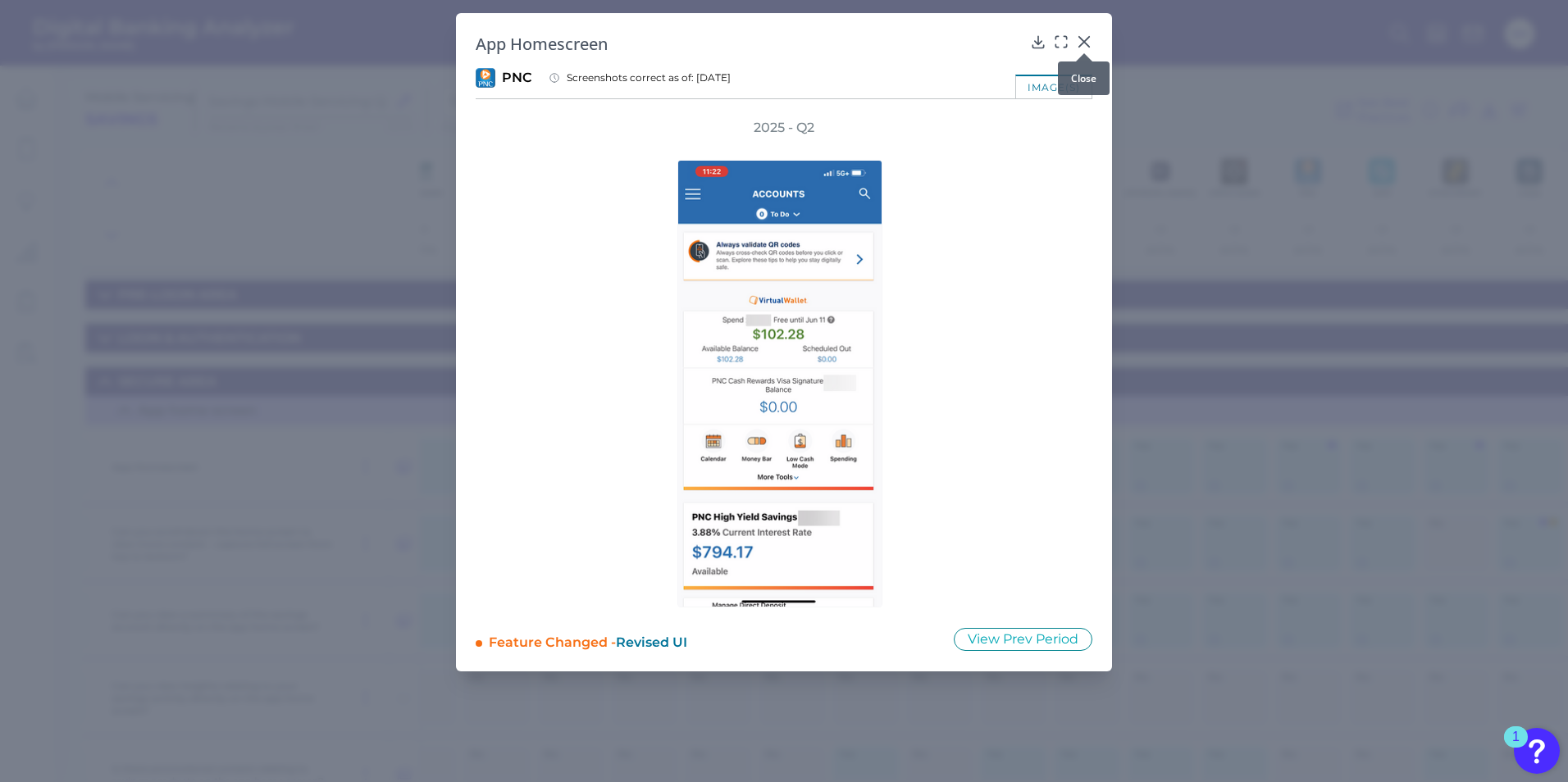
click at [1085, 44] on icon at bounding box center [1084, 41] width 16 height 16
